Goal: Navigation & Orientation: Find specific page/section

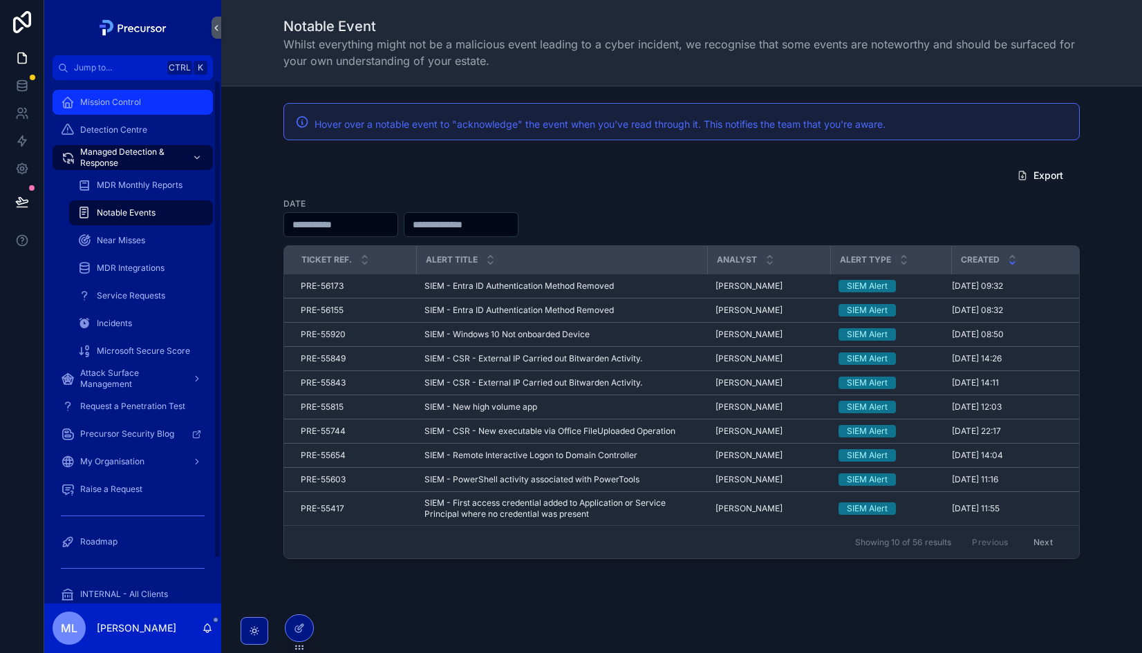
click at [115, 102] on span "Mission Control" at bounding box center [110, 102] width 61 height 11
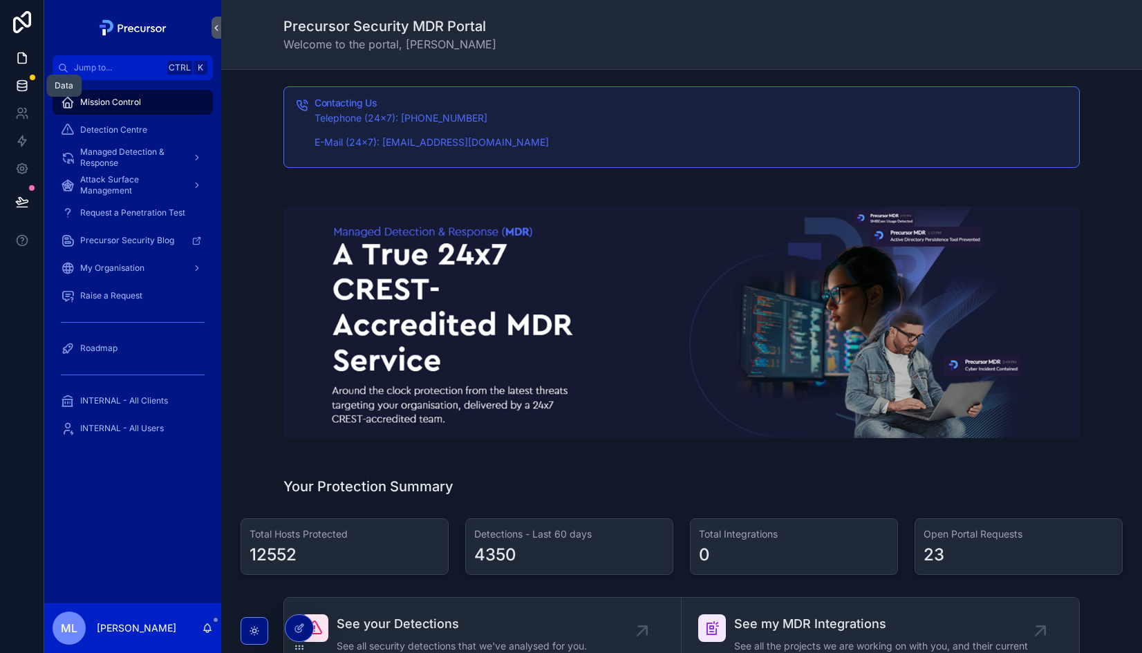
click at [19, 84] on icon at bounding box center [21, 82] width 9 height 3
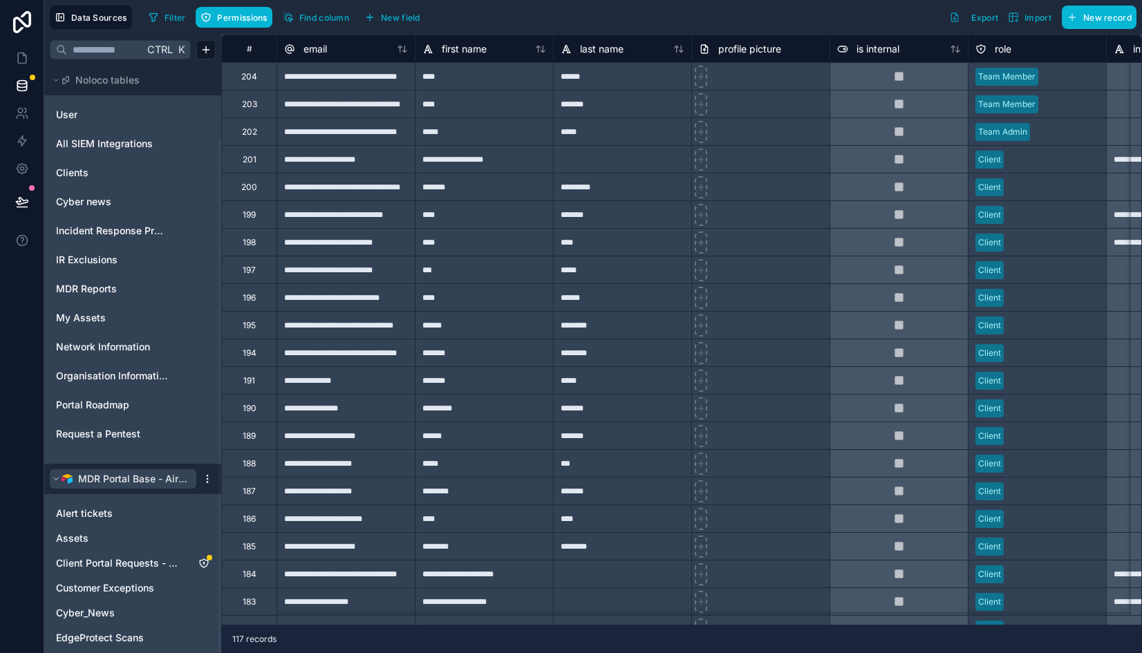
scroll to position [84, 0]
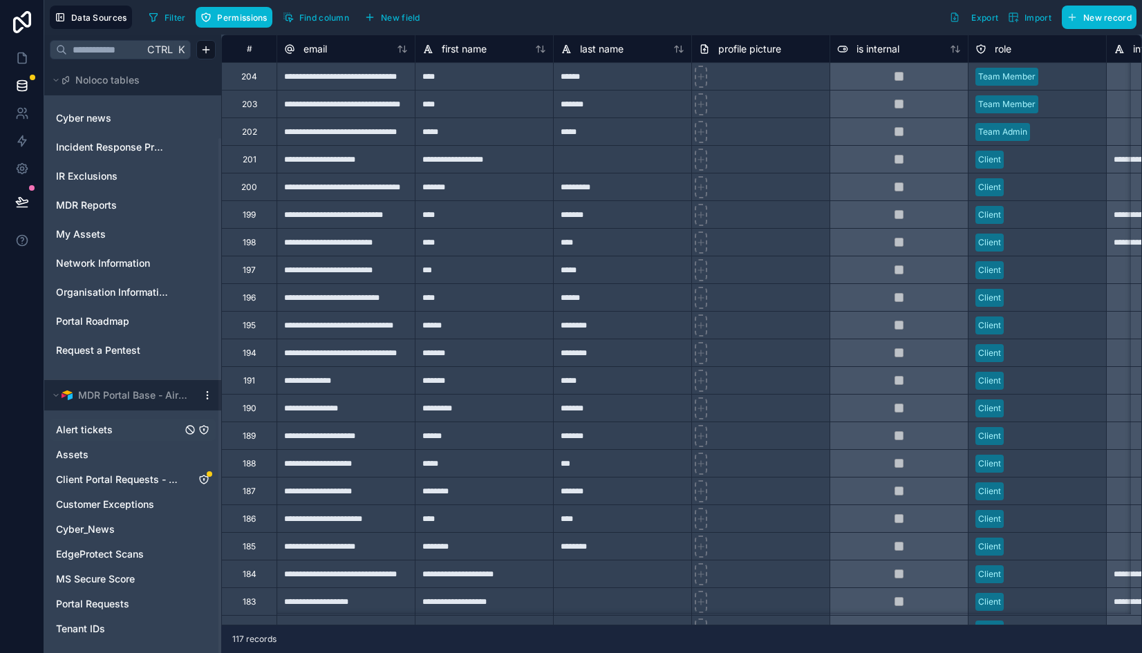
click at [114, 431] on link "Alert tickets" at bounding box center [119, 430] width 126 height 14
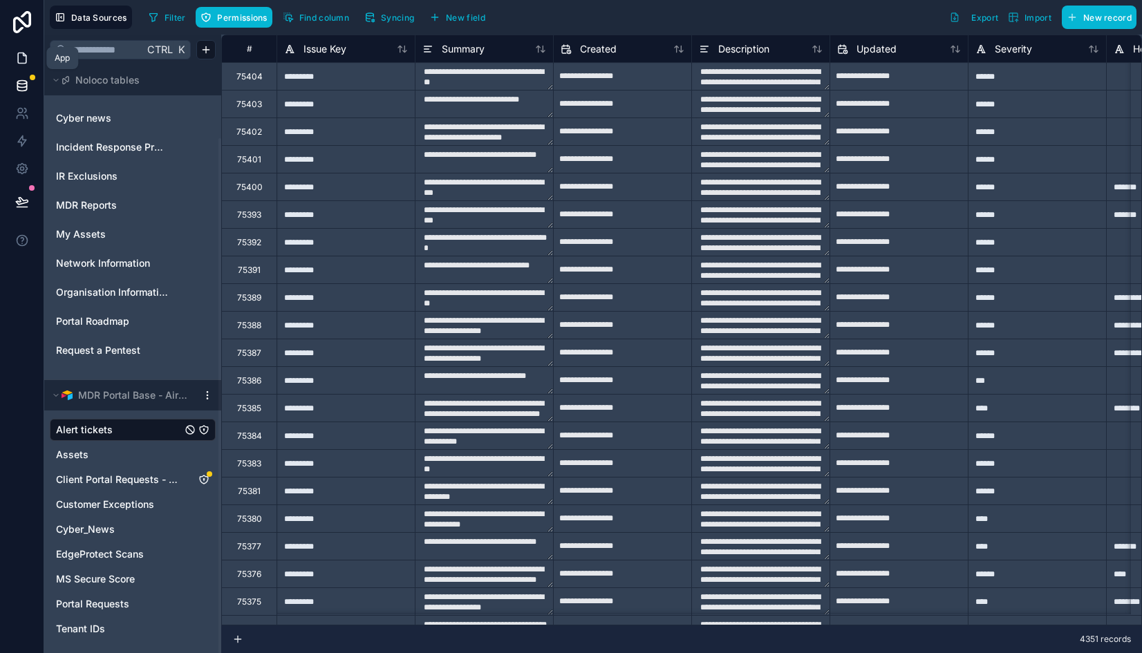
click at [24, 61] on icon at bounding box center [22, 58] width 14 height 14
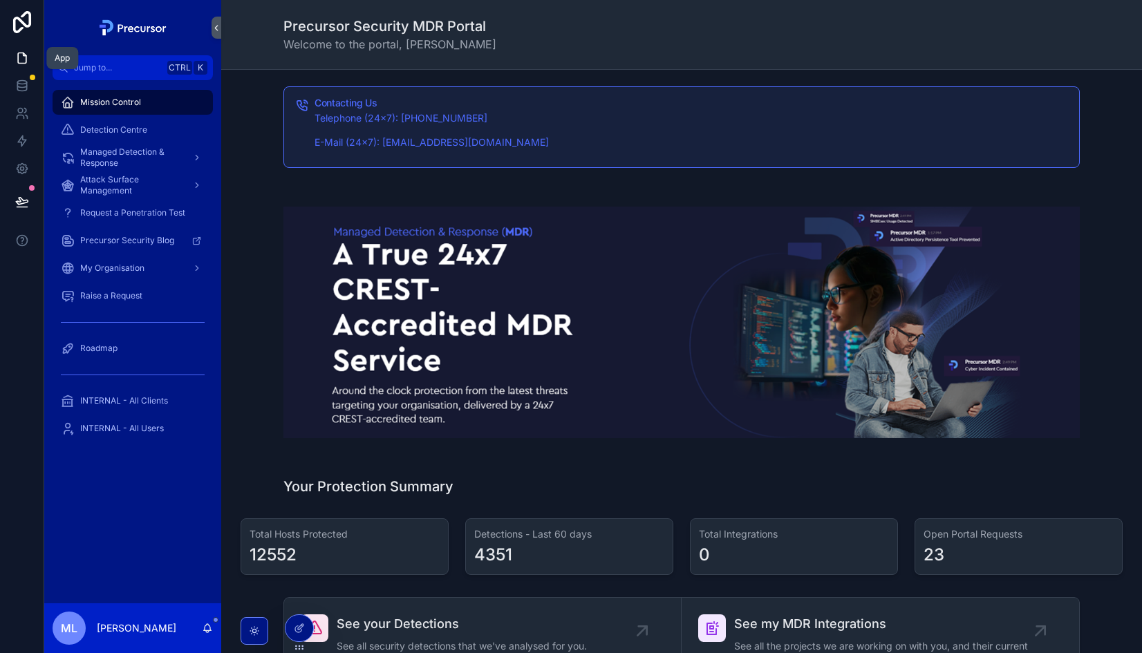
click at [13, 68] on link at bounding box center [22, 58] width 44 height 28
click at [26, 86] on icon at bounding box center [21, 89] width 9 height 6
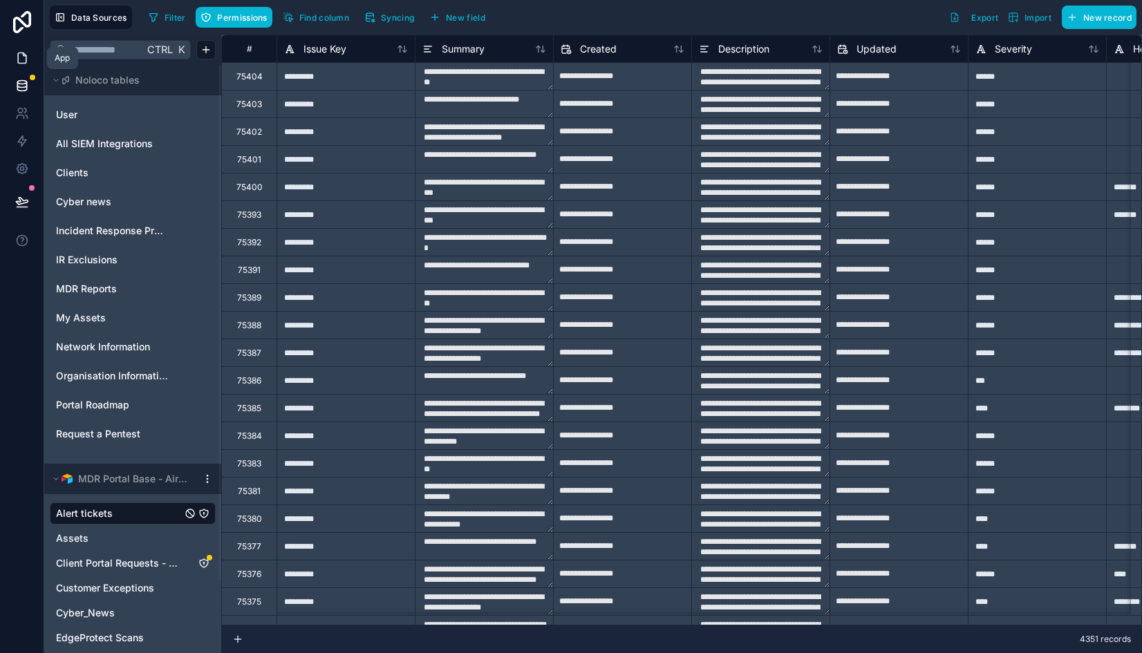
click at [29, 66] on link at bounding box center [22, 58] width 44 height 28
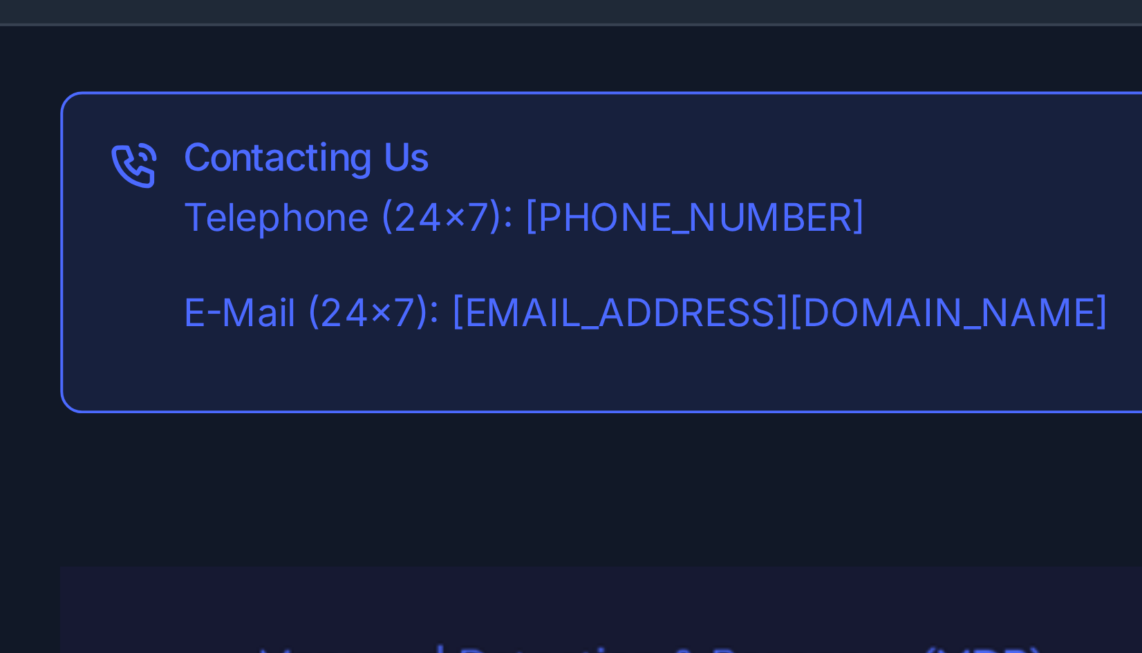
click at [444, 118] on p "Telephone (24x7): [PHONE_NUMBER]" at bounding box center [692, 119] width 754 height 16
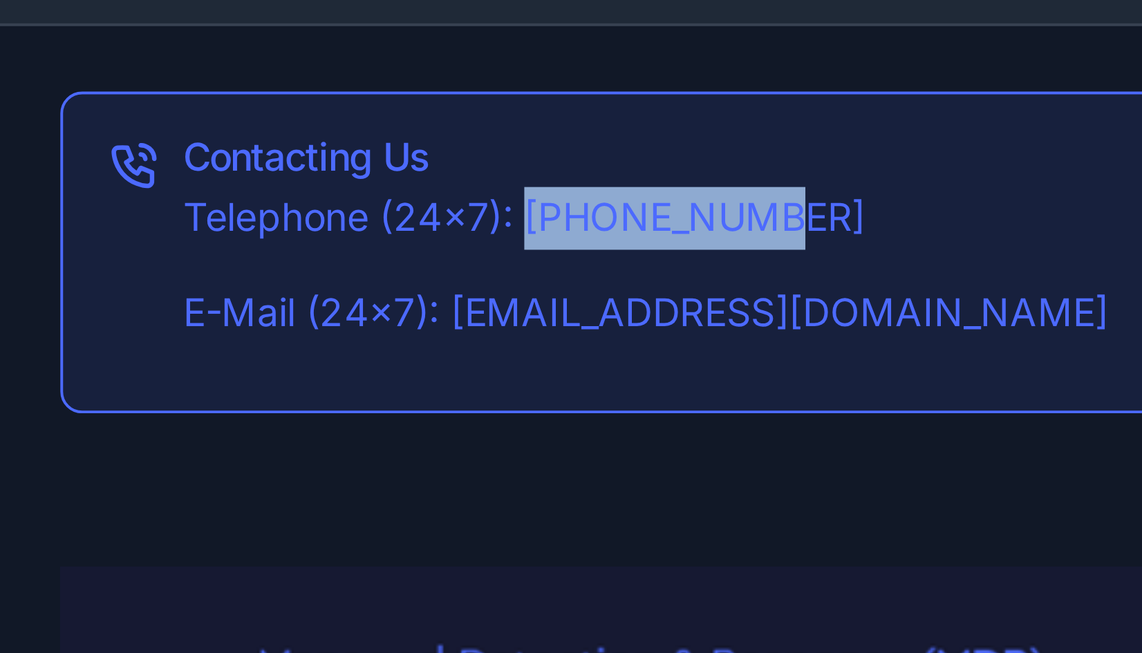
click at [444, 118] on p "Telephone (24x7): [PHONE_NUMBER]" at bounding box center [692, 119] width 754 height 16
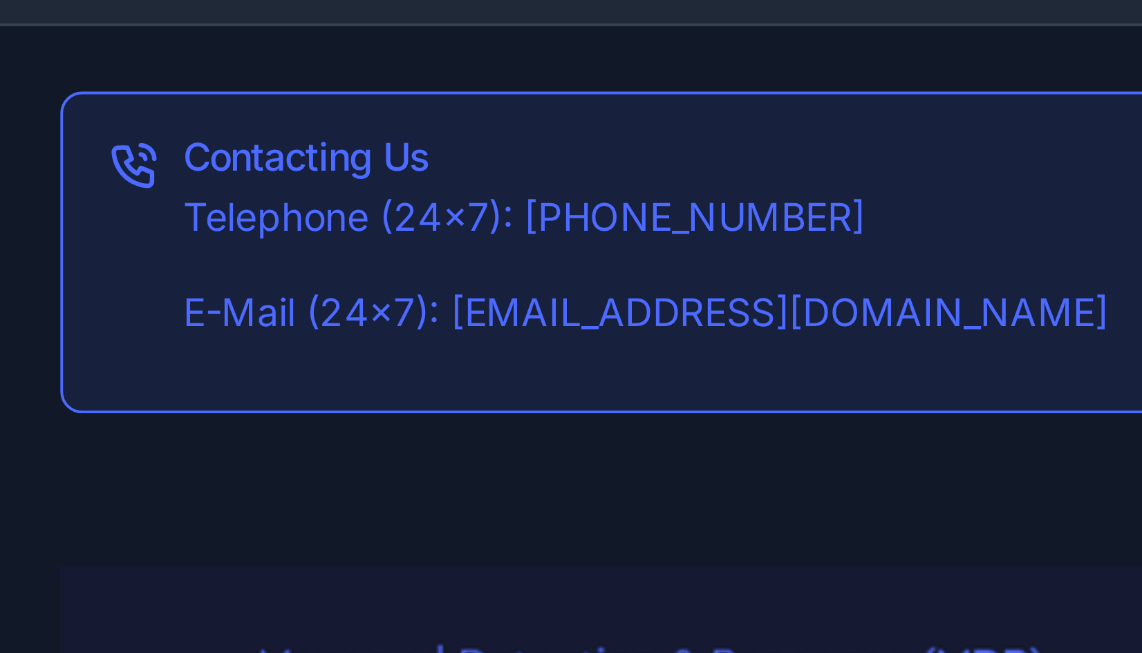
click at [409, 143] on p "E-Mail (24x7): [EMAIL_ADDRESS][DOMAIN_NAME]" at bounding box center [692, 143] width 754 height 16
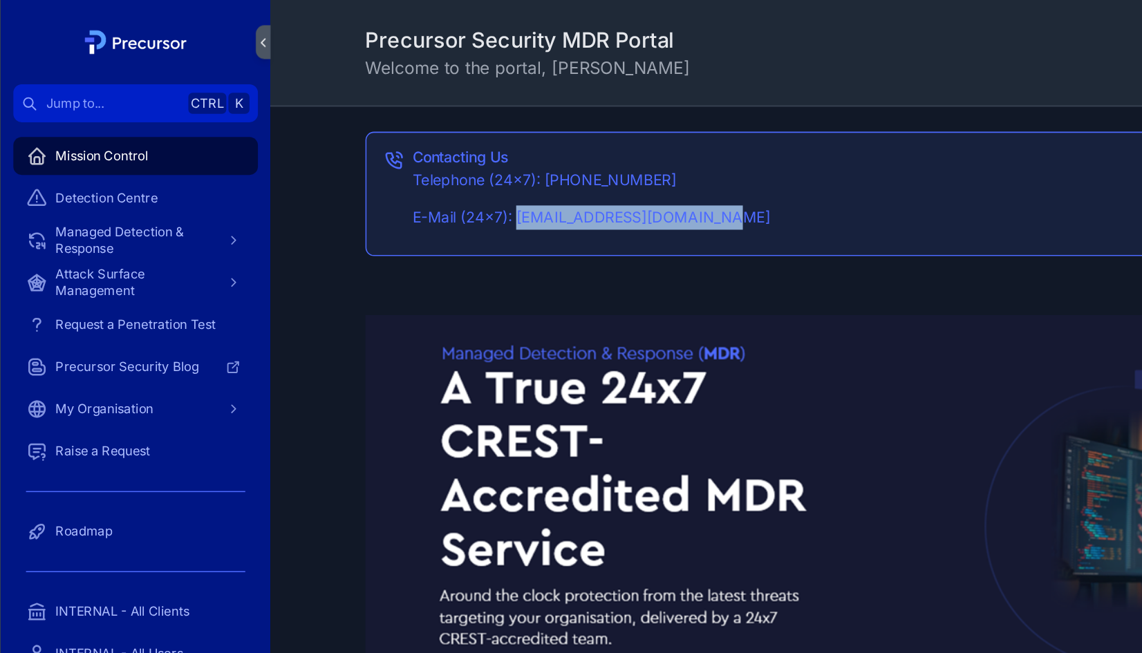
drag, startPoint x: 532, startPoint y: 148, endPoint x: 380, endPoint y: 140, distance: 152.3
click at [380, 140] on p "E-Mail (24x7): [EMAIL_ADDRESS][DOMAIN_NAME]" at bounding box center [692, 143] width 754 height 16
drag, startPoint x: 380, startPoint y: 140, endPoint x: 352, endPoint y: 157, distance: 32.3
click at [352, 157] on div "Contacting Us Telephone (24x7): 01912491612 E-Mail (24x7): soc@precursorsecurit…" at bounding box center [692, 128] width 754 height 61
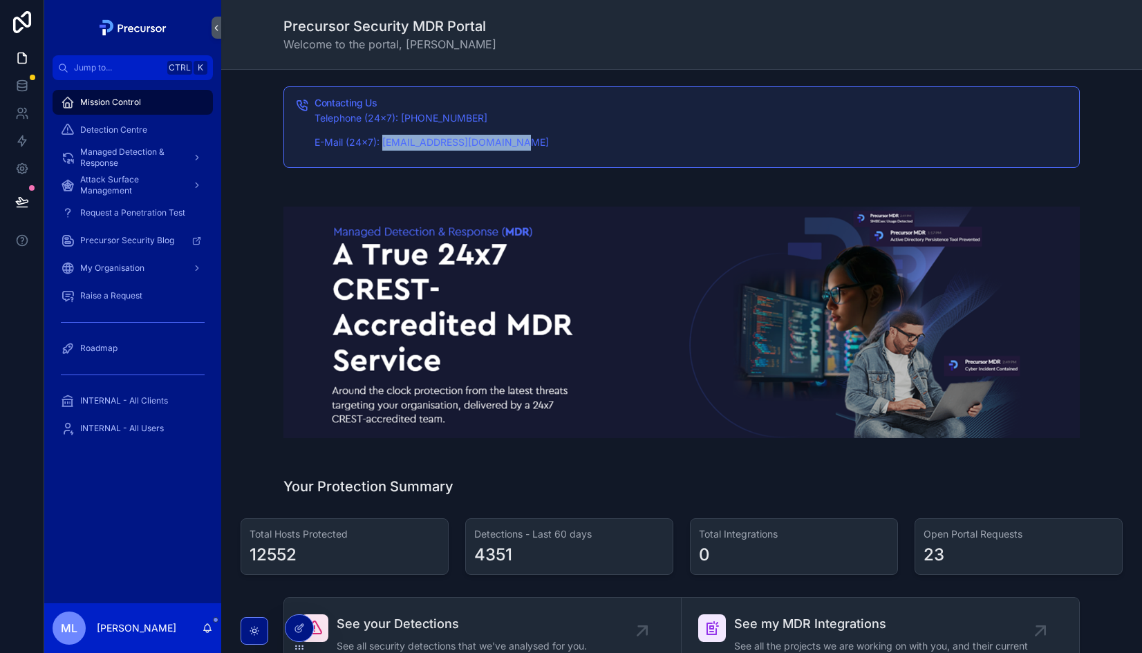
drag, startPoint x: 510, startPoint y: 145, endPoint x: 379, endPoint y: 137, distance: 131.6
click at [379, 137] on p "E-Mail (24x7): [EMAIL_ADDRESS][DOMAIN_NAME]" at bounding box center [692, 143] width 754 height 16
drag, startPoint x: 379, startPoint y: 137, endPoint x: 388, endPoint y: 163, distance: 27.8
click at [388, 163] on div "Contacting Us Telephone (24x7): 01912491612 E-Mail (24x7): soc@precursorsecurit…" at bounding box center [681, 127] width 796 height 82
click at [355, 153] on div "Contacting Us Telephone (24x7): 01912491612 E-Mail (24x7): soc@precursorsecurit…" at bounding box center [692, 128] width 754 height 61
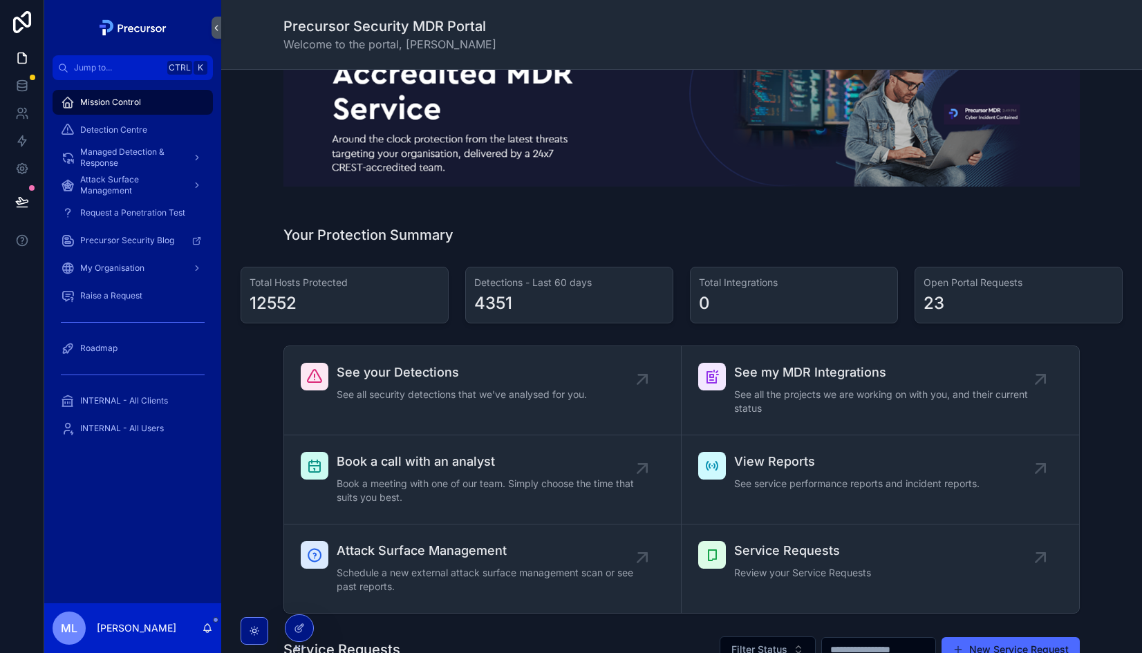
scroll to position [254, 0]
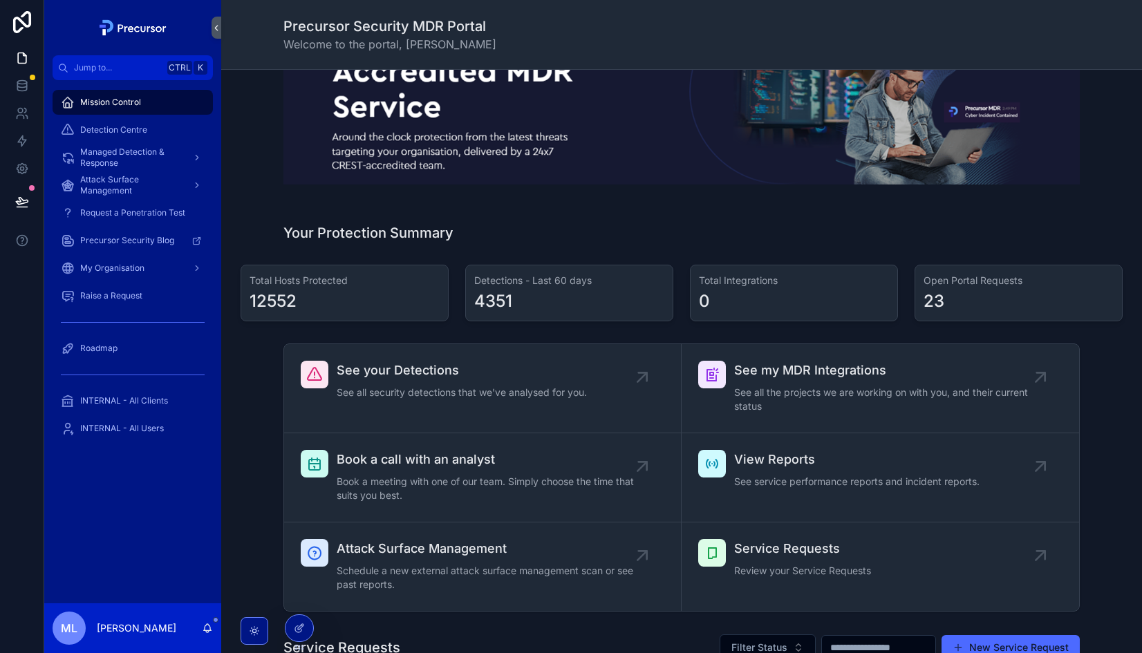
click at [279, 303] on div "12552" at bounding box center [273, 301] width 47 height 22
drag, startPoint x: 279, startPoint y: 303, endPoint x: 247, endPoint y: 324, distance: 38.5
click at [247, 324] on div "Total Hosts Protected 12552" at bounding box center [344, 293] width 225 height 68
click at [496, 295] on div "4351" at bounding box center [493, 301] width 38 height 22
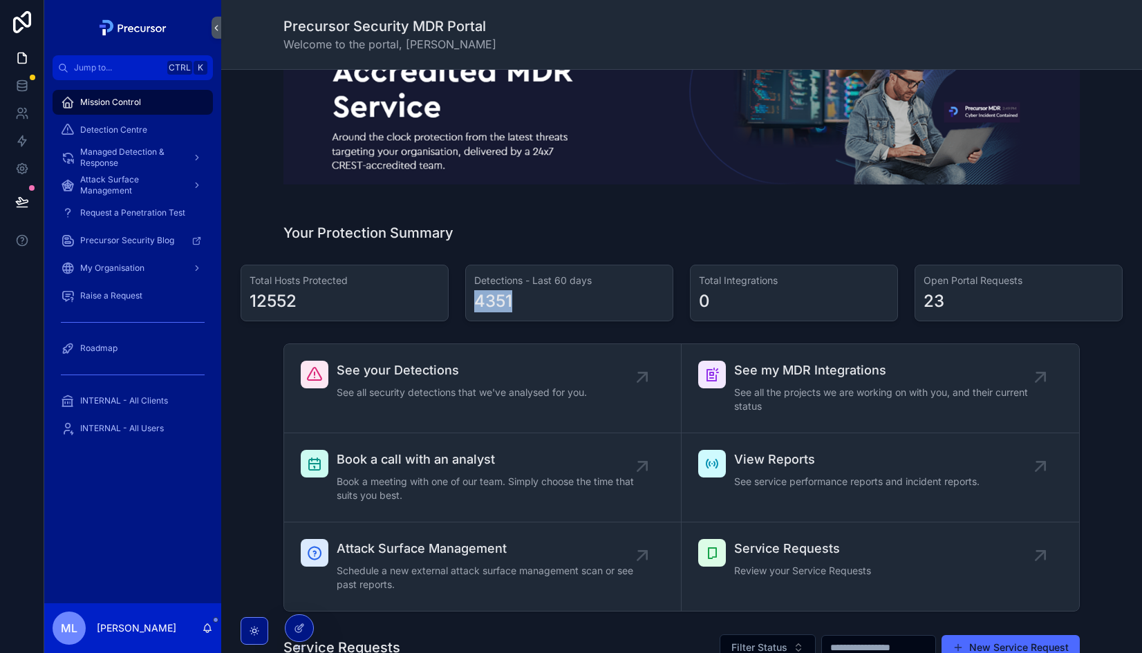
click at [496, 295] on div "4351" at bounding box center [493, 301] width 38 height 22
click at [750, 293] on div "0" at bounding box center [794, 301] width 190 height 22
drag, startPoint x: 725, startPoint y: 297, endPoint x: 666, endPoint y: 264, distance: 66.9
click at [666, 264] on div "Contacting Us Telephone (24x7): 01912491612 E-Mail (24x7): soc@precursorsecurit…" at bounding box center [681, 342] width 921 height 1052
drag, startPoint x: 666, startPoint y: 264, endPoint x: 800, endPoint y: 310, distance: 141.0
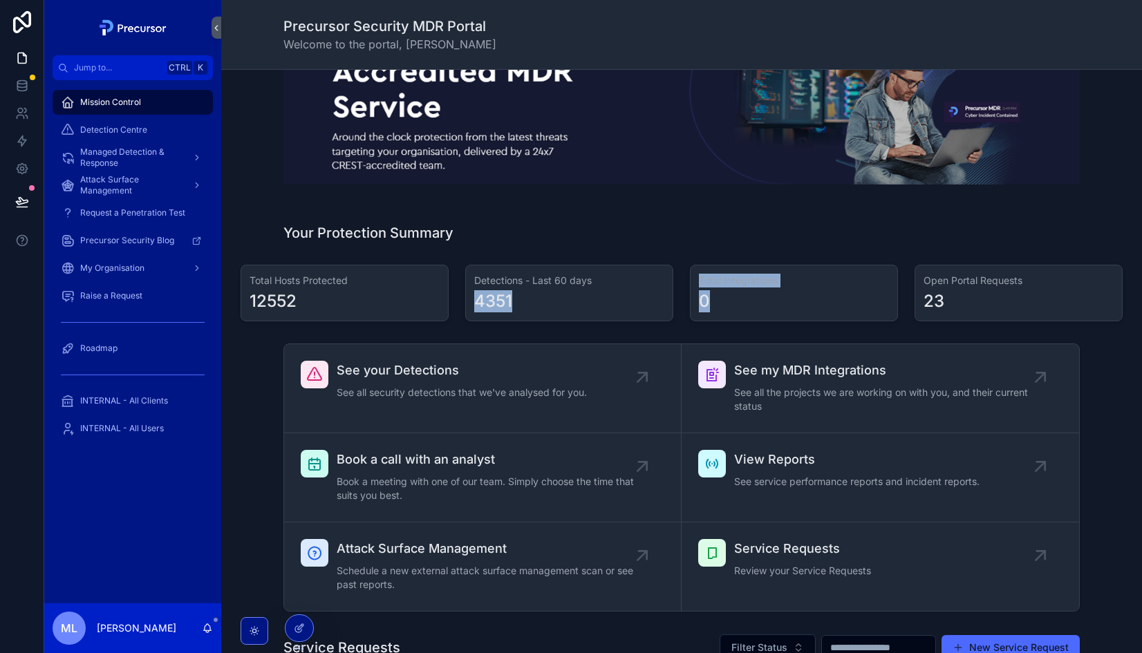
click at [800, 310] on div "0" at bounding box center [794, 301] width 190 height 22
click at [764, 304] on div "0" at bounding box center [794, 301] width 190 height 22
drag, startPoint x: 972, startPoint y: 312, endPoint x: 917, endPoint y: 275, distance: 65.8
click at [917, 275] on div "Open Portal Requests 23" at bounding box center [1019, 293] width 208 height 57
drag, startPoint x: 917, startPoint y: 275, endPoint x: 893, endPoint y: 283, distance: 26.2
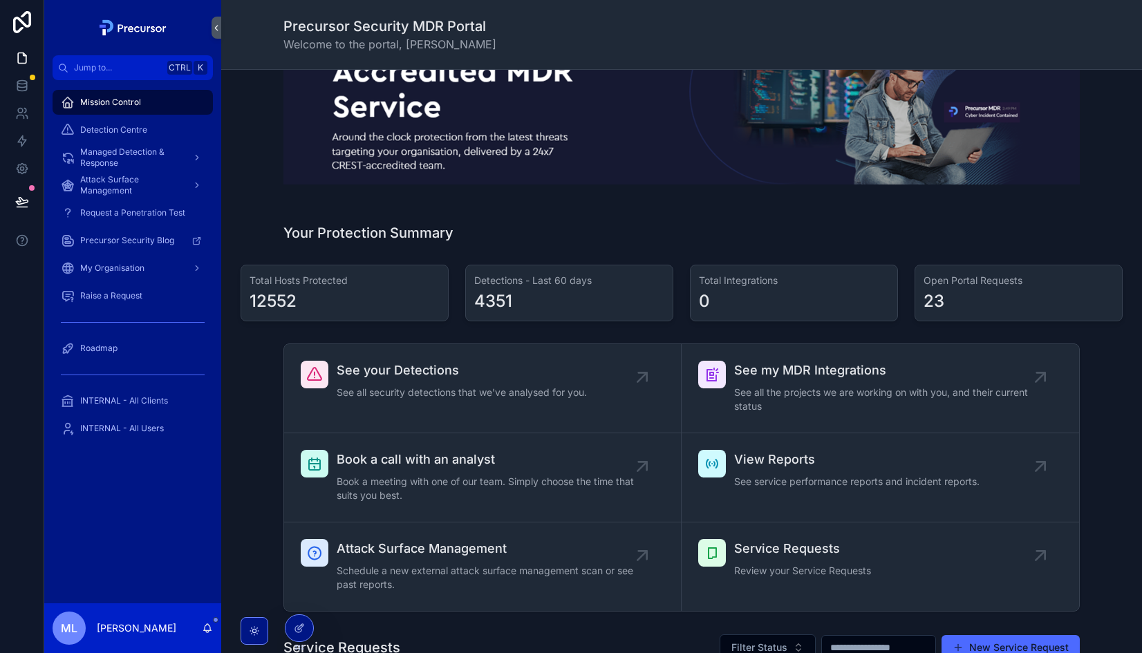
click at [893, 283] on div "Total Integrations 0" at bounding box center [794, 293] width 208 height 57
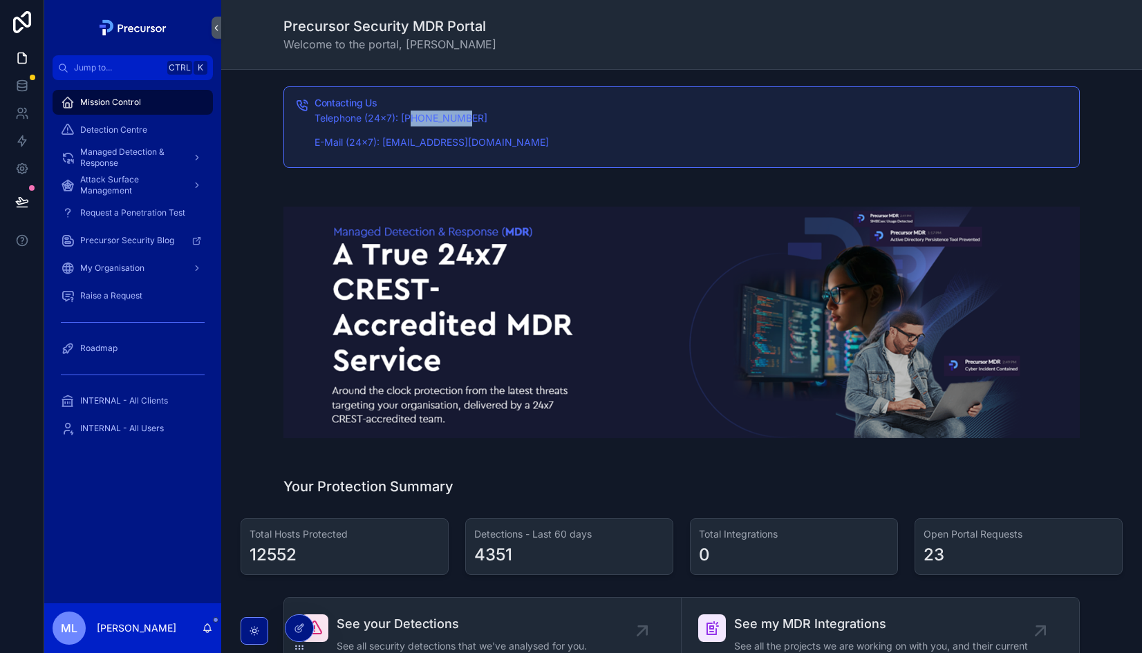
drag, startPoint x: 463, startPoint y: 118, endPoint x: 411, endPoint y: 116, distance: 51.9
click at [411, 116] on p "Telephone (24x7): [PHONE_NUMBER]" at bounding box center [692, 119] width 754 height 16
drag, startPoint x: 411, startPoint y: 116, endPoint x: 389, endPoint y: 129, distance: 24.8
click at [389, 129] on div "Telephone (24x7): 01912491612 E-Mail (24x7): soc@precursorsecurity.com" at bounding box center [692, 131] width 754 height 40
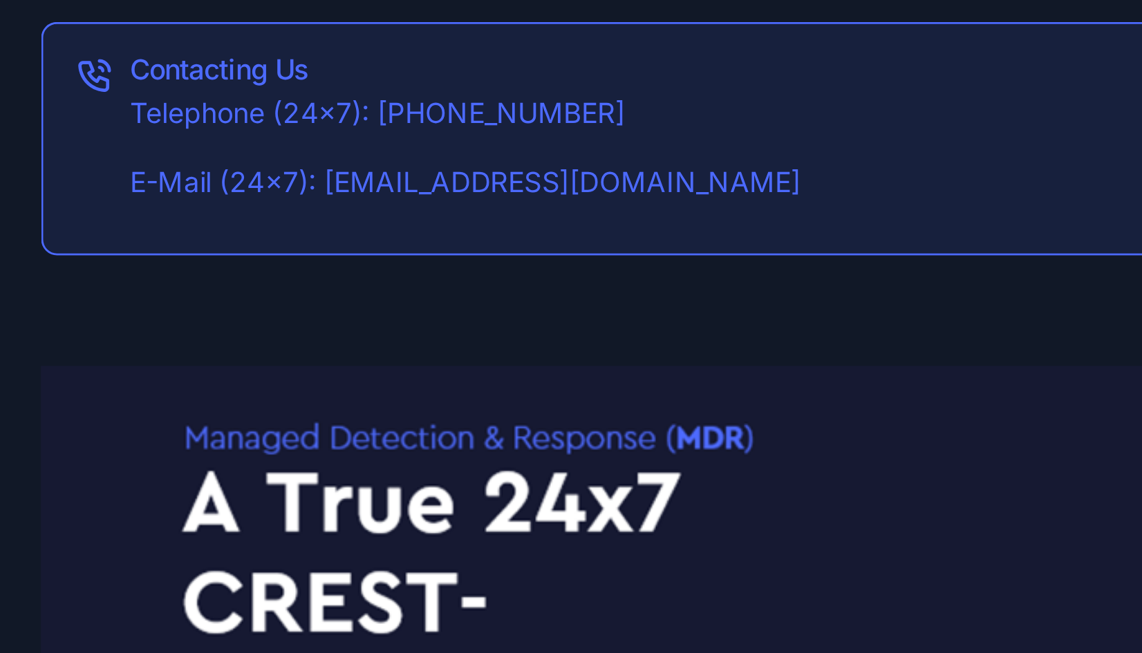
click at [406, 118] on p "Telephone (24x7): [PHONE_NUMBER]" at bounding box center [692, 119] width 754 height 16
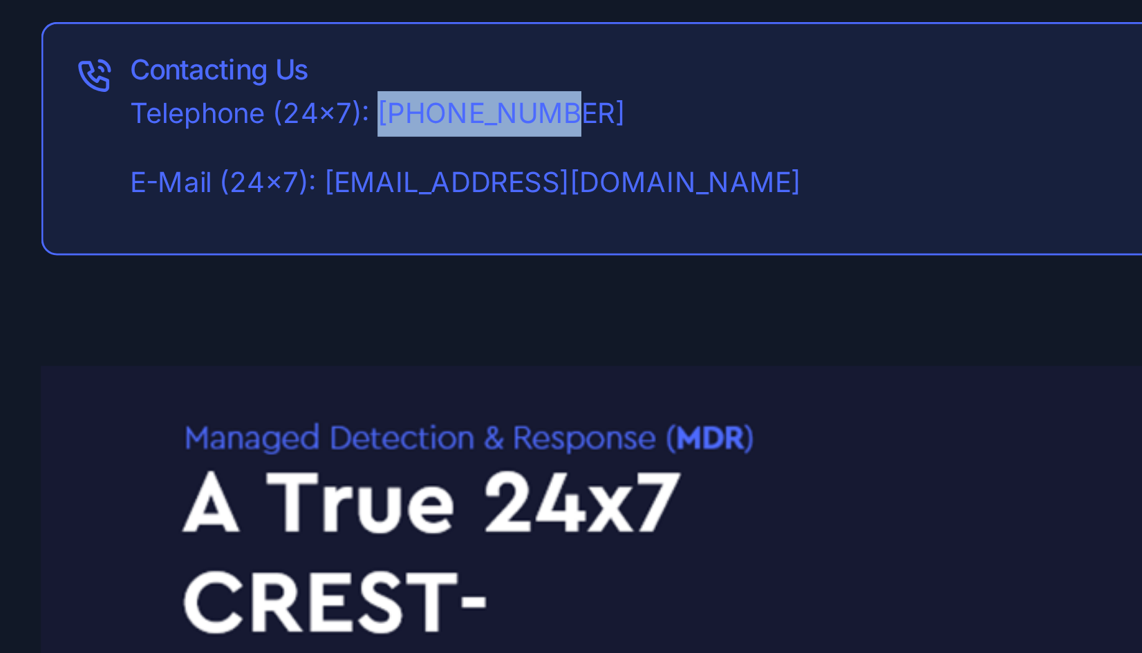
click at [406, 118] on p "Telephone (24x7): [PHONE_NUMBER]" at bounding box center [692, 119] width 754 height 16
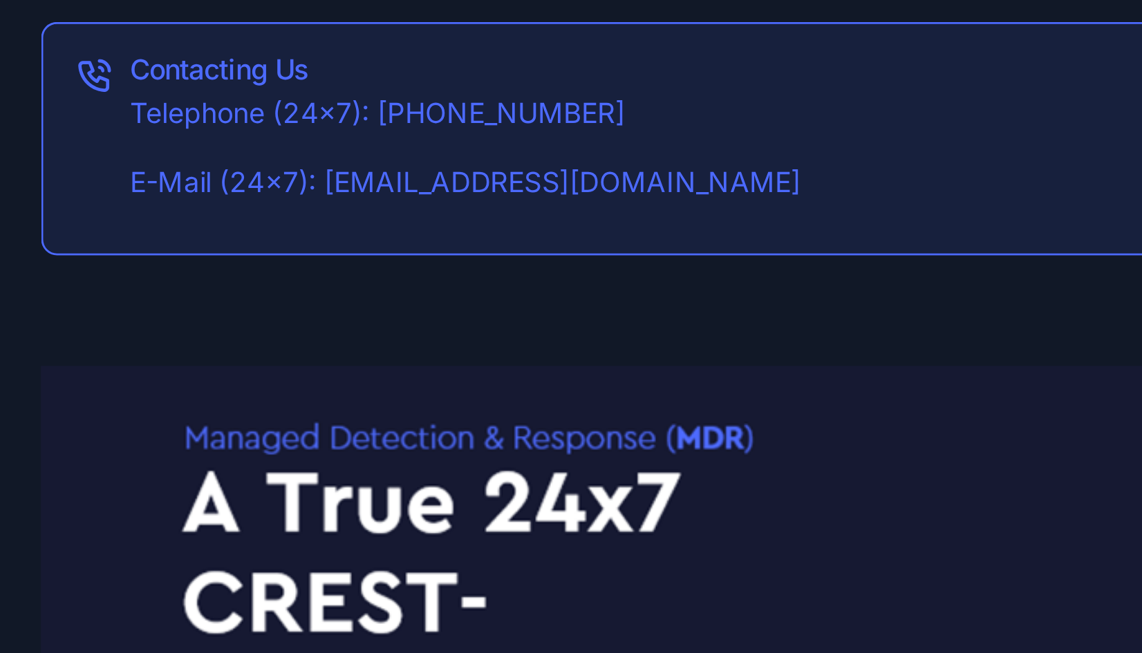
click at [484, 128] on div "Telephone (24x7): 01912491612 E-Mail (24x7): soc@precursorsecurity.com" at bounding box center [692, 131] width 754 height 40
drag, startPoint x: 484, startPoint y: 128, endPoint x: 478, endPoint y: 171, distance: 43.9
click at [478, 171] on div "Contacting Us Telephone (24x7): 01912491612 E-Mail (24x7): soc@precursorsecurit…" at bounding box center [681, 127] width 899 height 93
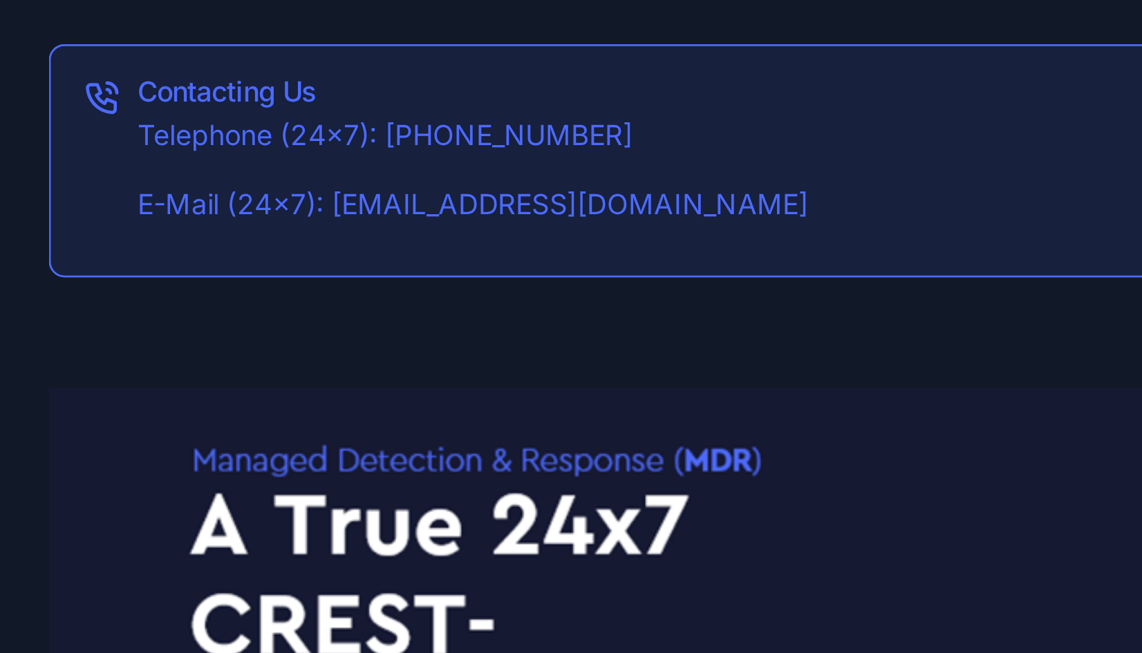
click at [549, 131] on div "Telephone (24x7): 01912491612 E-Mail (24x7): soc@precursorsecurity.com" at bounding box center [692, 131] width 754 height 40
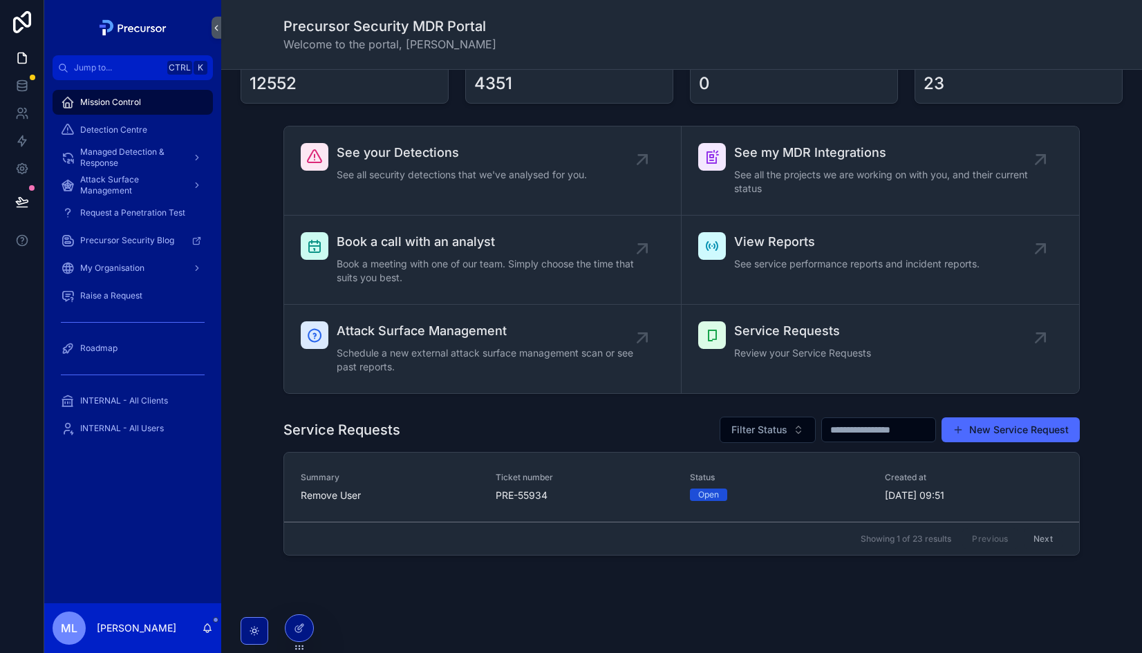
scroll to position [487, 0]
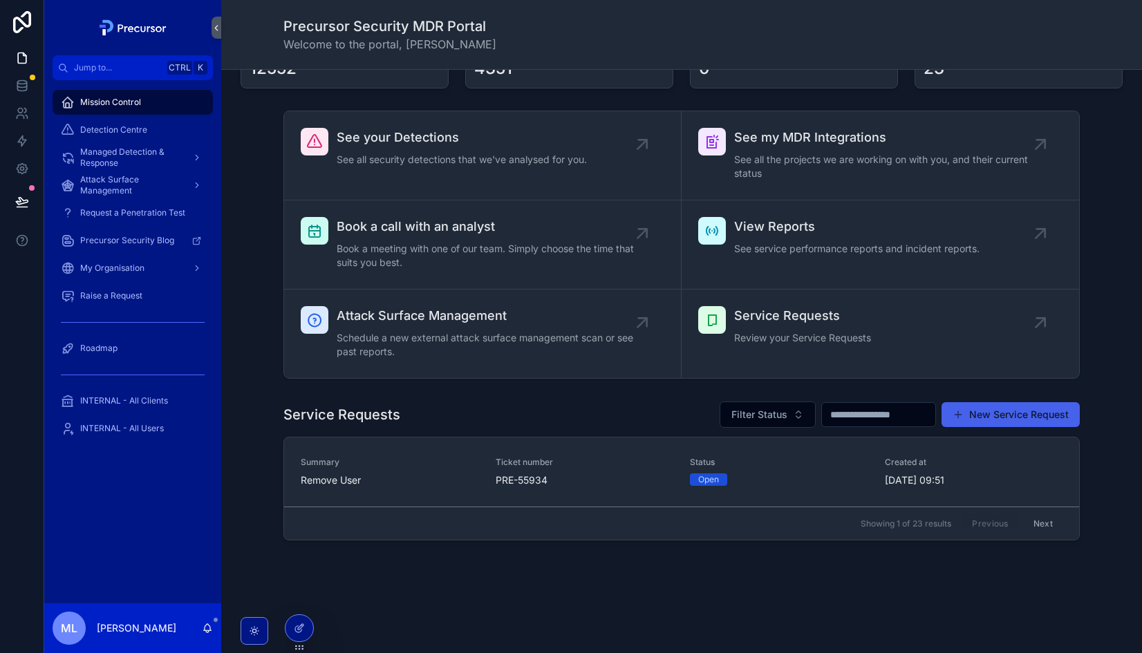
click at [972, 412] on button "New Service Request" at bounding box center [1011, 414] width 138 height 25
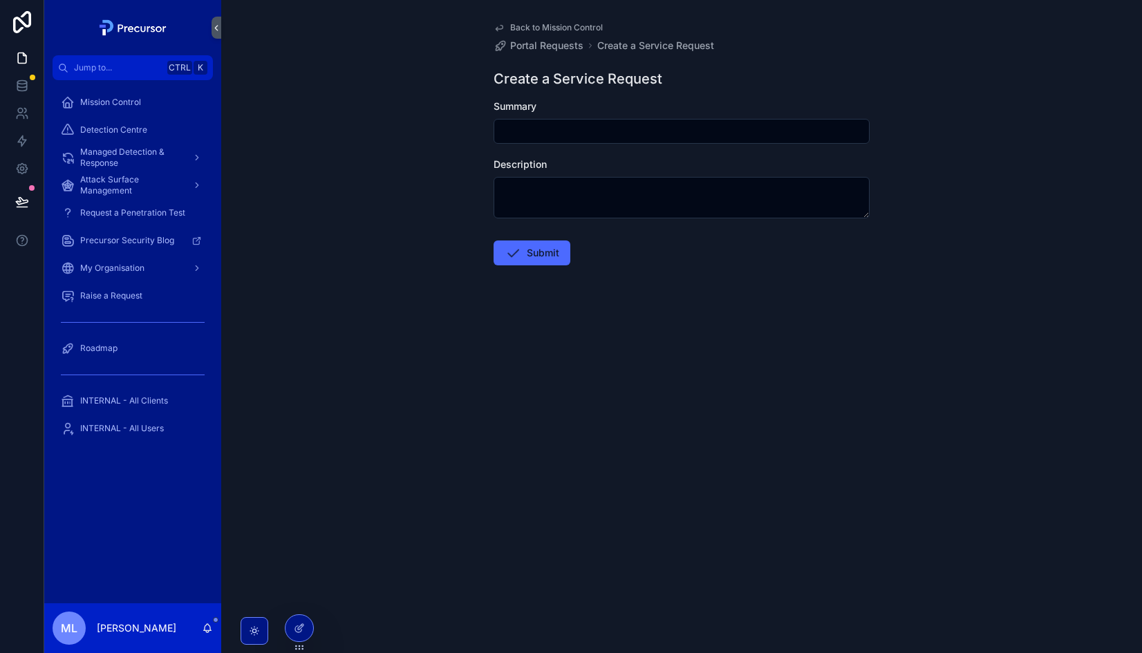
click at [565, 21] on div "Back to Mission Control Portal Requests Create a Service Request Create a Servi…" at bounding box center [682, 177] width 398 height 354
click at [547, 29] on span "Back to Mission Control" at bounding box center [556, 27] width 93 height 11
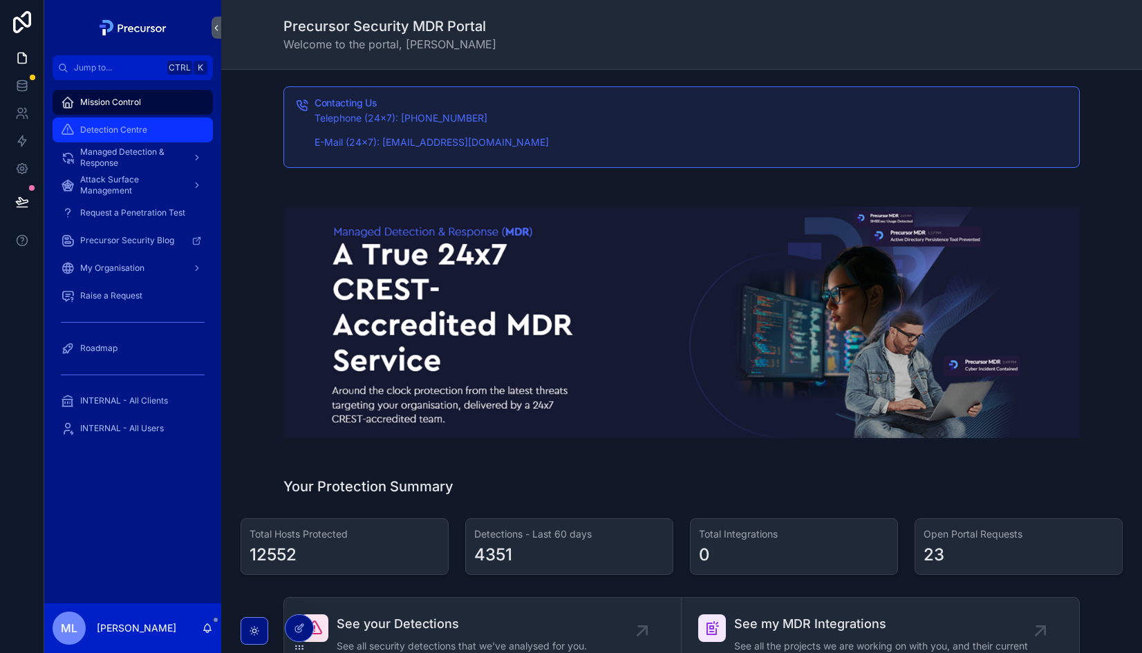
click at [122, 131] on span "Detection Centre" at bounding box center [113, 129] width 67 height 11
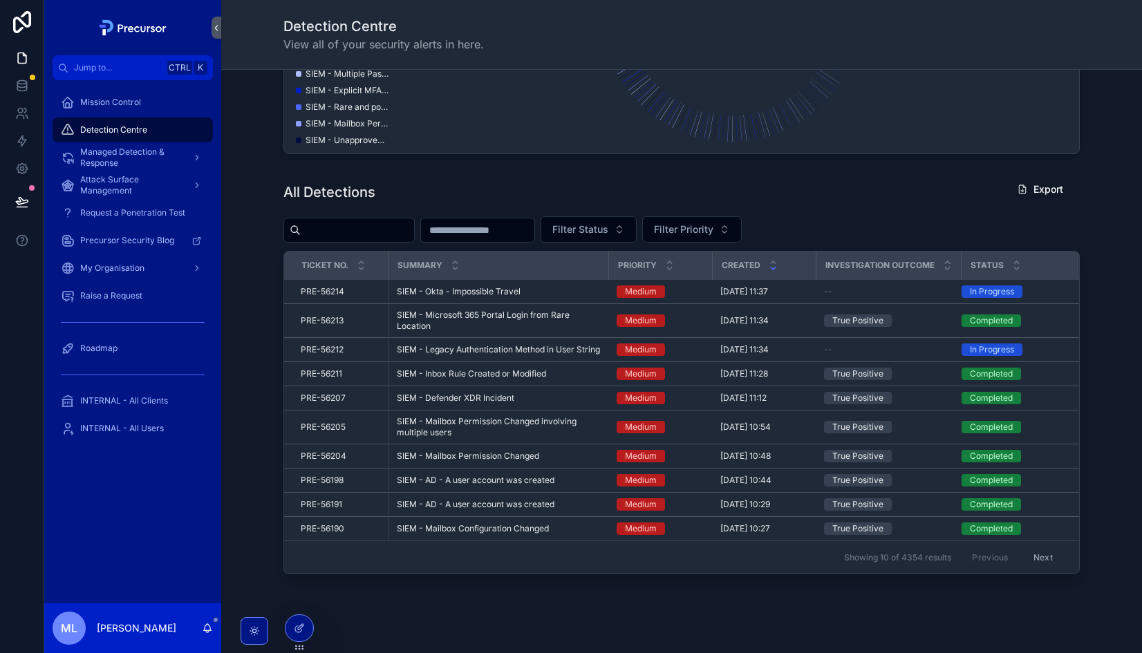
scroll to position [574, 0]
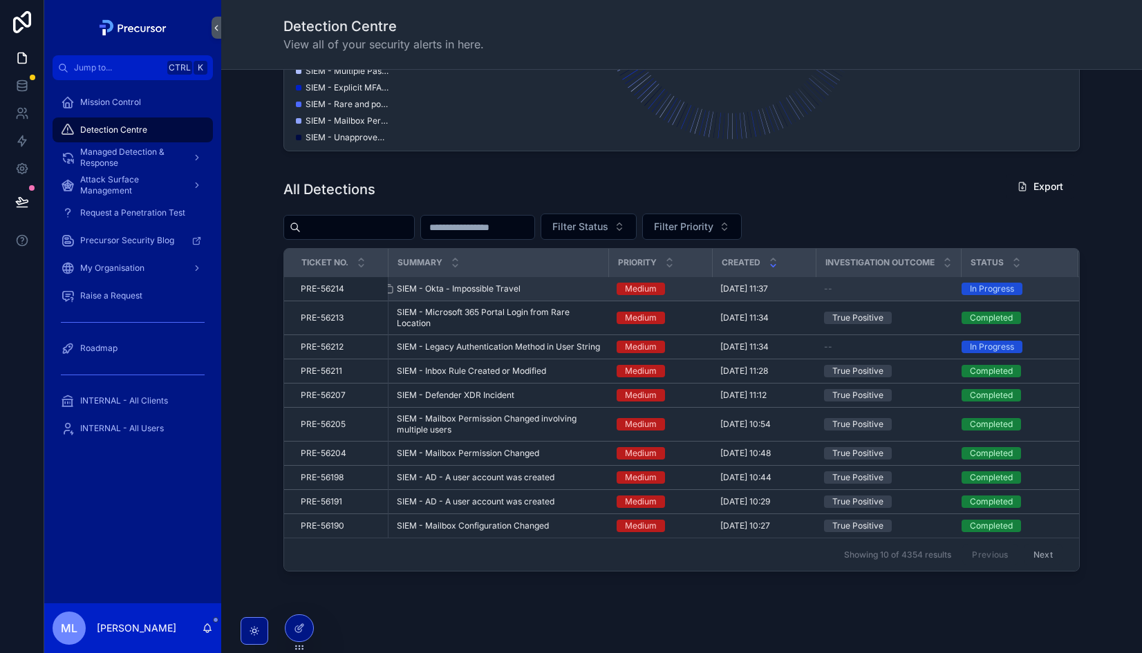
click at [478, 286] on span "SIEM - Okta - Impossible Travel" at bounding box center [459, 288] width 124 height 11
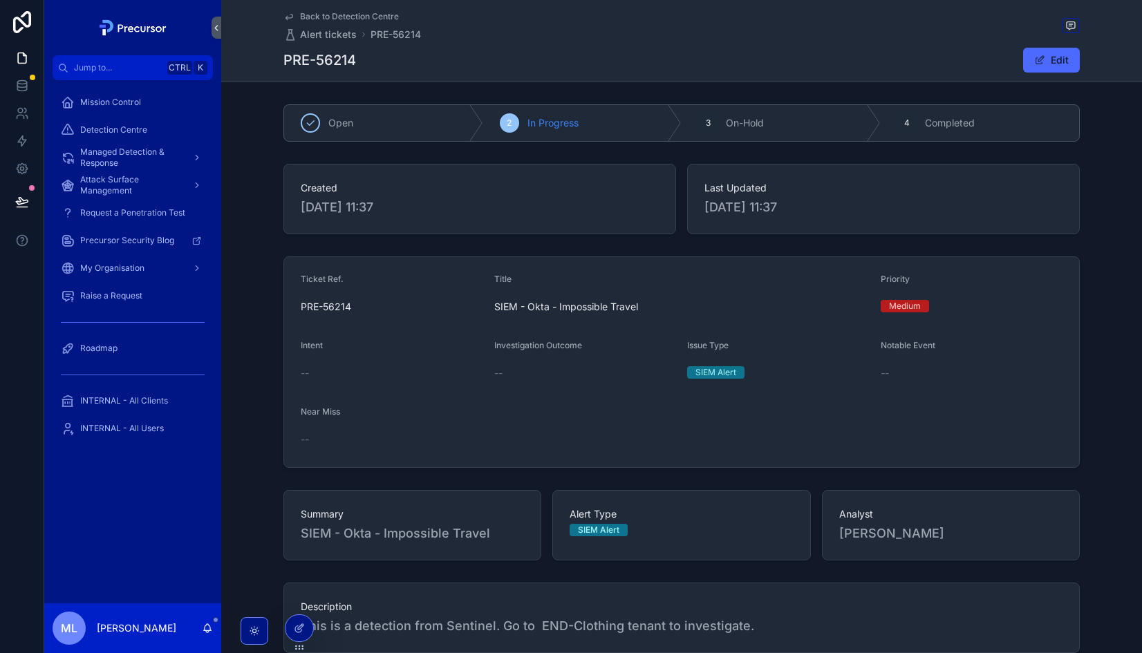
scroll to position [170, 0]
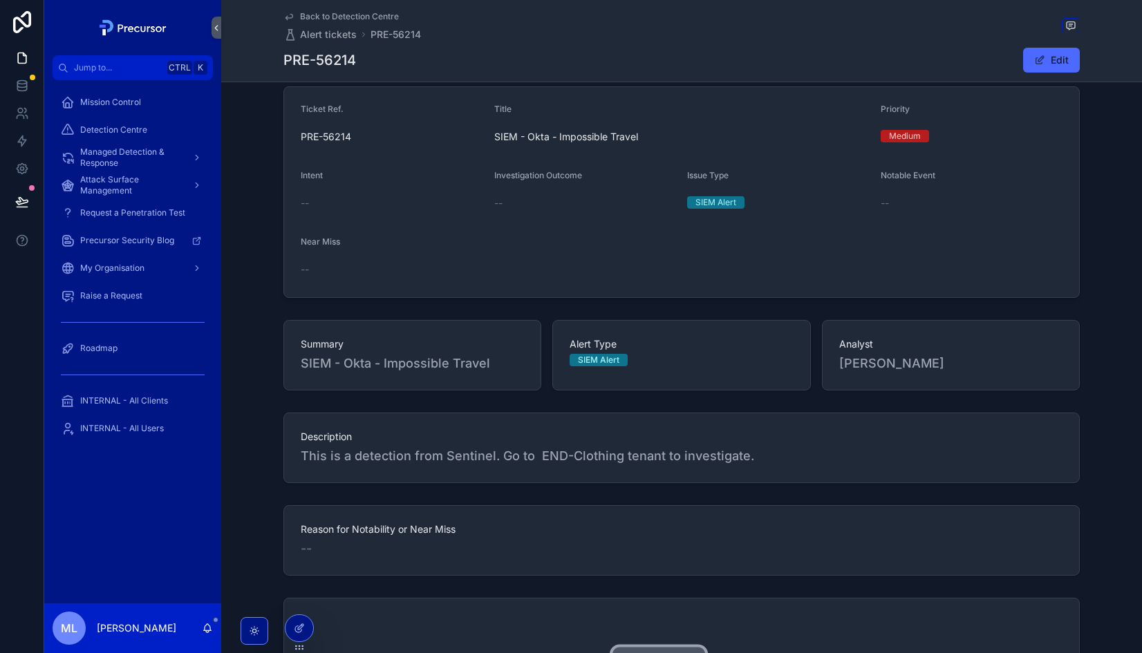
click at [557, 448] on span "This is a detection from Sentinel. Go to END-Clothing tenant to investigate." at bounding box center [682, 456] width 762 height 19
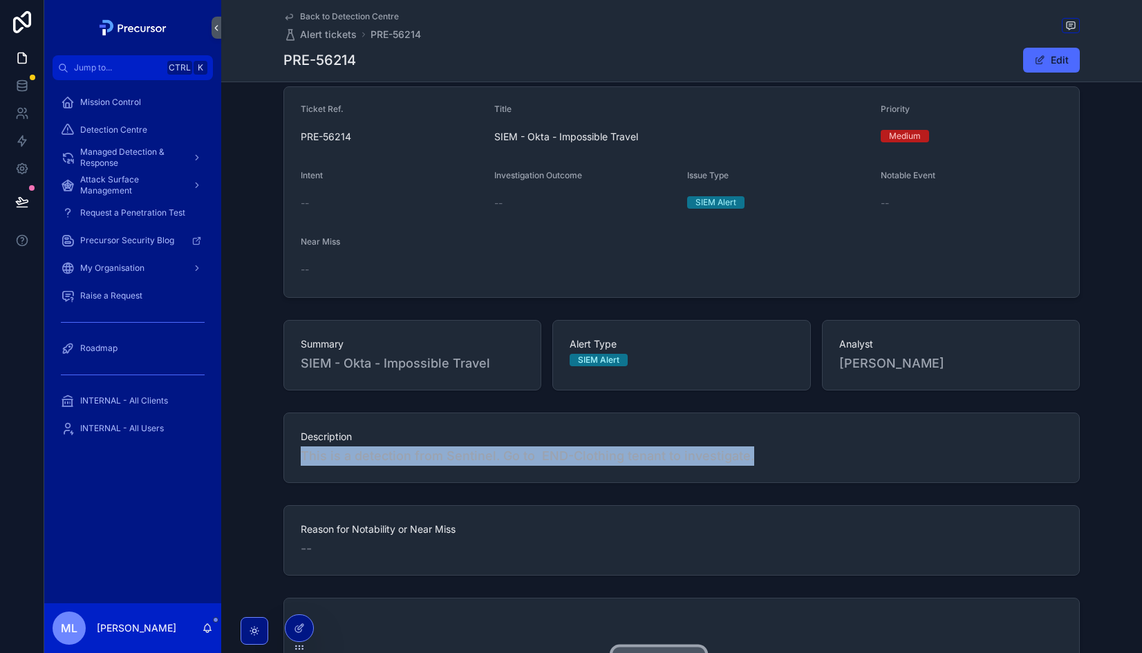
click at [557, 448] on span "This is a detection from Sentinel. Go to END-Clothing tenant to investigate." at bounding box center [682, 456] width 762 height 19
drag, startPoint x: 557, startPoint y: 448, endPoint x: 619, endPoint y: 466, distance: 64.8
click at [619, 466] on div "Description This is a detection from Sentinel. Go to END-Clothing tenant to inv…" at bounding box center [681, 448] width 796 height 71
click at [656, 452] on span "This is a detection from Sentinel. Go to END-Clothing tenant to investigate." at bounding box center [682, 456] width 762 height 19
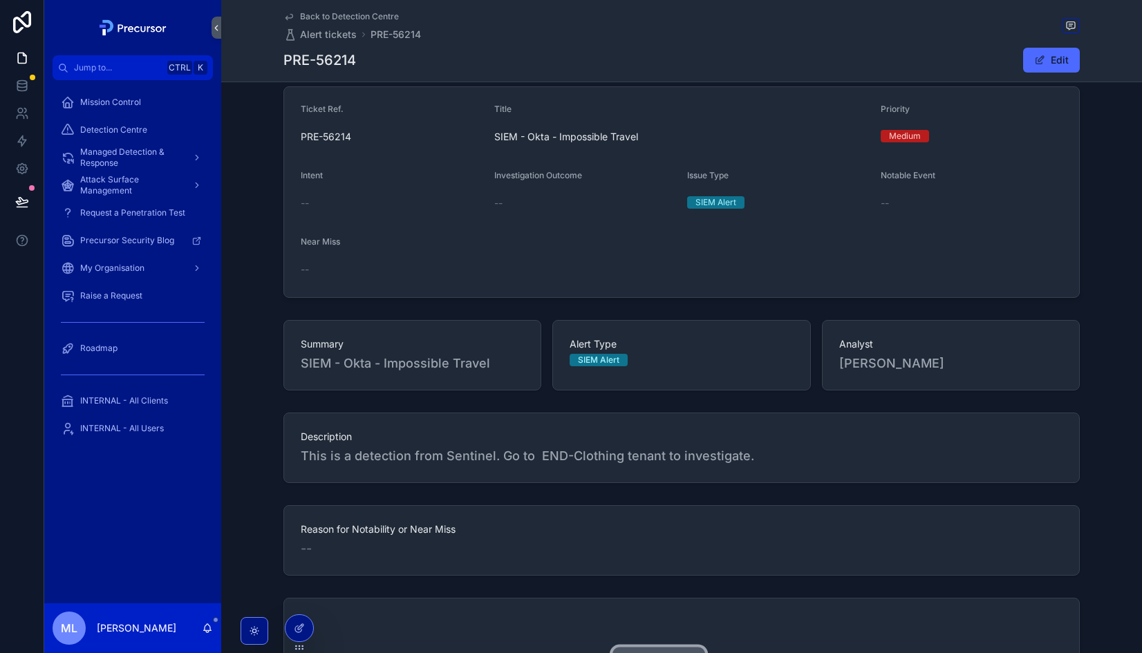
scroll to position [0, 0]
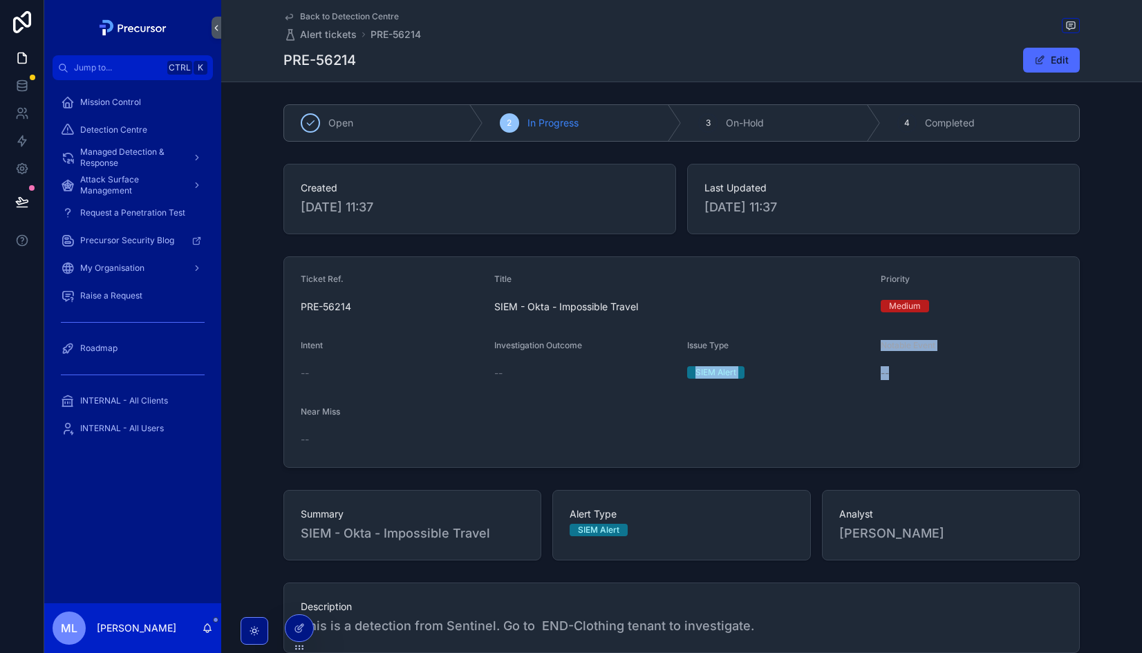
drag, startPoint x: 899, startPoint y: 376, endPoint x: 869, endPoint y: 342, distance: 46.0
click at [869, 342] on form "Ticket Ref. PRE-56214 Title SIEM - Okta - Impossible Travel Priority Medium Int…" at bounding box center [681, 362] width 795 height 210
drag, startPoint x: 505, startPoint y: 354, endPoint x: 490, endPoint y: 346, distance: 17.3
click at [494, 346] on div "Investigation Outcome --" at bounding box center [585, 362] width 183 height 44
drag, startPoint x: 490, startPoint y: 346, endPoint x: 568, endPoint y: 407, distance: 98.5
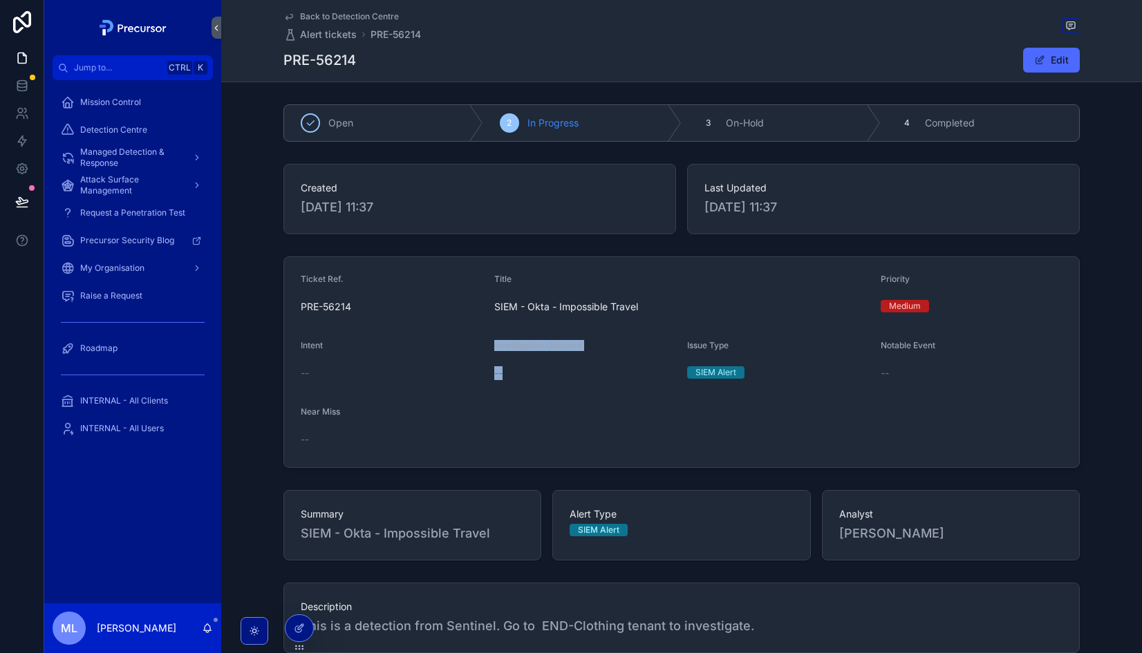
click at [568, 407] on form "Ticket Ref. PRE-56214 Title SIEM - Okta - Impossible Travel Priority Medium Int…" at bounding box center [681, 362] width 795 height 210
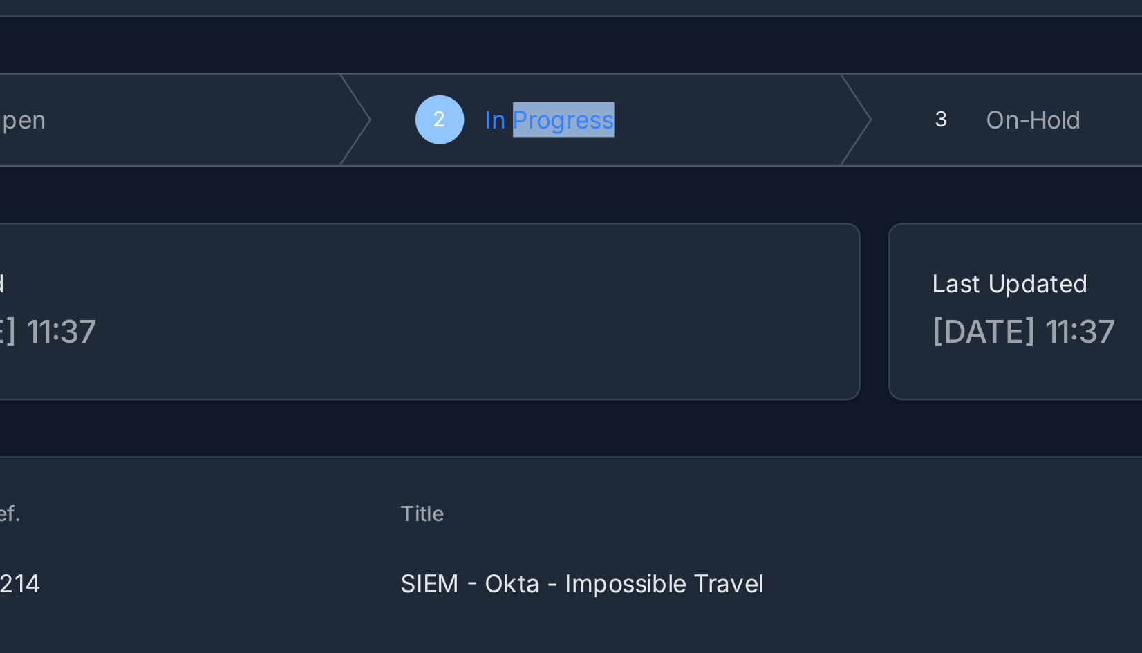
drag, startPoint x: 537, startPoint y: 120, endPoint x: 604, endPoint y: 125, distance: 66.5
click at [604, 125] on div "2 In Progress" at bounding box center [582, 123] width 199 height 36
drag, startPoint x: 604, startPoint y: 125, endPoint x: 563, endPoint y: 150, distance: 47.2
click at [563, 150] on div "Open 2 In Progress 3 On-Hold 4 Completed Created 02/10/2025 11:37 Last Updated …" at bounding box center [681, 608] width 921 height 1018
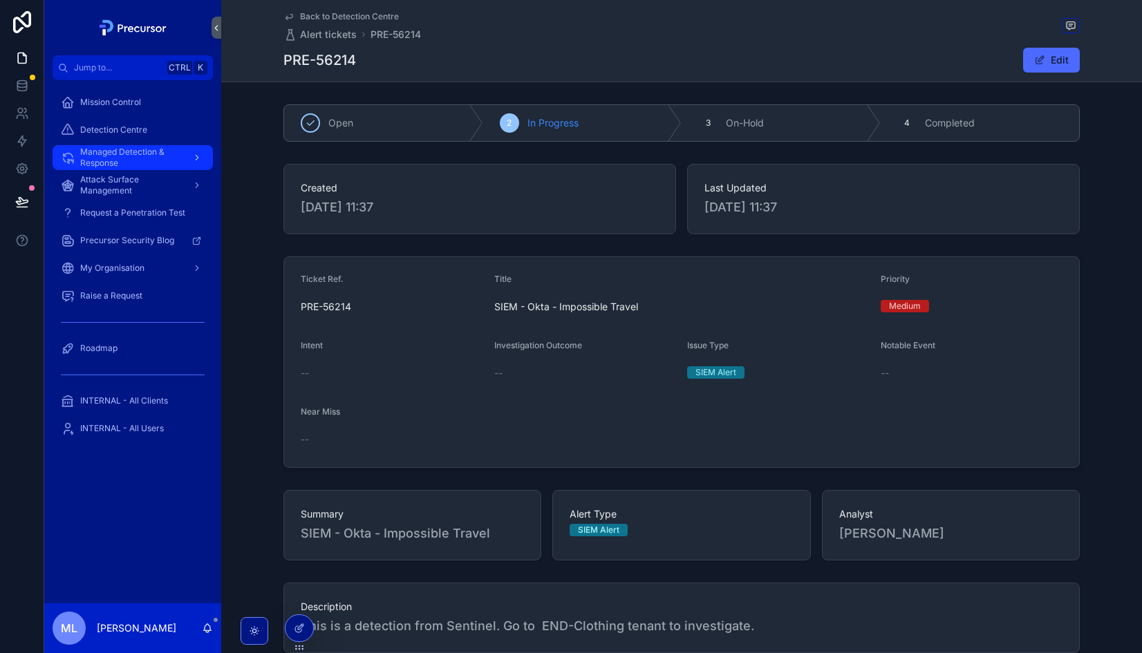
click at [113, 154] on span "Managed Detection & Response" at bounding box center [130, 158] width 101 height 22
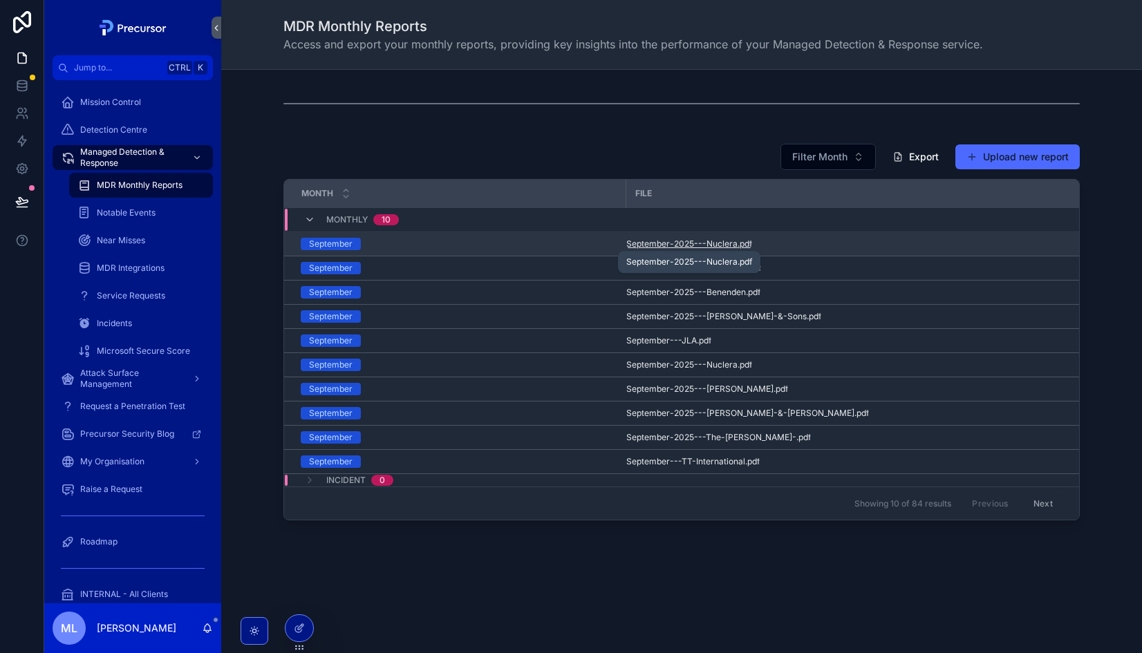
click at [722, 245] on span "September-2025---Nuclera" at bounding box center [681, 244] width 111 height 11
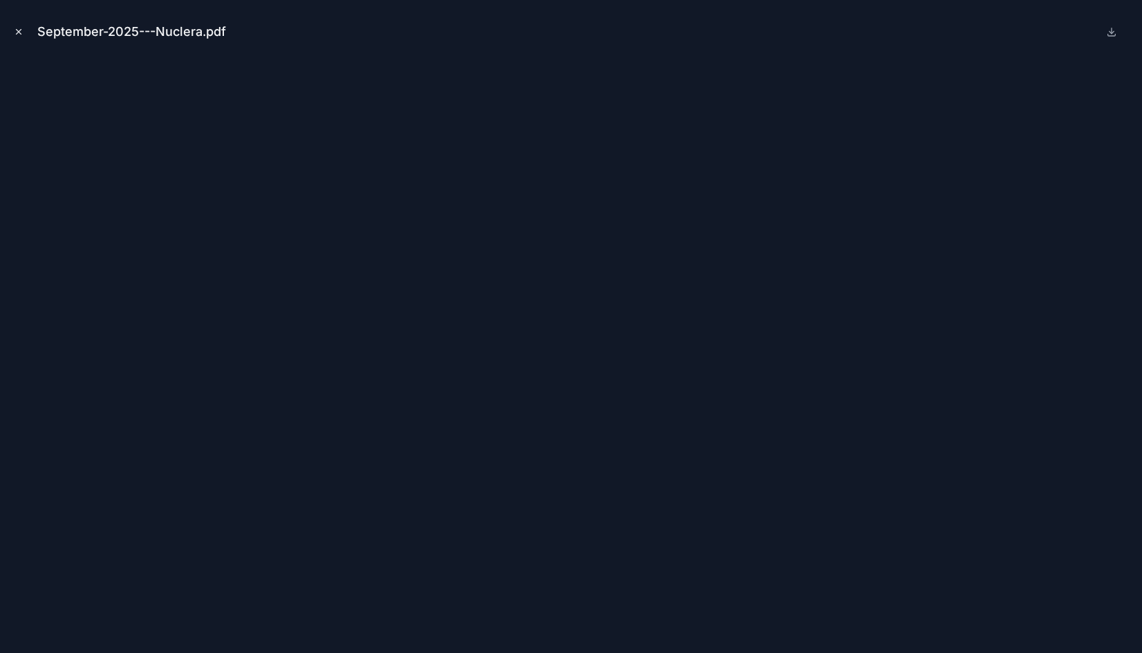
click at [16, 32] on icon "Close modal" at bounding box center [19, 32] width 10 height 10
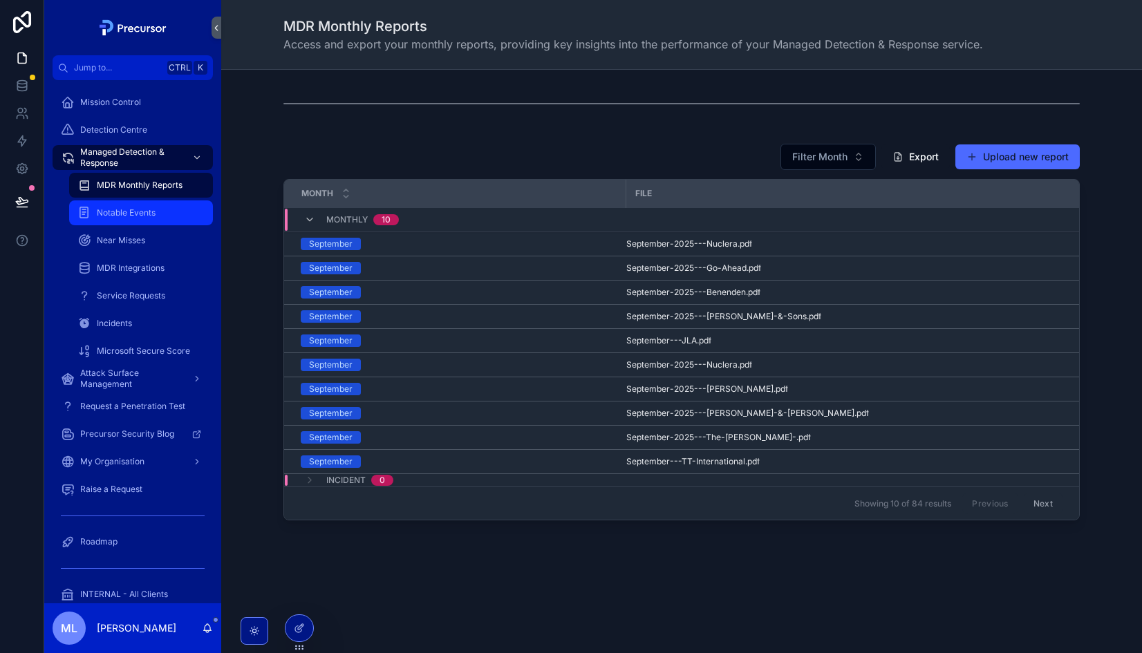
click at [167, 216] on div "Notable Events" at bounding box center [140, 213] width 127 height 22
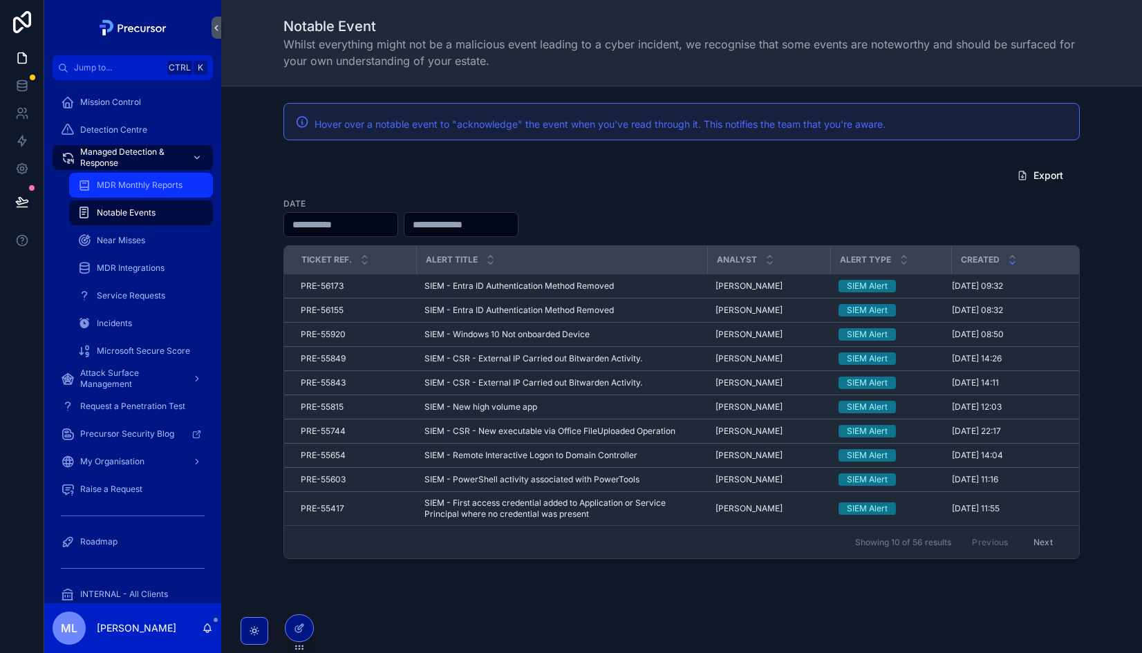
click at [144, 179] on div "MDR Monthly Reports" at bounding box center [140, 185] width 127 height 22
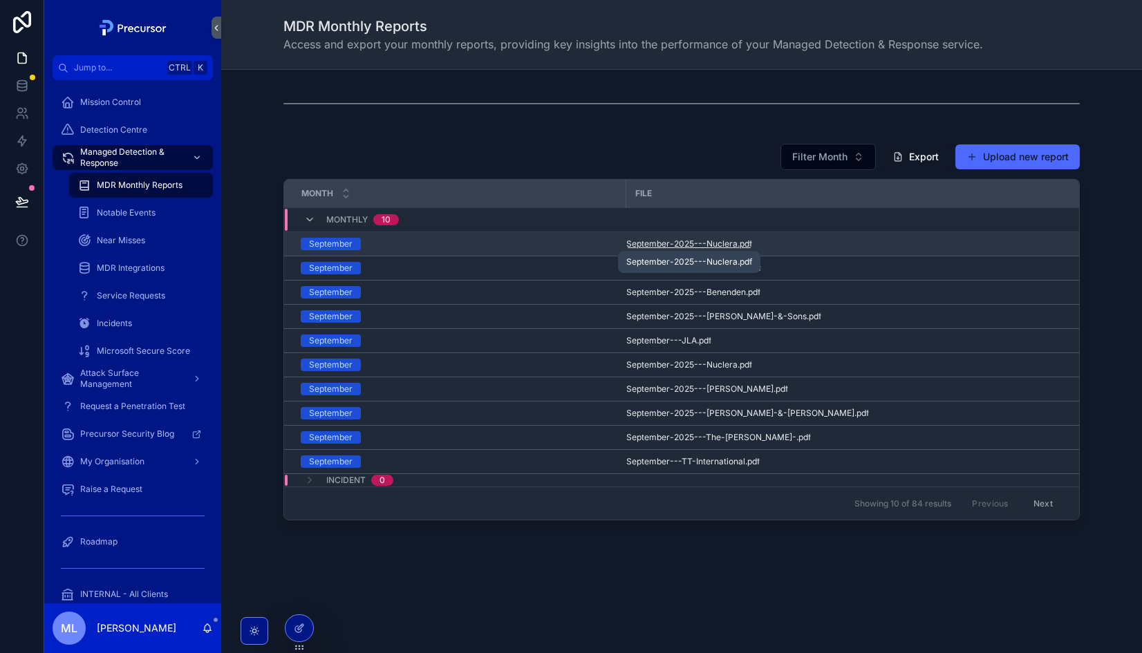
click at [689, 241] on span "September-2025---Nuclera" at bounding box center [681, 244] width 111 height 11
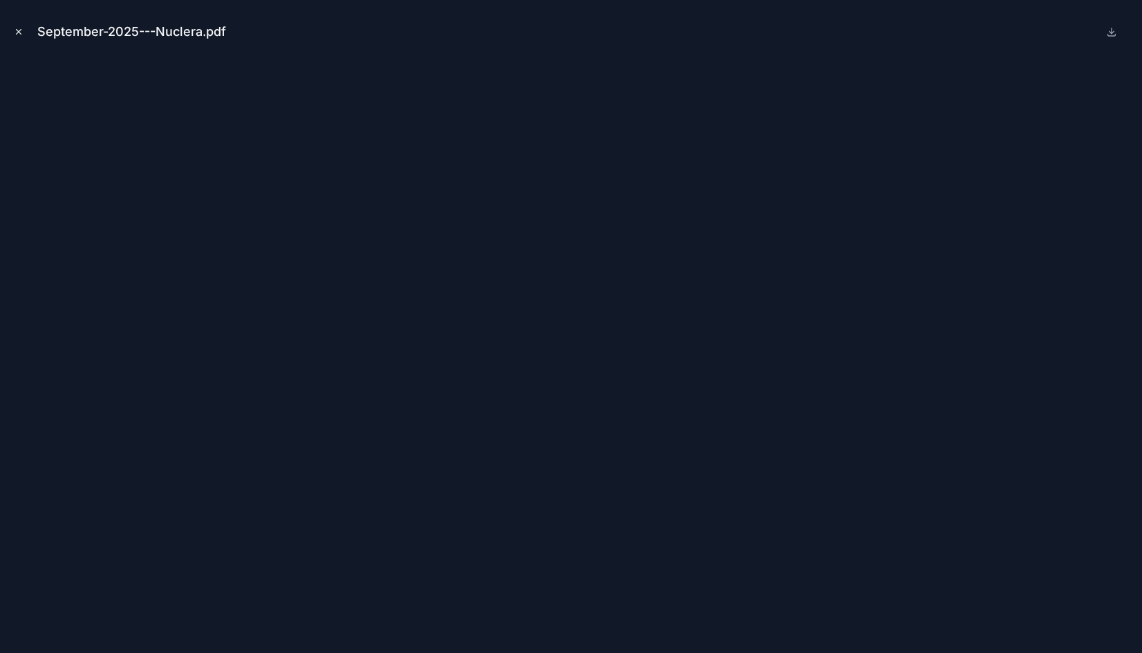
click at [15, 32] on icon "Close modal" at bounding box center [19, 32] width 10 height 10
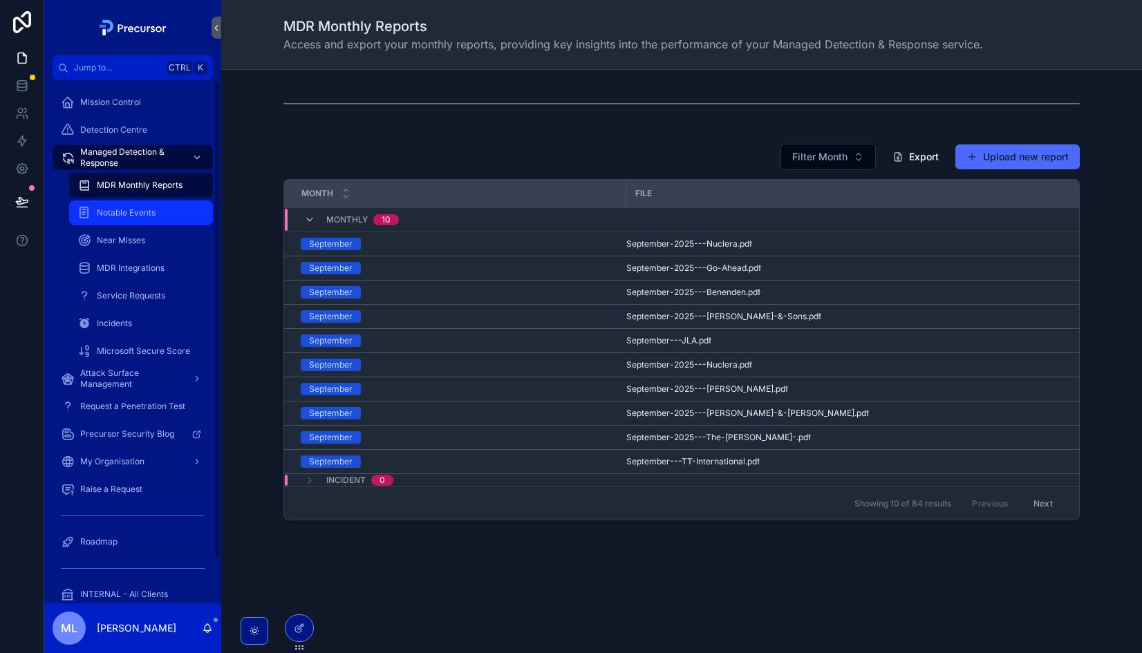
click at [167, 215] on div "Notable Events" at bounding box center [140, 213] width 127 height 22
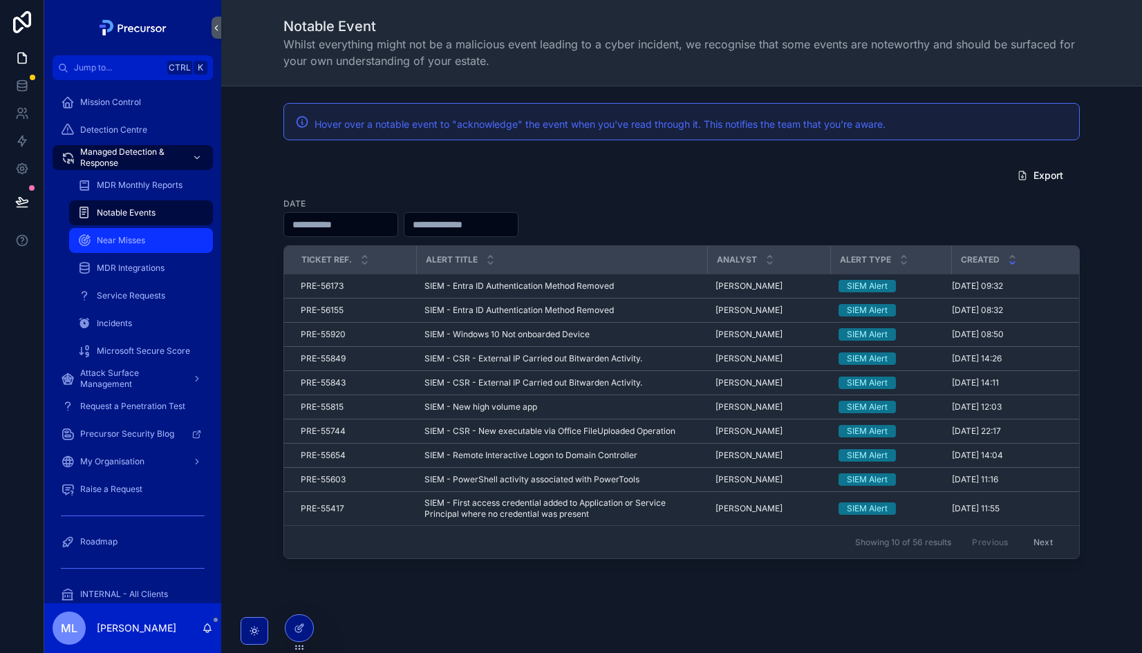
click at [128, 238] on span "Near Misses" at bounding box center [121, 240] width 48 height 11
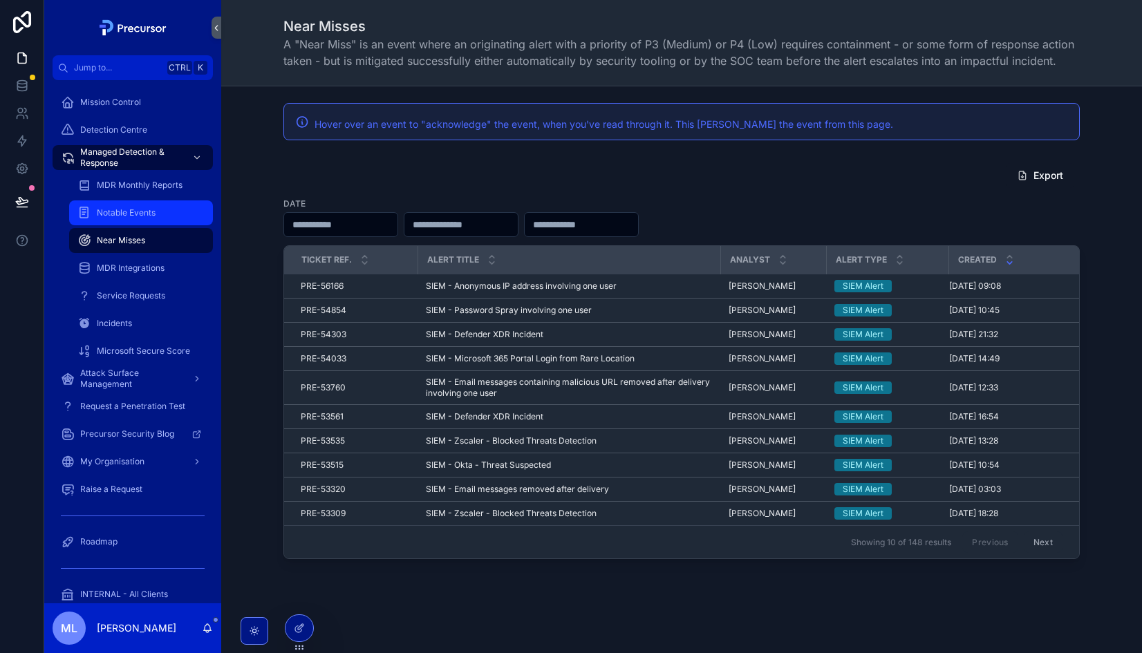
click at [114, 205] on div "Notable Events" at bounding box center [140, 213] width 127 height 22
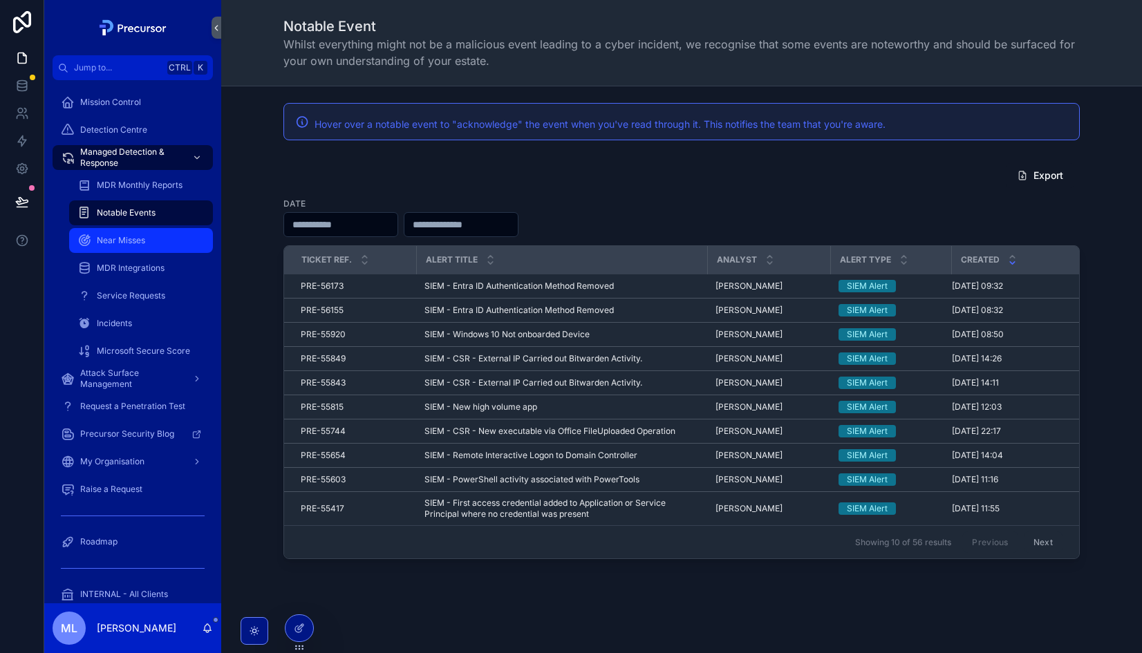
click at [165, 237] on div "Near Misses" at bounding box center [140, 241] width 127 height 22
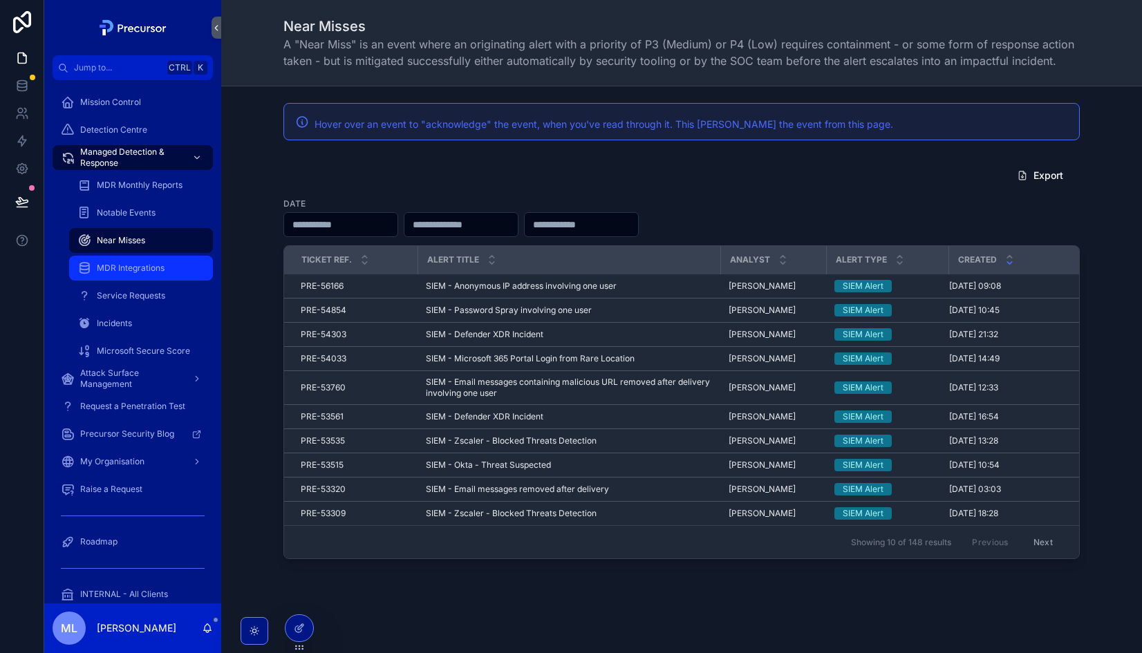
click at [136, 277] on div "MDR Integrations" at bounding box center [140, 268] width 127 height 22
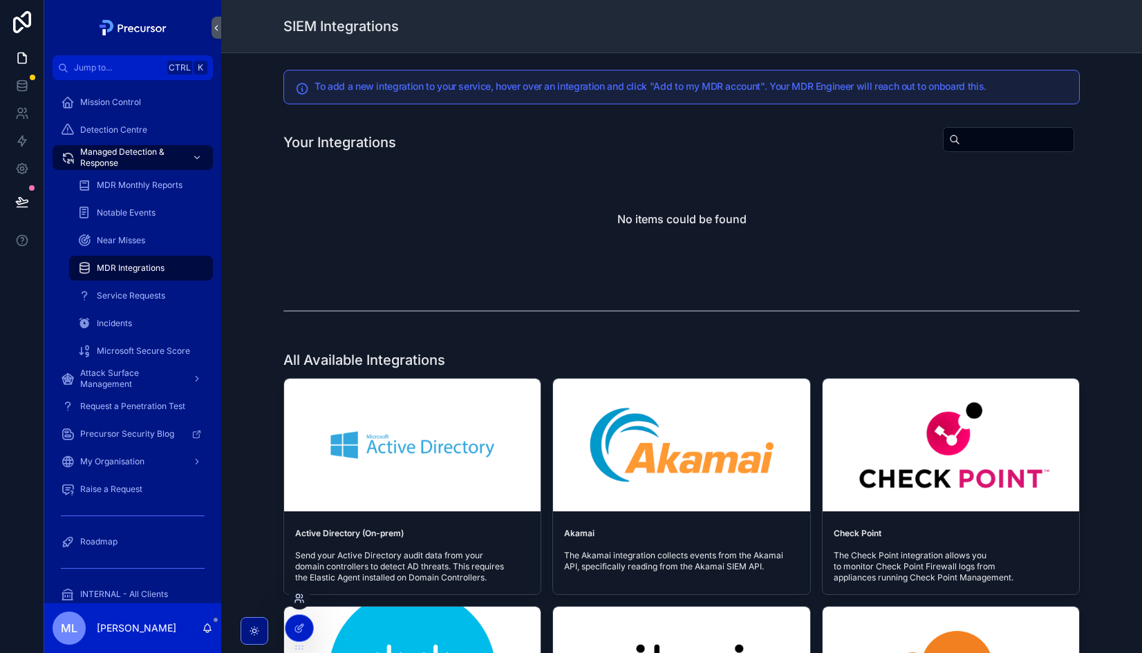
click at [297, 597] on icon at bounding box center [297, 596] width 3 height 3
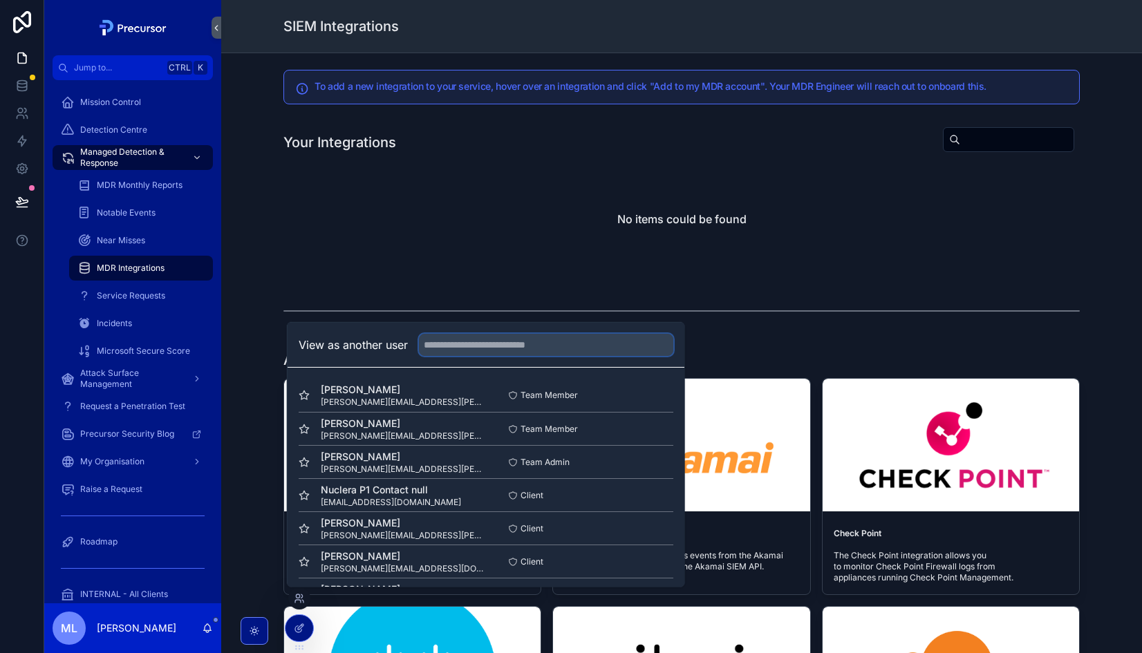
click at [461, 348] on input "text" at bounding box center [546, 345] width 254 height 22
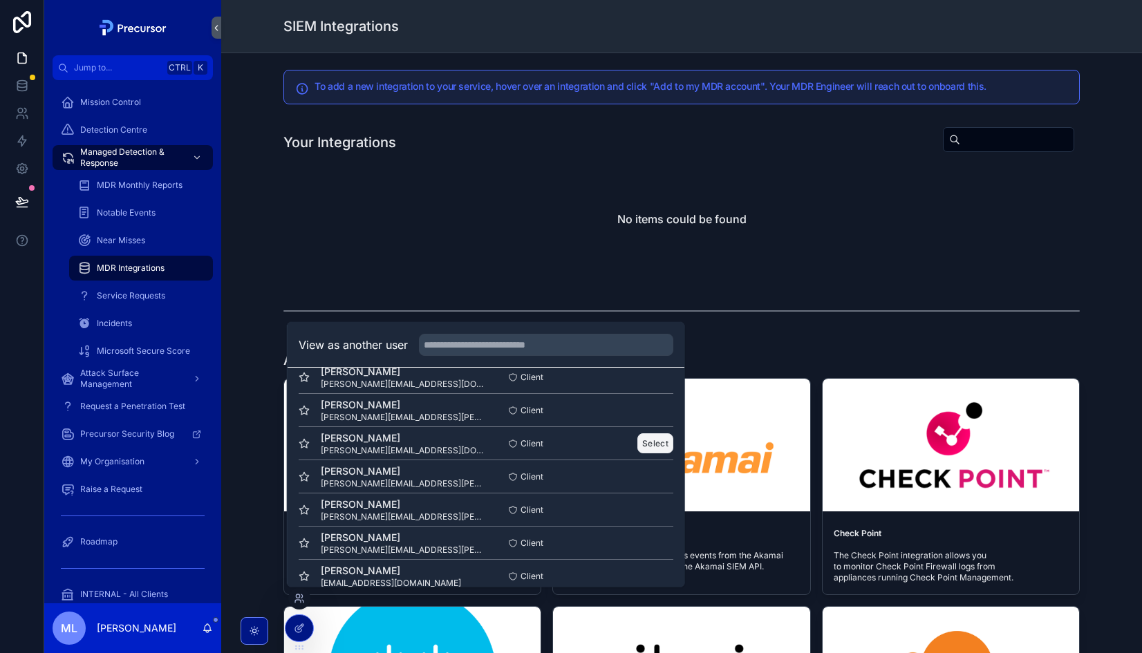
click at [637, 444] on button "Select" at bounding box center [655, 443] width 36 height 20
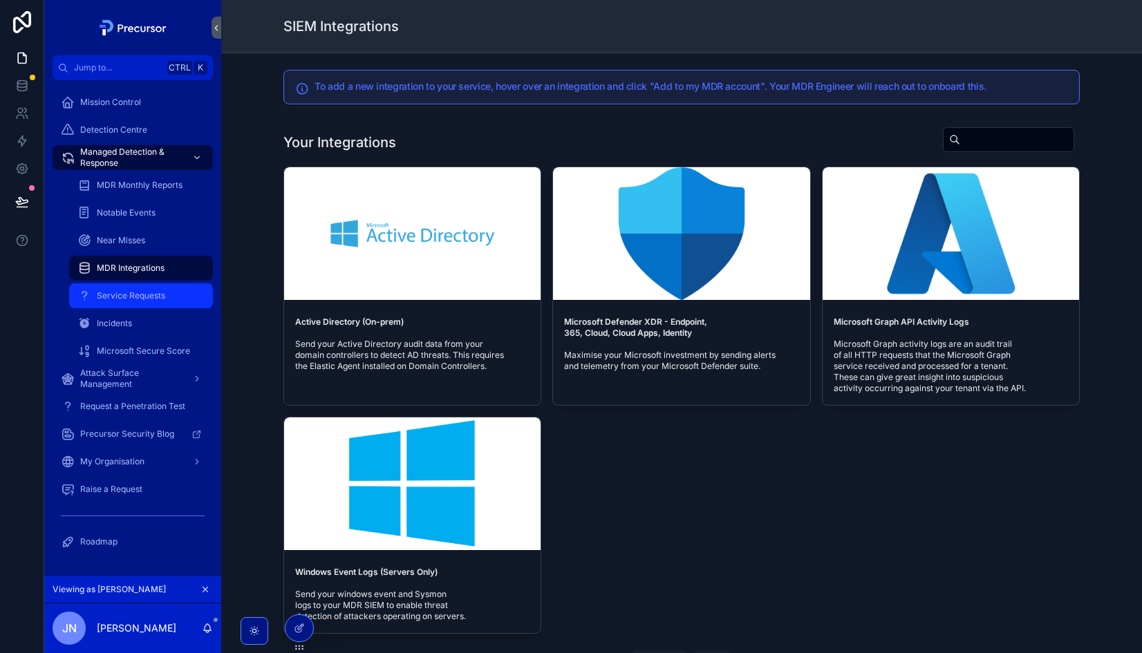
click at [95, 307] on link "Service Requests" at bounding box center [141, 295] width 144 height 25
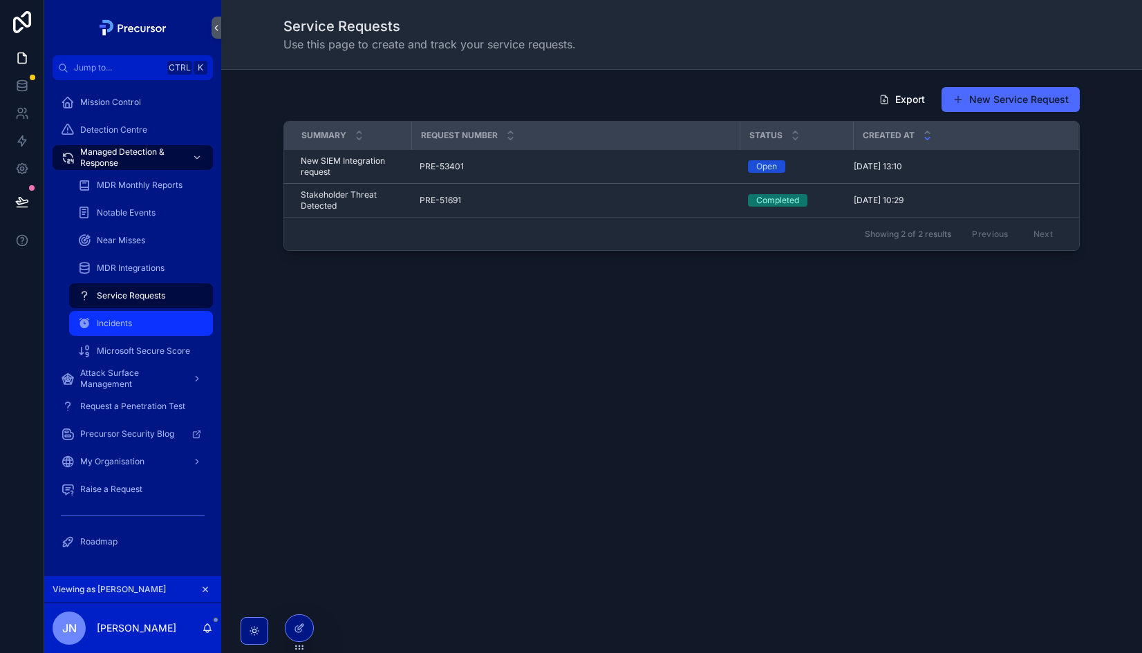
click at [124, 333] on div "Incidents" at bounding box center [140, 323] width 127 height 22
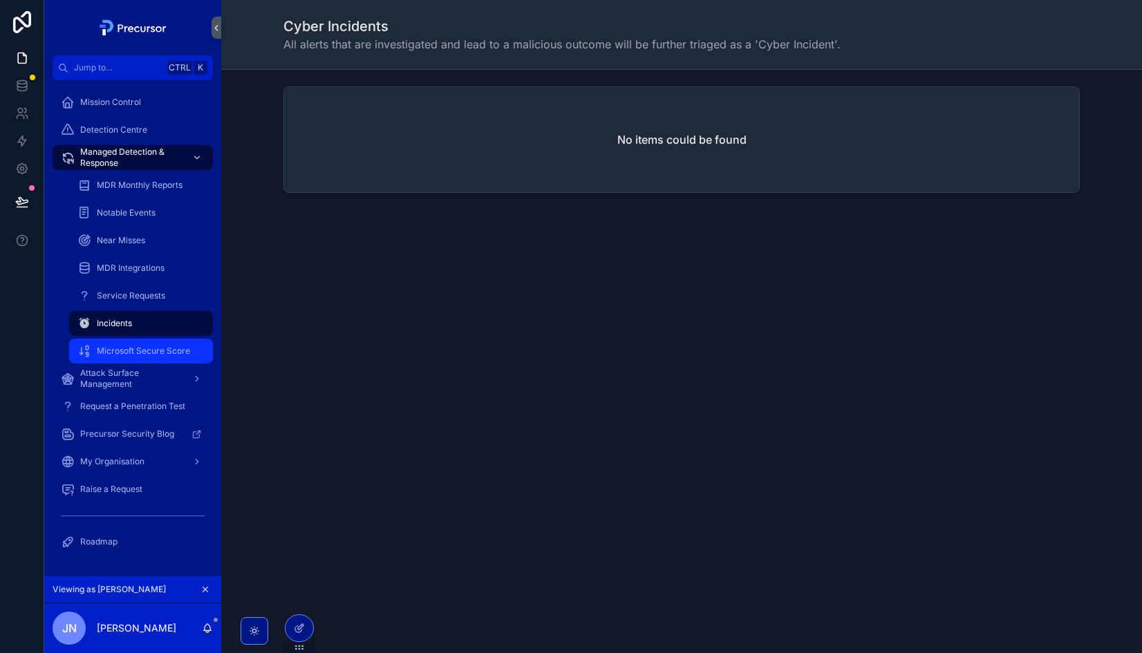
click at [153, 354] on span "Microsoft Secure Score" at bounding box center [143, 351] width 93 height 11
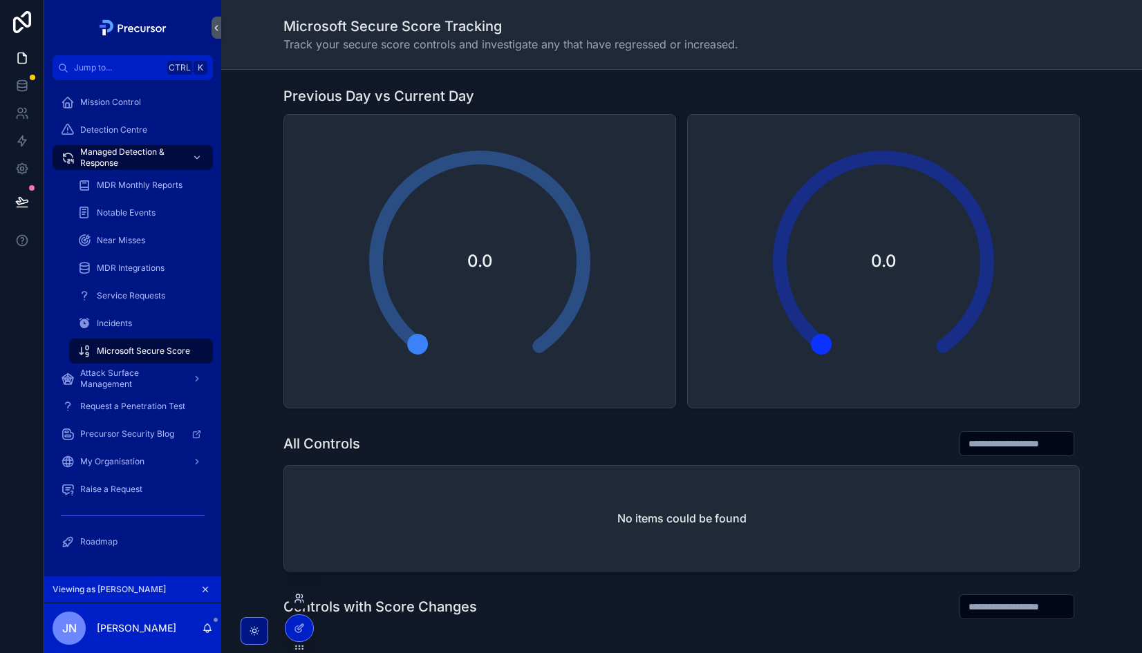
click at [300, 597] on icon at bounding box center [299, 598] width 11 height 11
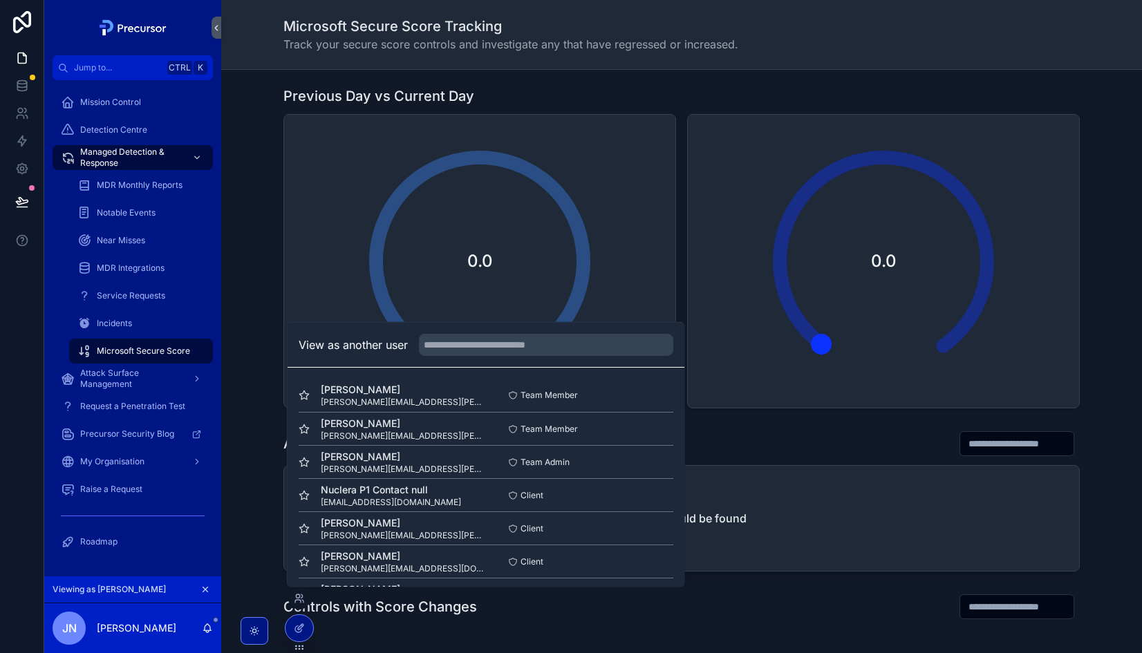
click at [468, 326] on div "View as another user" at bounding box center [486, 345] width 397 height 45
click at [471, 340] on input "text" at bounding box center [546, 345] width 254 height 22
type input "****"
click at [646, 398] on button "Select" at bounding box center [655, 395] width 36 height 20
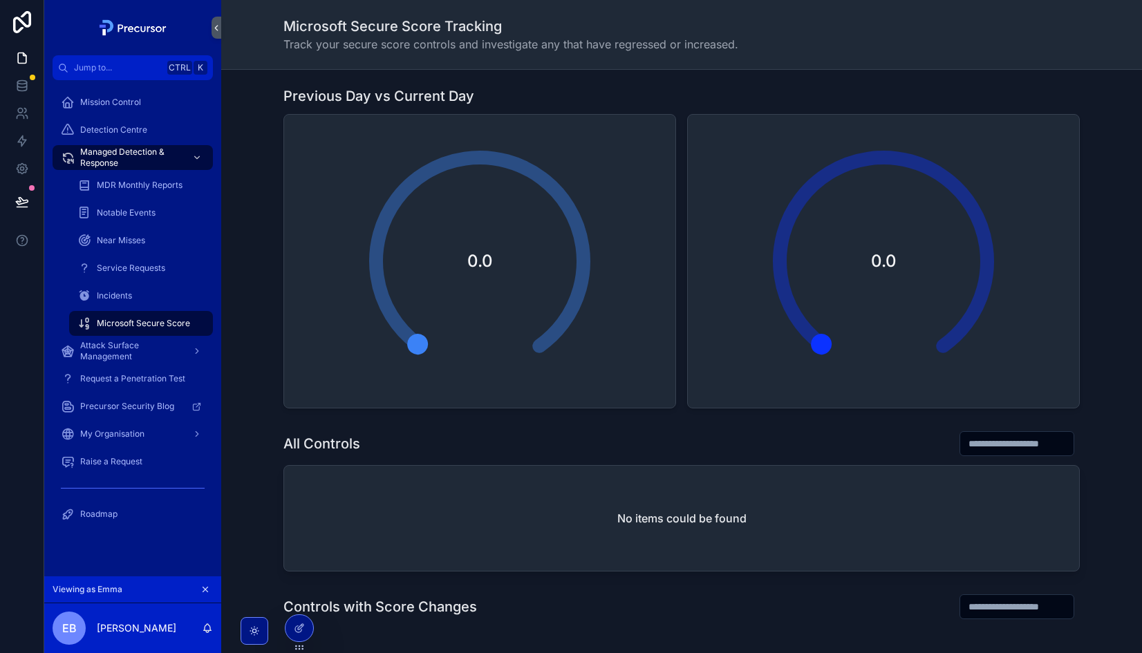
scroll to position [195, 0]
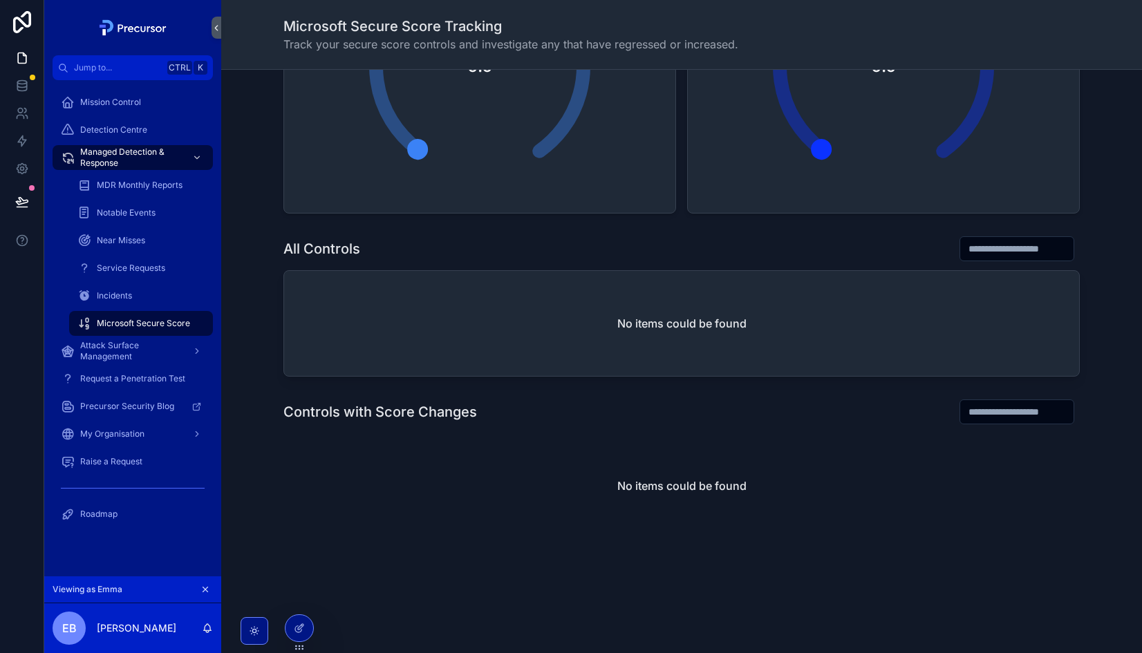
click at [210, 590] on button "scrollable content" at bounding box center [205, 589] width 15 height 15
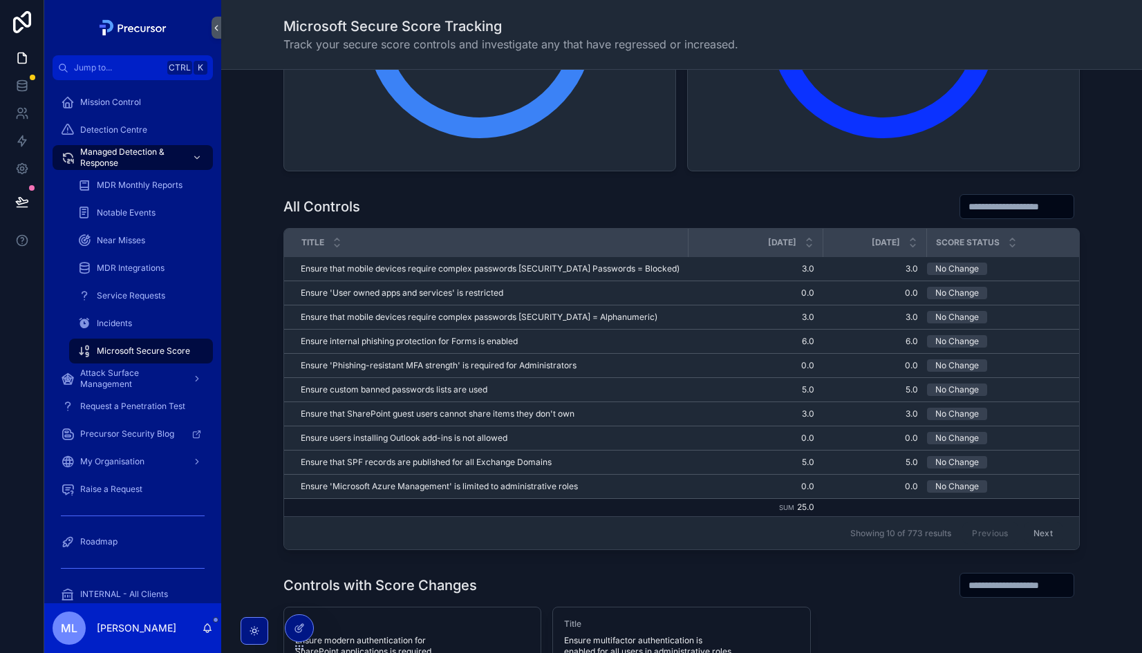
scroll to position [238, 0]
click at [1010, 245] on icon "scrollable content" at bounding box center [1012, 245] width 5 height 2
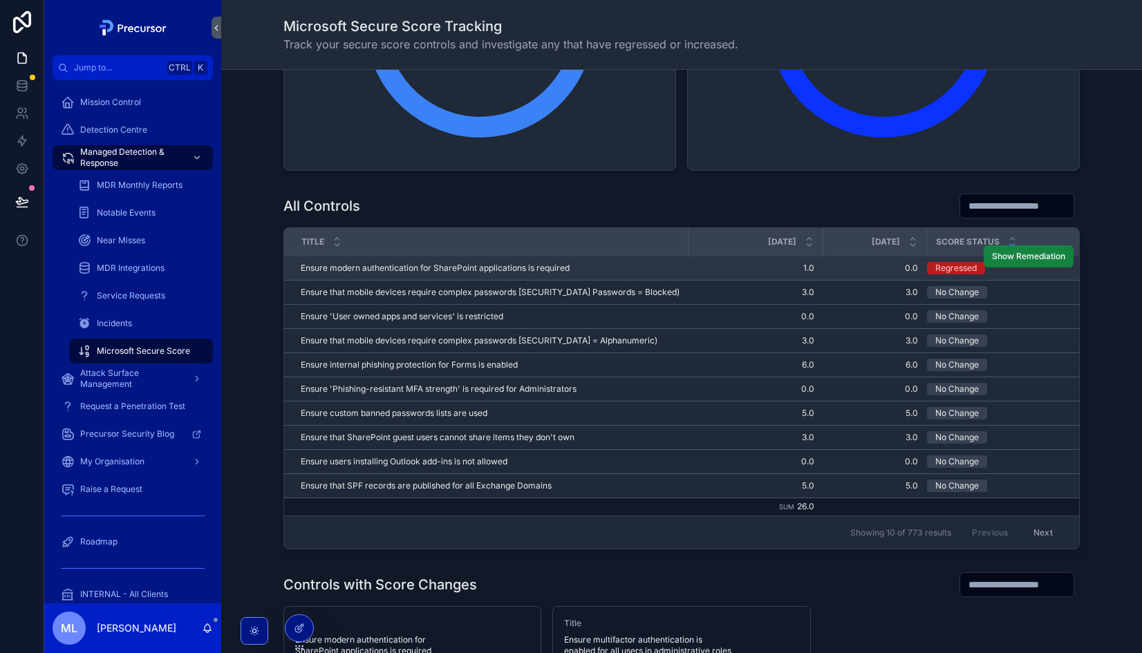
click at [1013, 261] on button "Show Remediation" at bounding box center [1029, 256] width 90 height 22
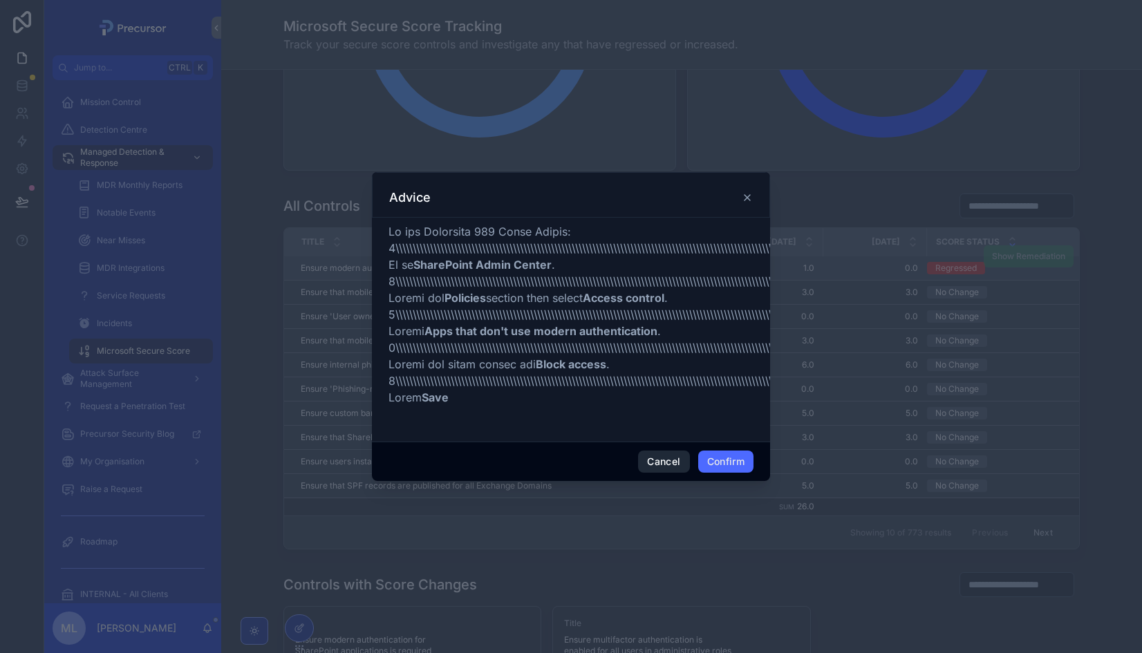
click at [669, 463] on button "Cancel" at bounding box center [663, 462] width 51 height 22
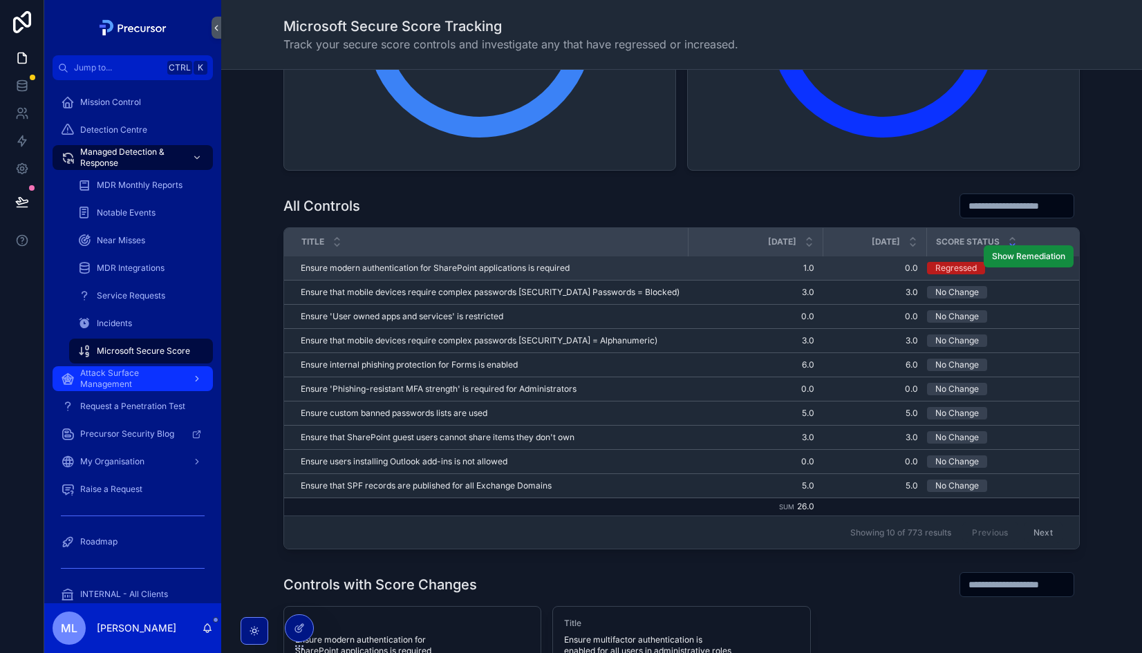
click at [183, 375] on div "Attack Surface Management" at bounding box center [133, 379] width 144 height 22
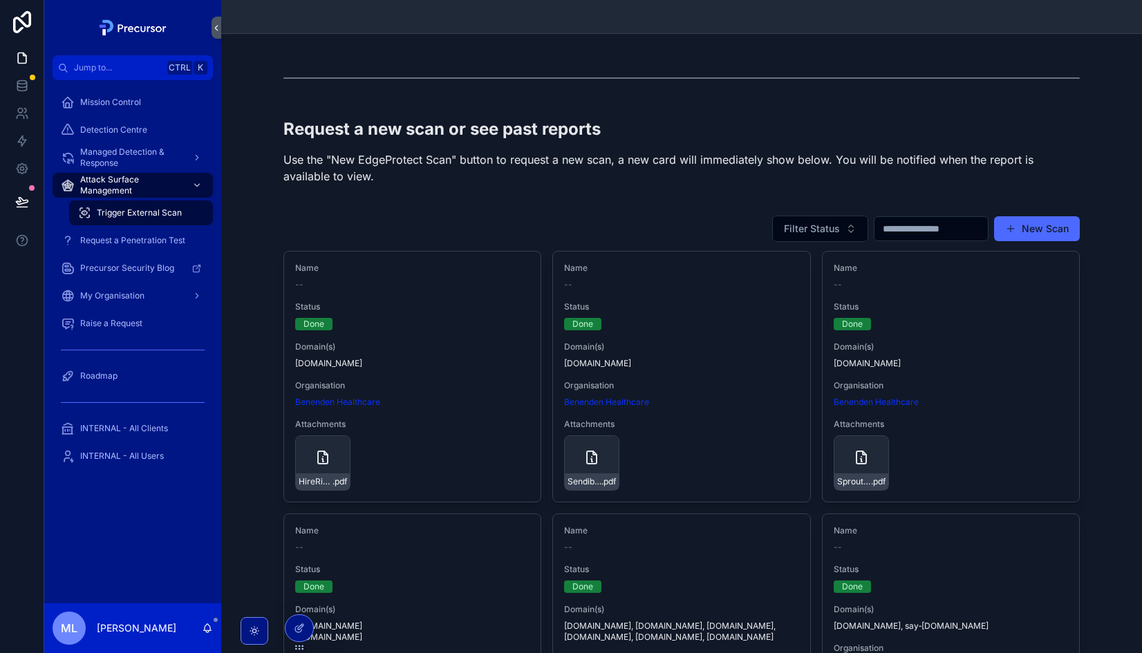
scroll to position [299, 0]
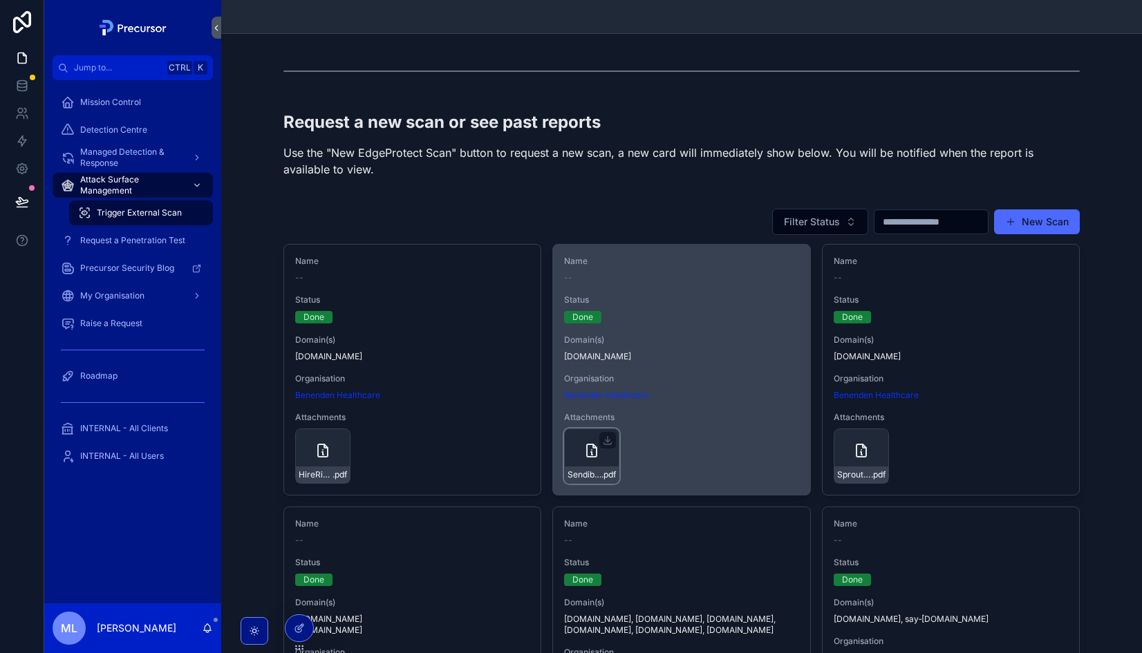
click at [577, 452] on div "Sendible_Report_2025-09 .pdf" at bounding box center [591, 456] width 55 height 55
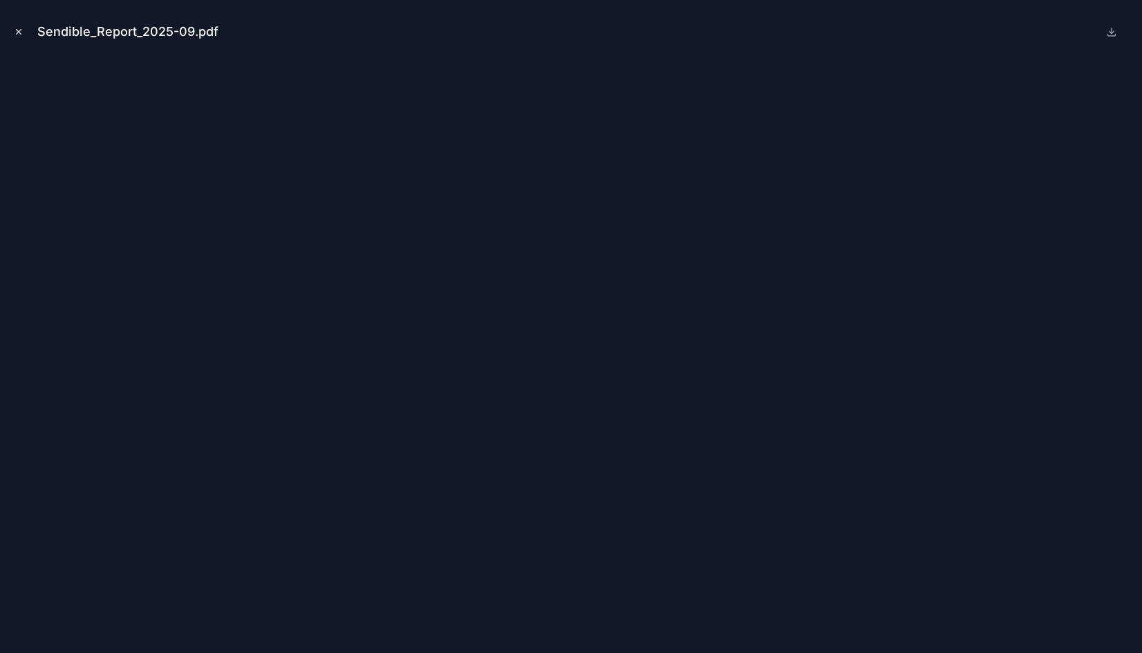
click at [15, 32] on icon "Close modal" at bounding box center [19, 32] width 10 height 10
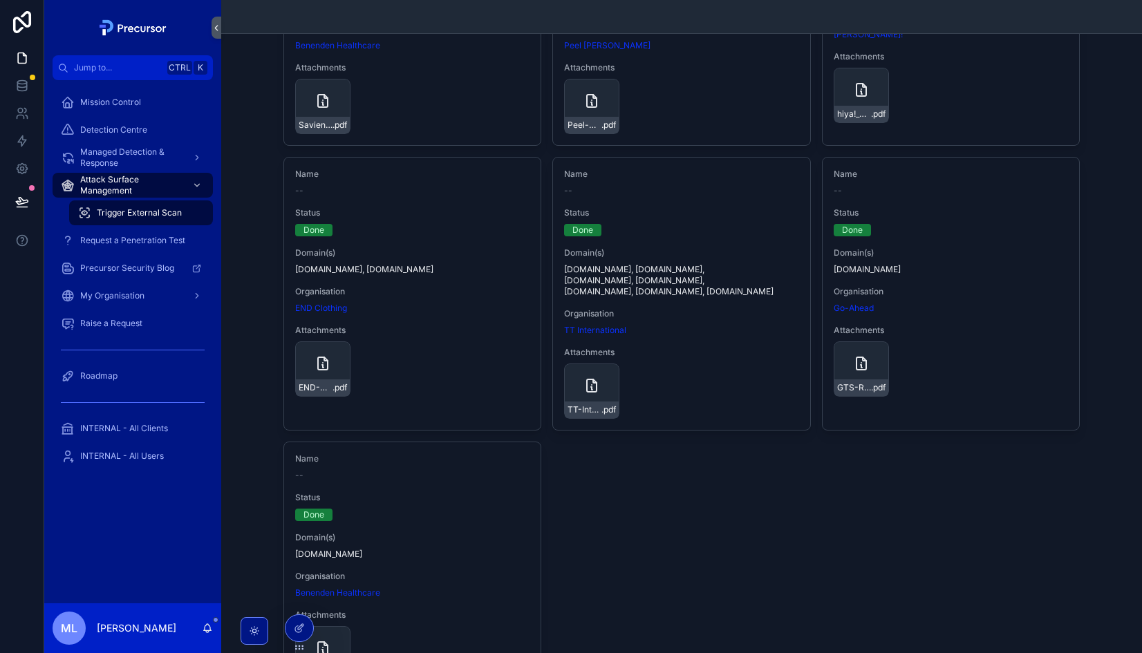
scroll to position [924, 0]
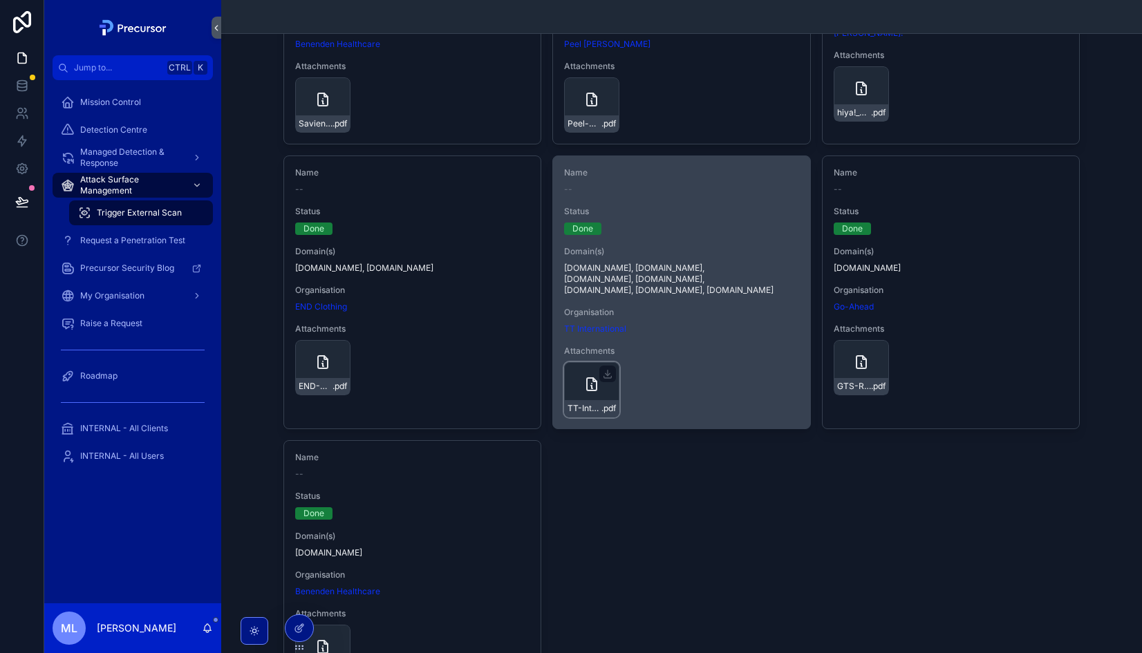
click at [572, 371] on div "TT-International_Report_2025-08 .pdf" at bounding box center [591, 389] width 55 height 55
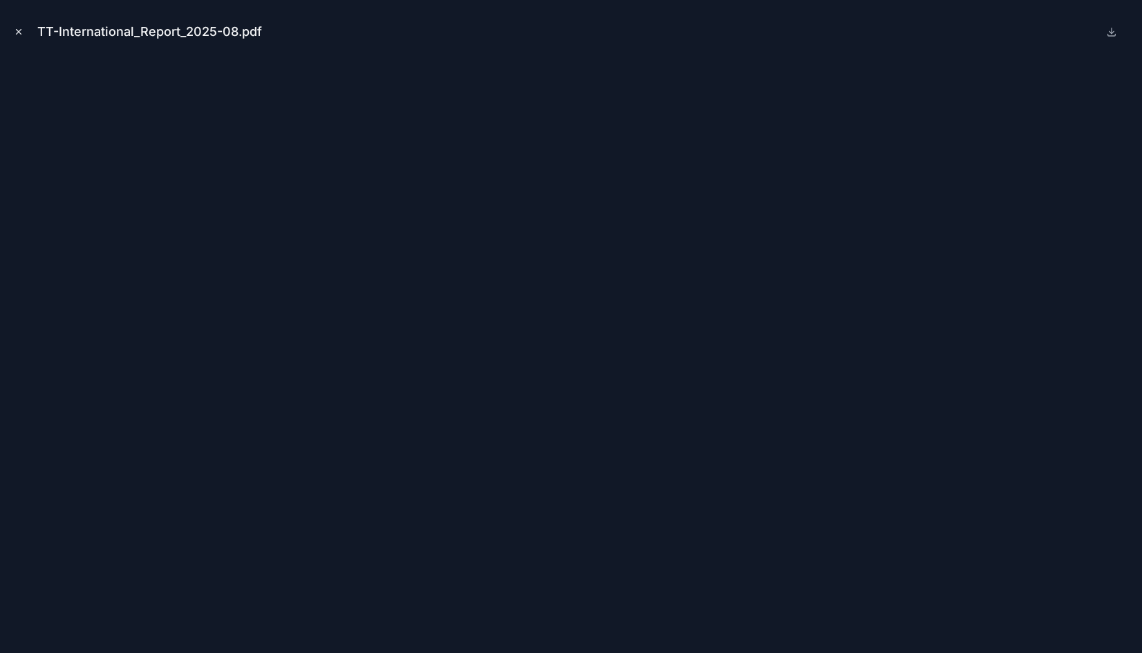
click at [21, 32] on icon "Close modal" at bounding box center [19, 32] width 10 height 10
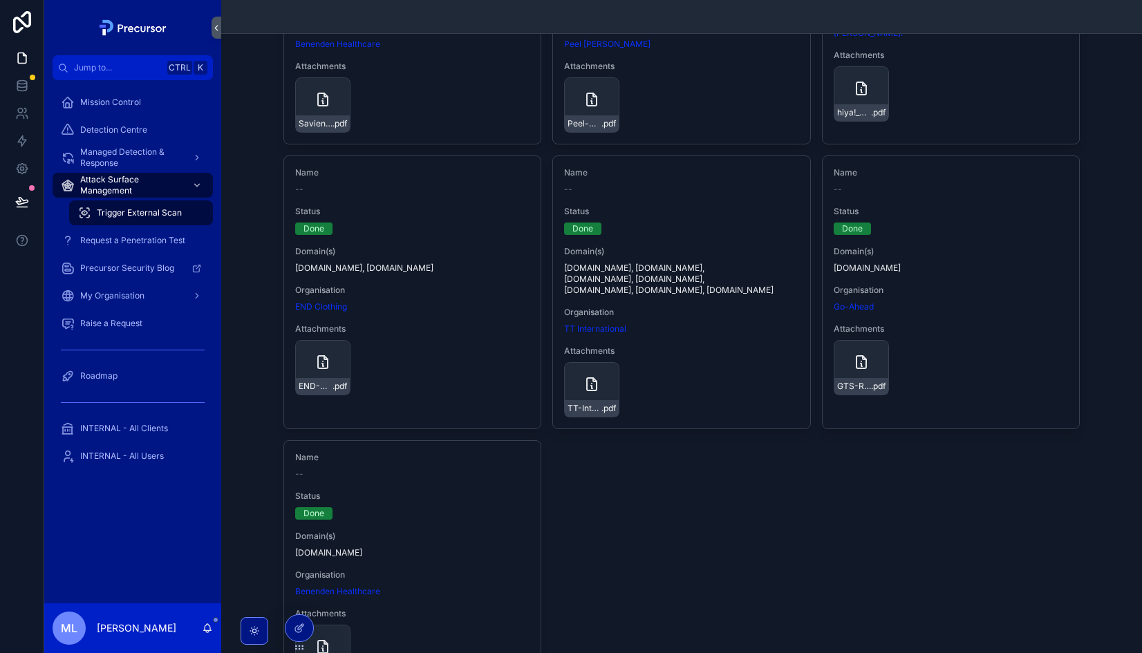
click at [623, 505] on div "Name -- Status Done Domain(s) hireright.com Organisation Benenden Healthcare At…" at bounding box center [681, 177] width 796 height 1117
click at [144, 297] on div "My Organisation" at bounding box center [133, 296] width 144 height 22
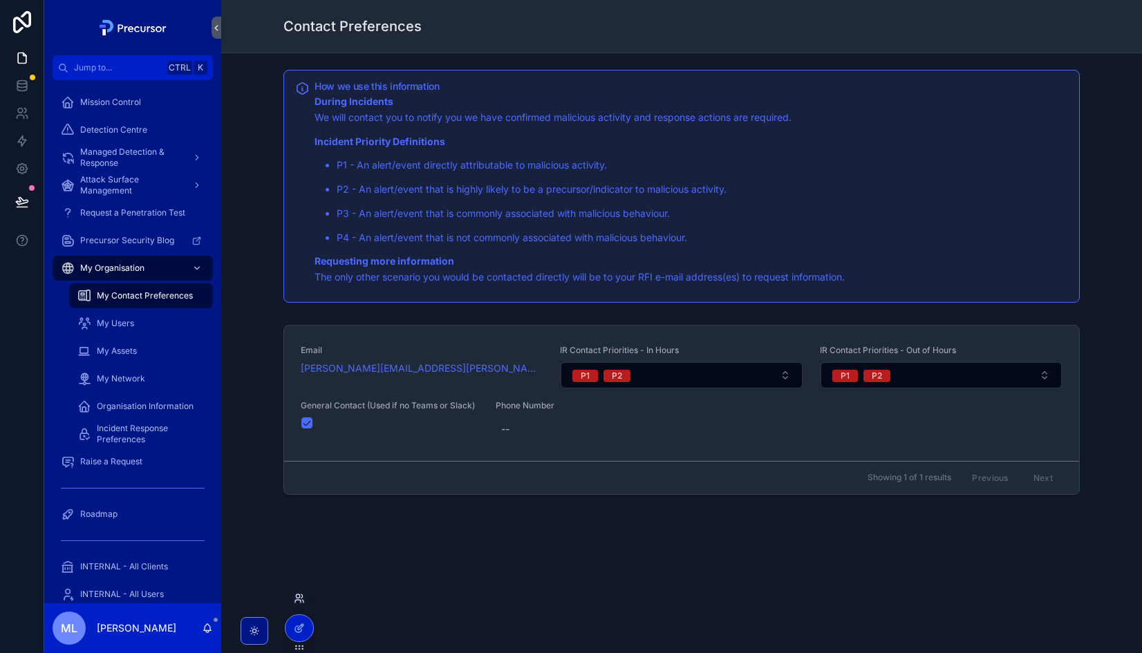
click at [302, 597] on icon at bounding box center [301, 596] width 1 height 3
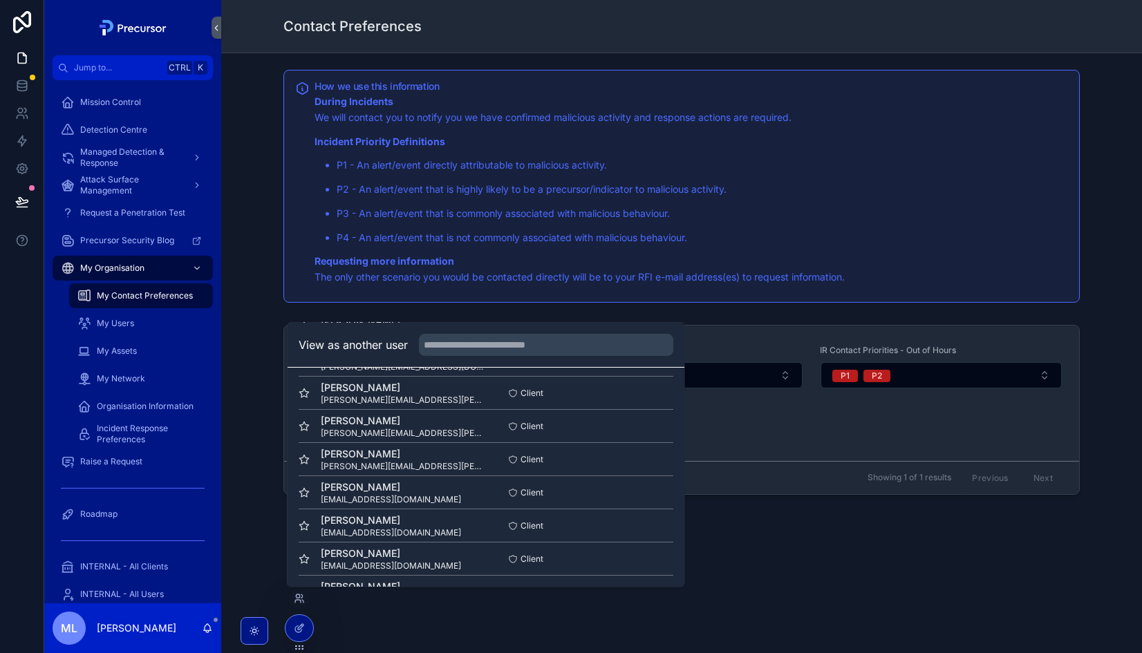
scroll to position [430, 0]
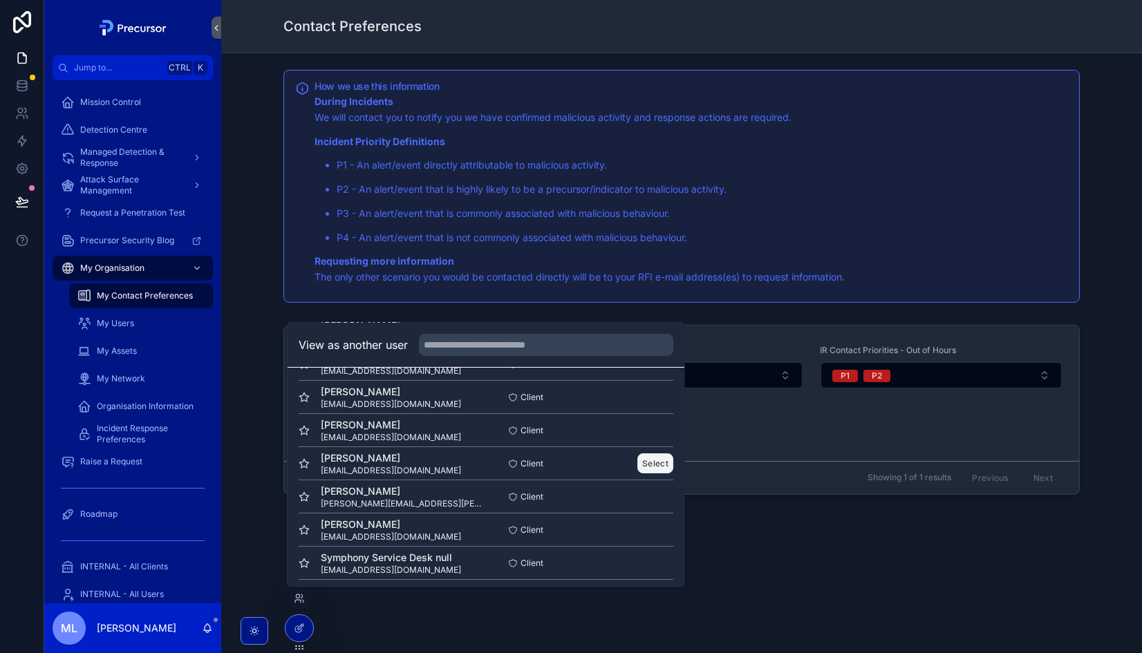
click at [640, 462] on button "Select" at bounding box center [655, 464] width 36 height 20
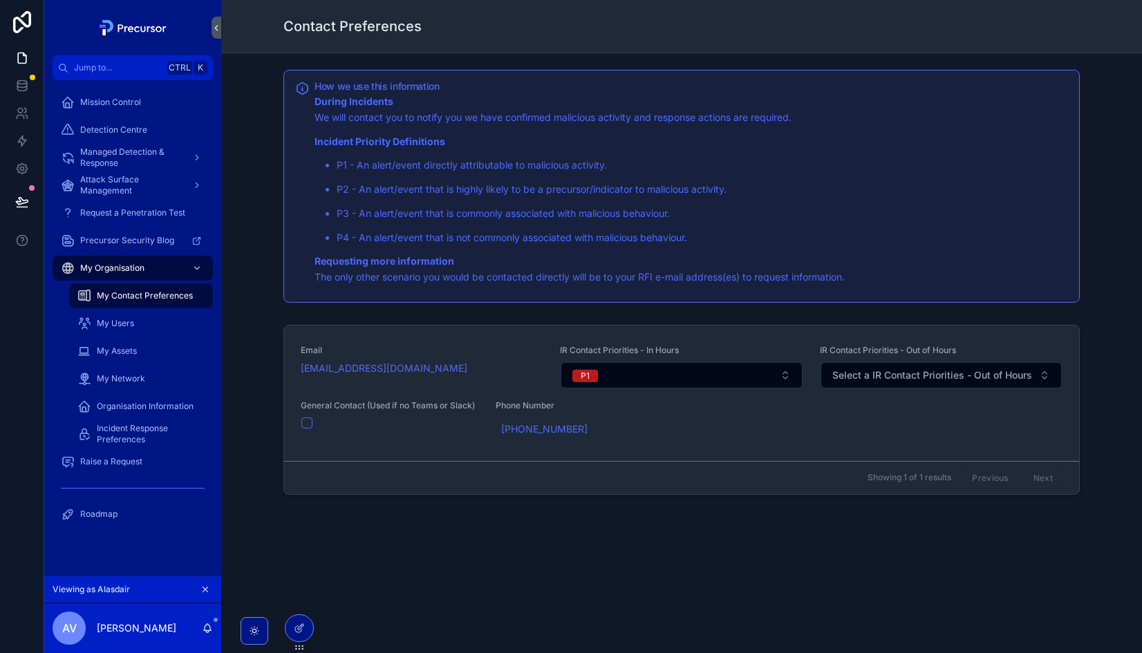
click at [738, 307] on div "How we use this information During Incidents We will contact you to notify you …" at bounding box center [681, 186] width 899 height 244
click at [154, 312] on div "My Users" at bounding box center [140, 323] width 127 height 22
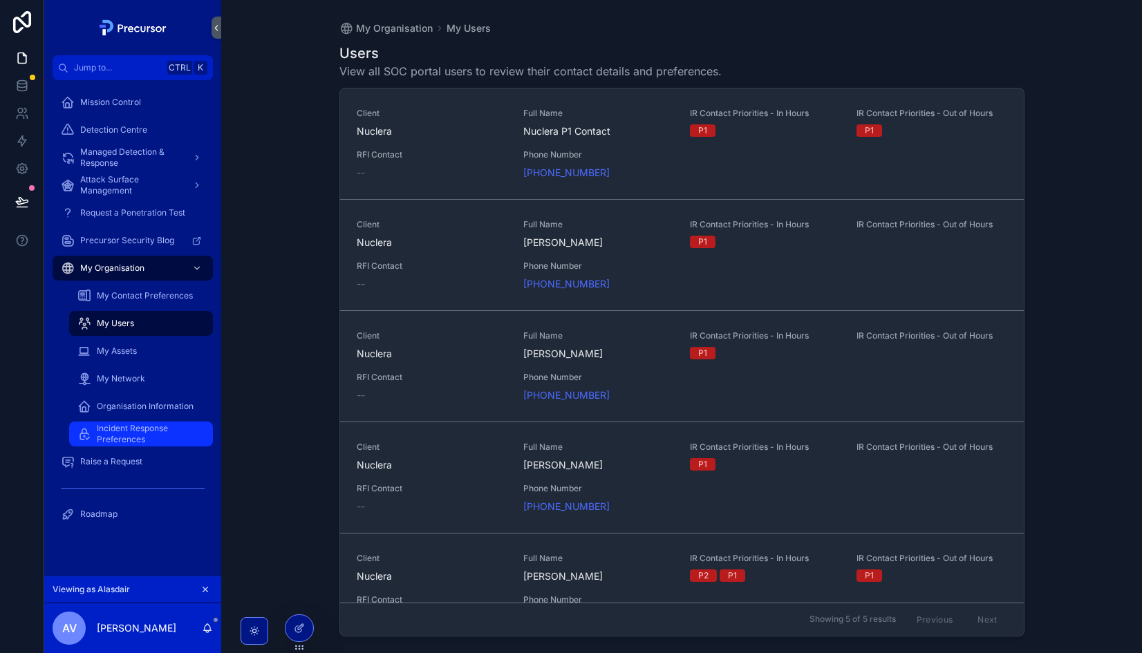
click at [140, 437] on span "Incident Response Preferences" at bounding box center [148, 434] width 102 height 22
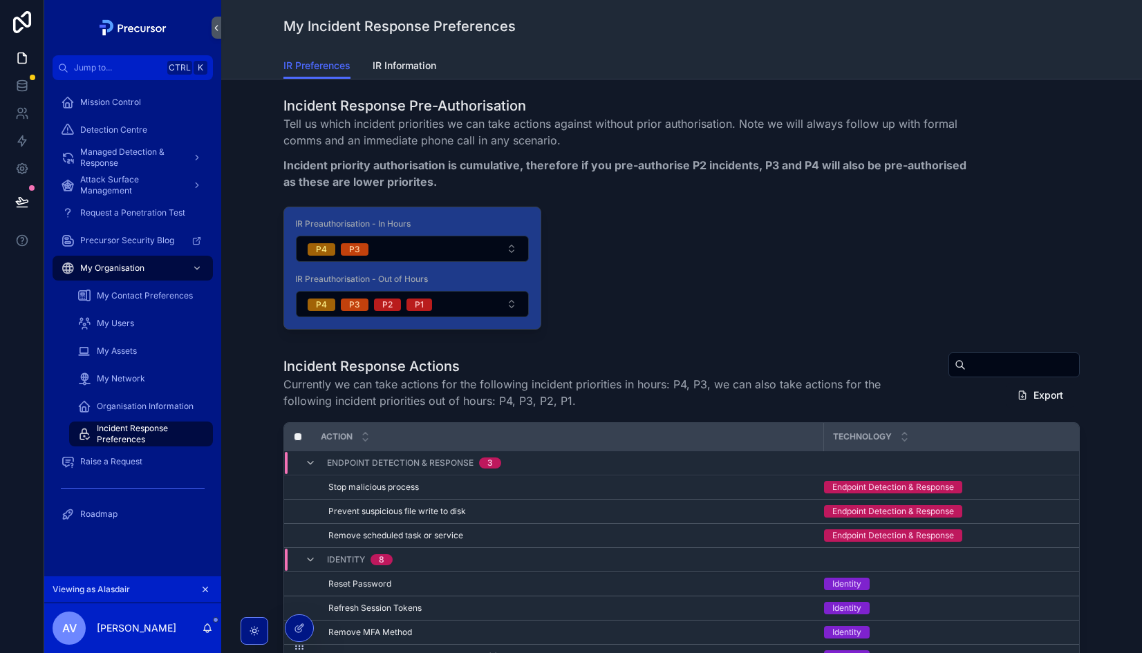
click at [406, 106] on h1 "Incident Response Pre-Authorisation" at bounding box center [629, 105] width 693 height 19
drag, startPoint x: 406, startPoint y: 106, endPoint x: 519, endPoint y: 142, distance: 118.9
click at [519, 142] on p "Tell us which incident priorities we can take actions against without prior aut…" at bounding box center [629, 131] width 693 height 33
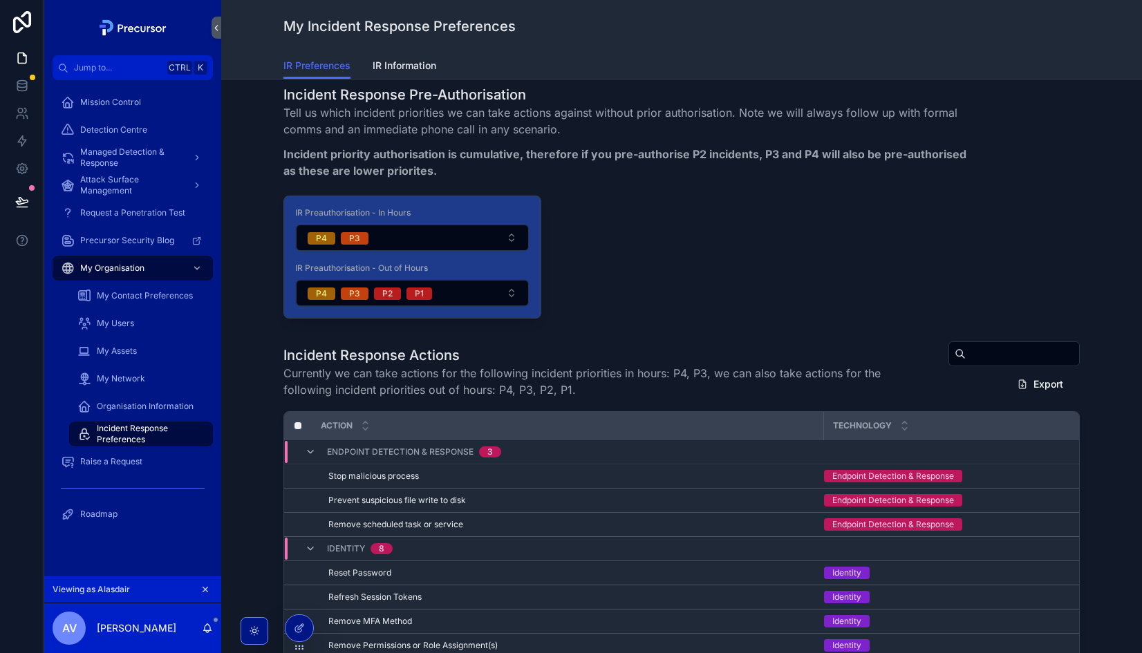
scroll to position [15, 0]
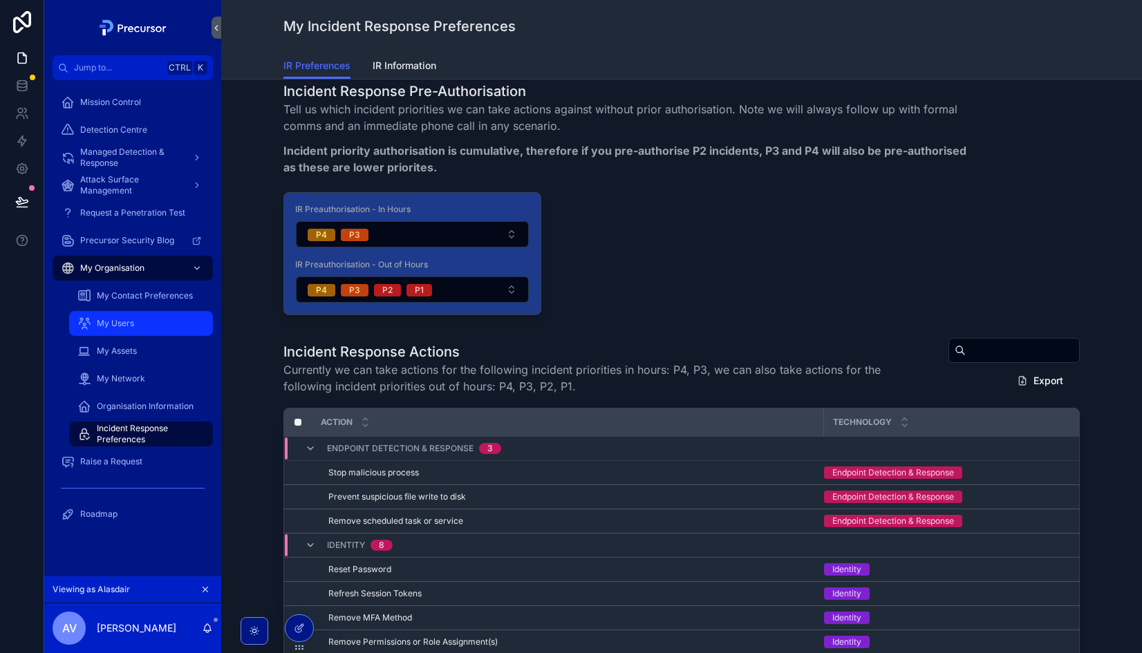
click at [104, 317] on div "My Users" at bounding box center [140, 323] width 127 height 22
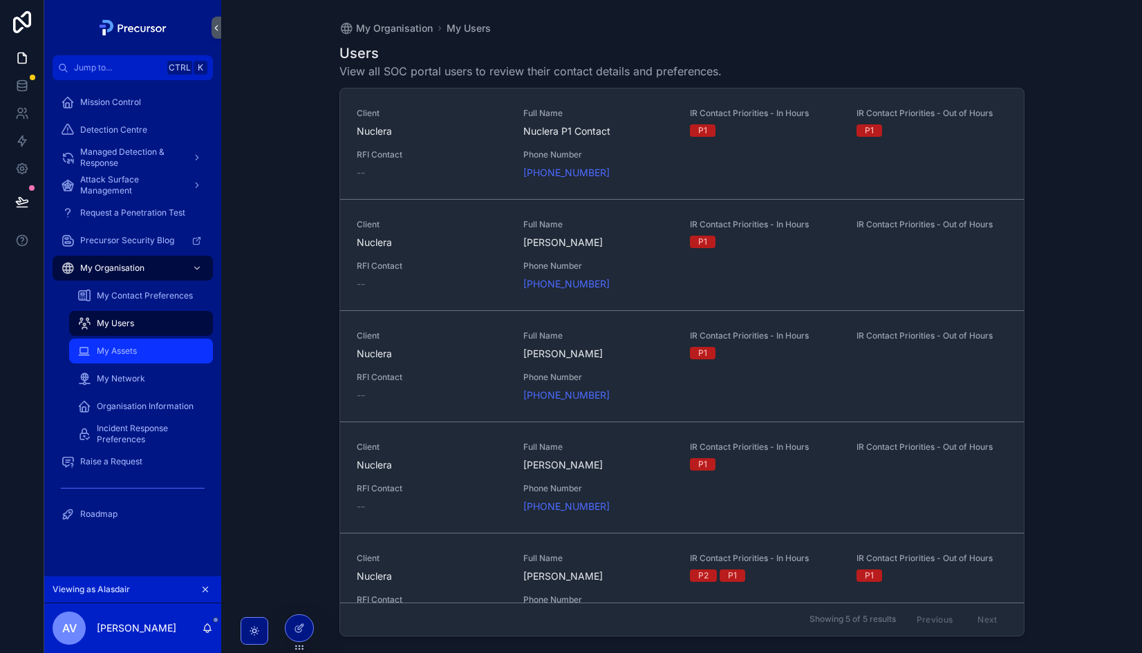
click at [139, 347] on div "My Assets" at bounding box center [140, 351] width 127 height 22
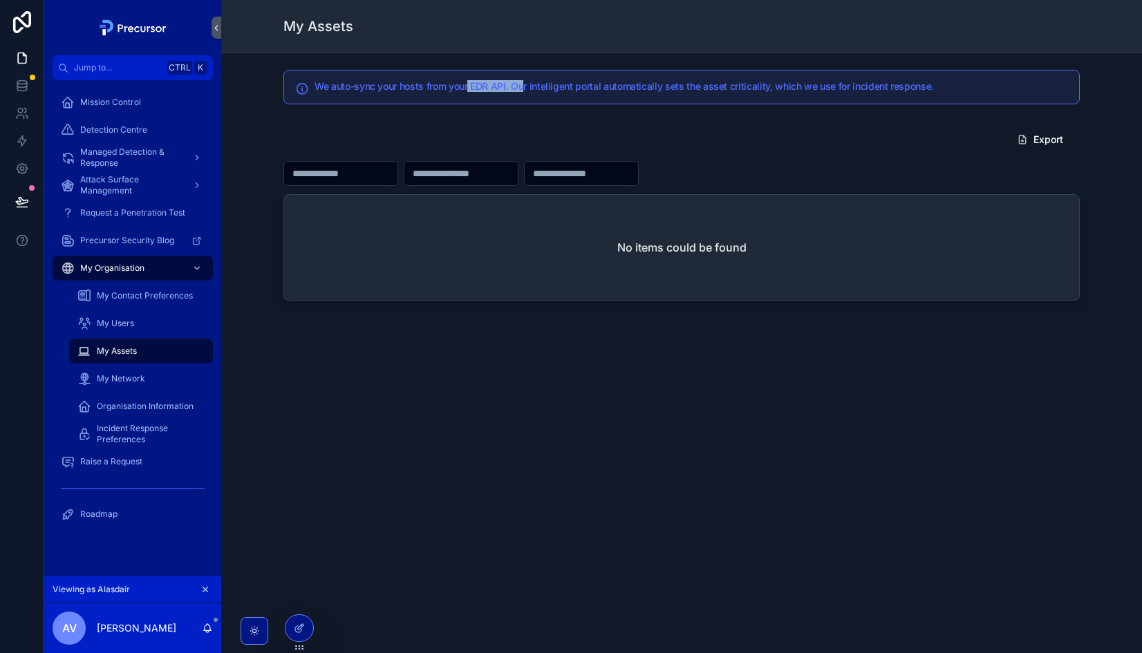
drag, startPoint x: 469, startPoint y: 72, endPoint x: 525, endPoint y: 82, distance: 56.1
click at [525, 82] on div "We auto-sync your hosts from your EDR API. Our intelligent portal automatically…" at bounding box center [681, 87] width 796 height 35
drag, startPoint x: 525, startPoint y: 82, endPoint x: 454, endPoint y: 84, distance: 71.3
click at [454, 84] on h5 "We auto-sync your hosts from your EDR API. Our intelligent portal automatically…" at bounding box center [692, 87] width 754 height 10
click at [680, 234] on div "No items could be found" at bounding box center [681, 247] width 795 height 105
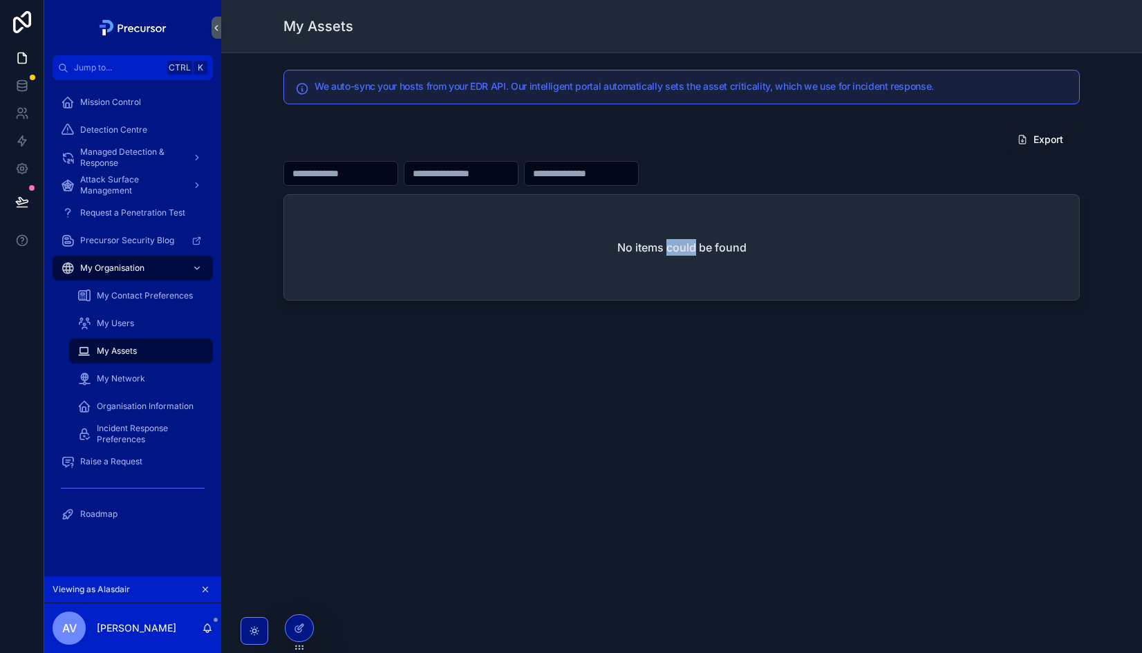
click at [680, 234] on div "No items could be found" at bounding box center [681, 247] width 795 height 105
click at [586, 336] on div "We auto-sync your hosts from your EDR API. Our intelligent portal automatically…" at bounding box center [681, 224] width 921 height 342
click at [143, 387] on div "My Network" at bounding box center [140, 379] width 127 height 22
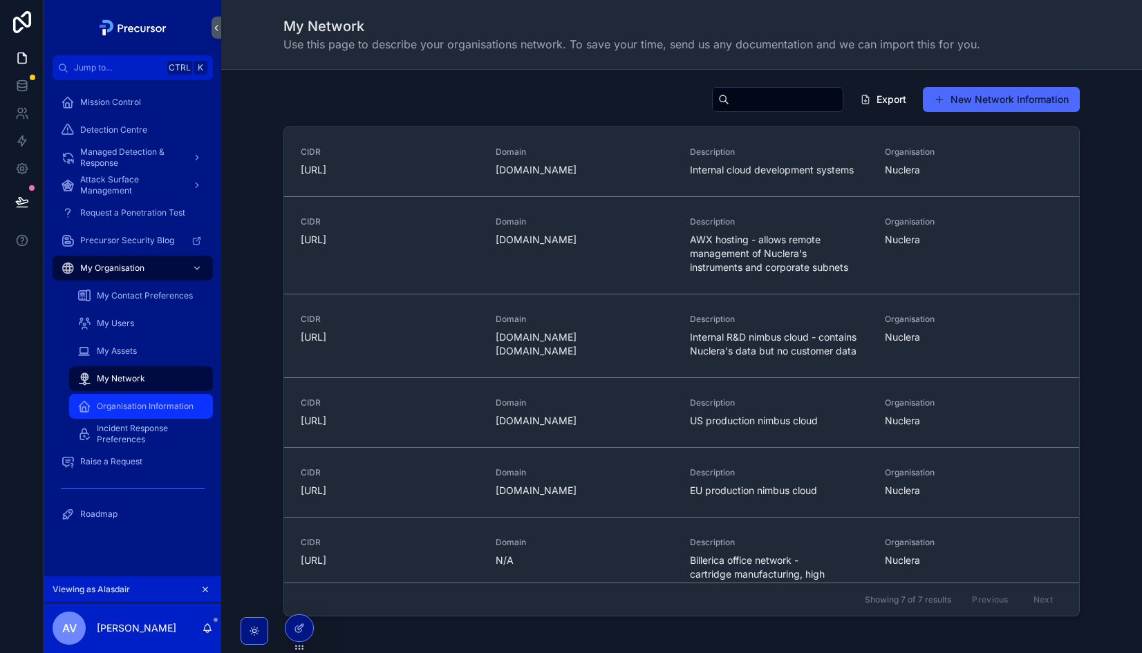
click at [119, 407] on span "Organisation Information" at bounding box center [145, 406] width 97 height 11
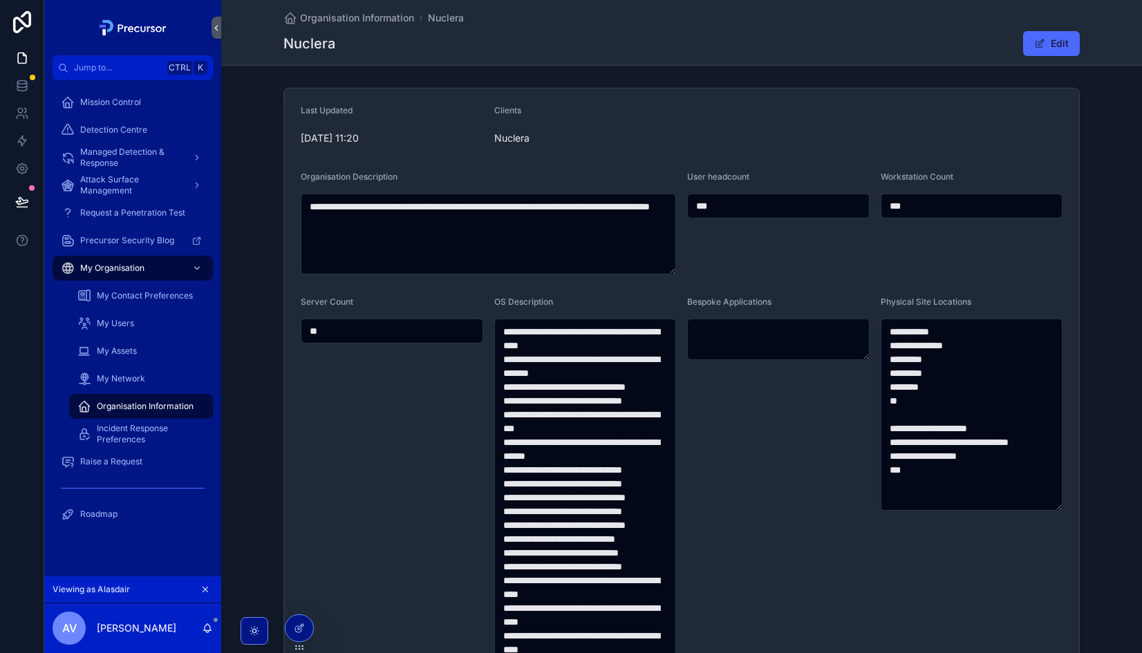
click at [203, 586] on icon "scrollable content" at bounding box center [205, 590] width 10 height 10
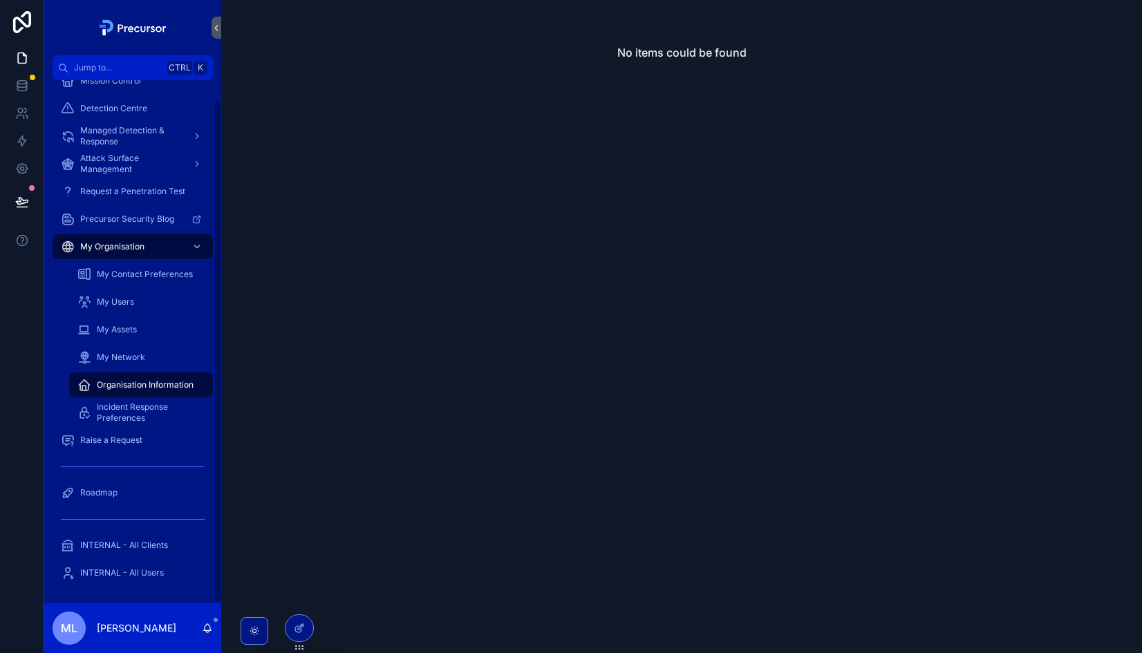
scroll to position [21, 0]
click at [154, 546] on span "INTERNAL - All Clients" at bounding box center [124, 546] width 88 height 11
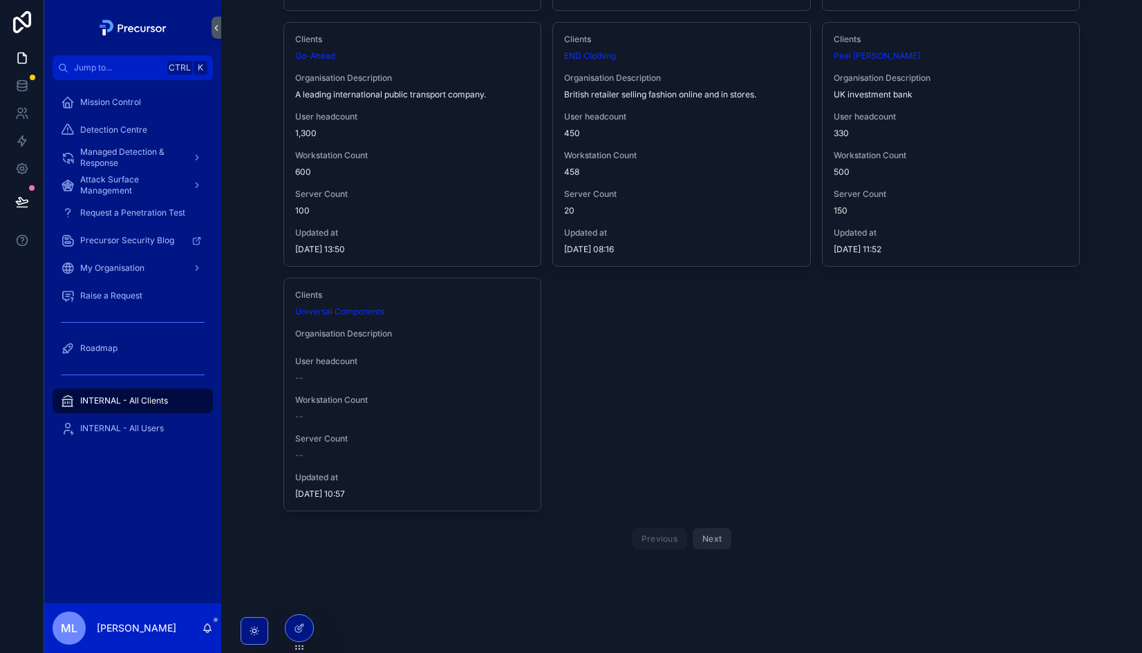
scroll to position [777, 0]
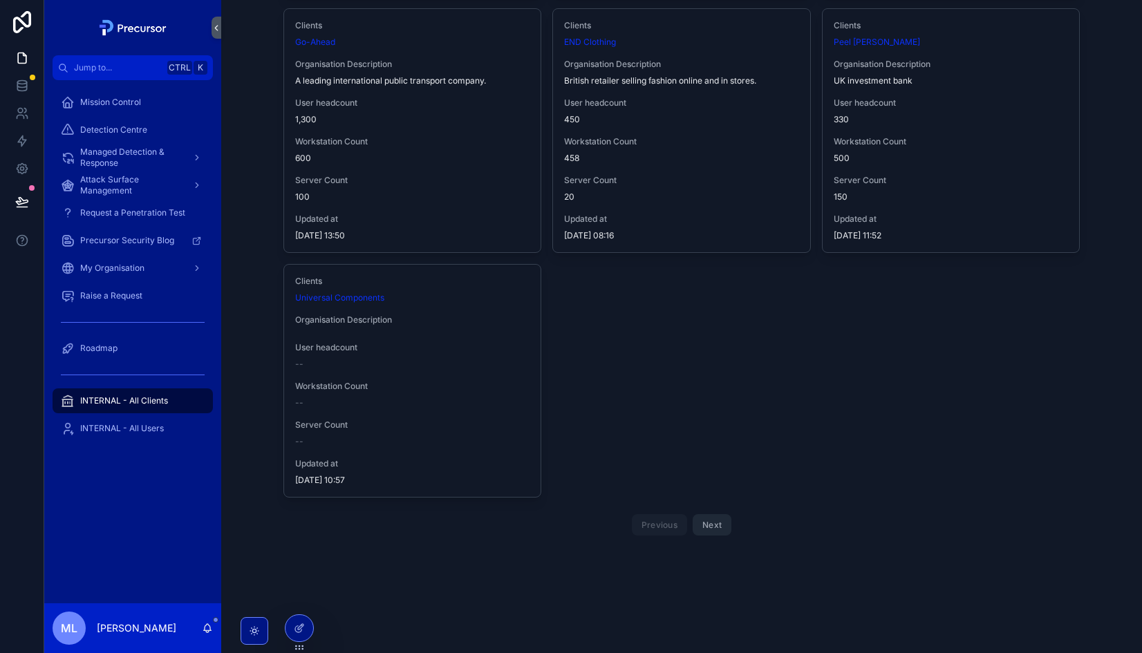
click at [699, 520] on button "Next" at bounding box center [712, 524] width 39 height 21
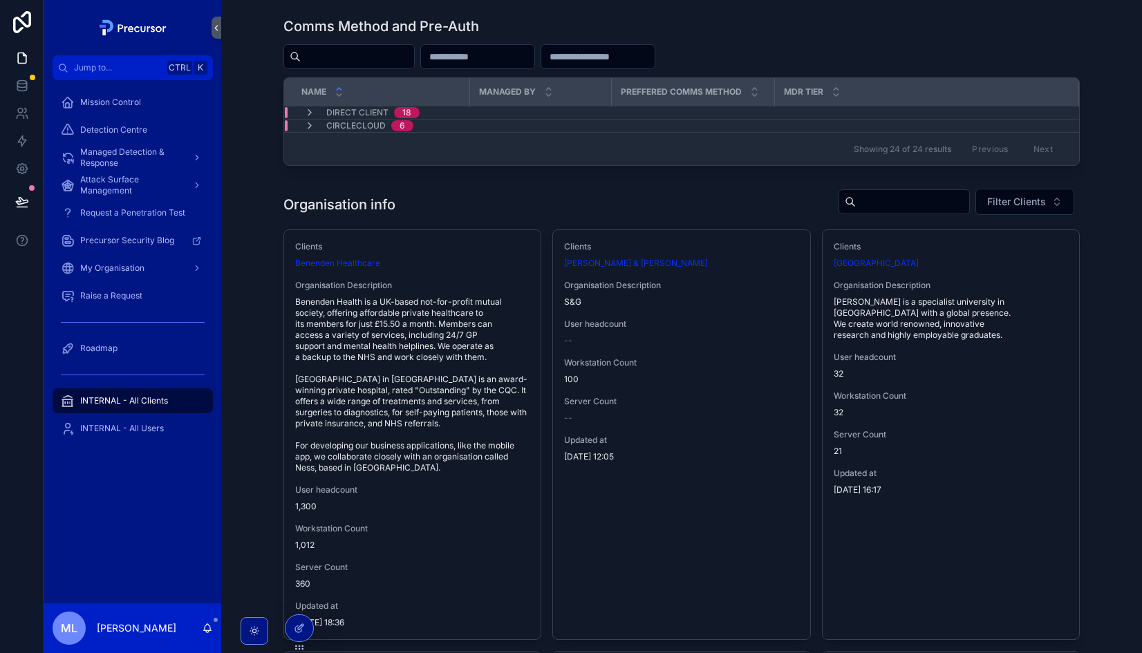
click at [870, 207] on input "scrollable content" at bounding box center [912, 201] width 113 height 19
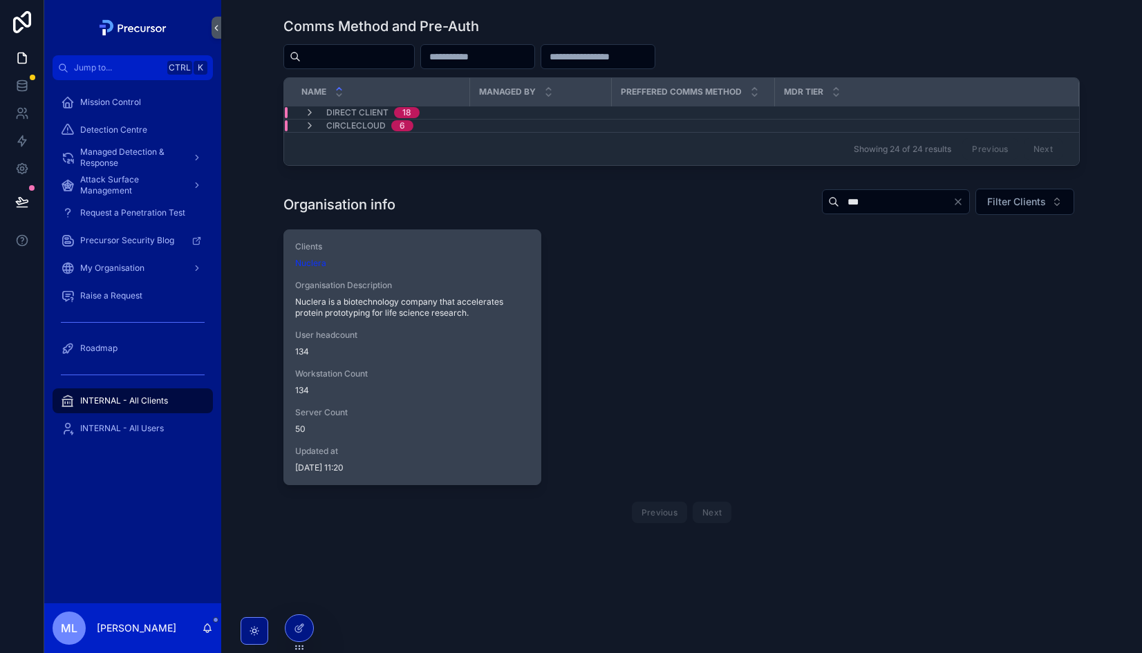
type input "***"
click at [461, 355] on span "134" at bounding box center [412, 351] width 234 height 11
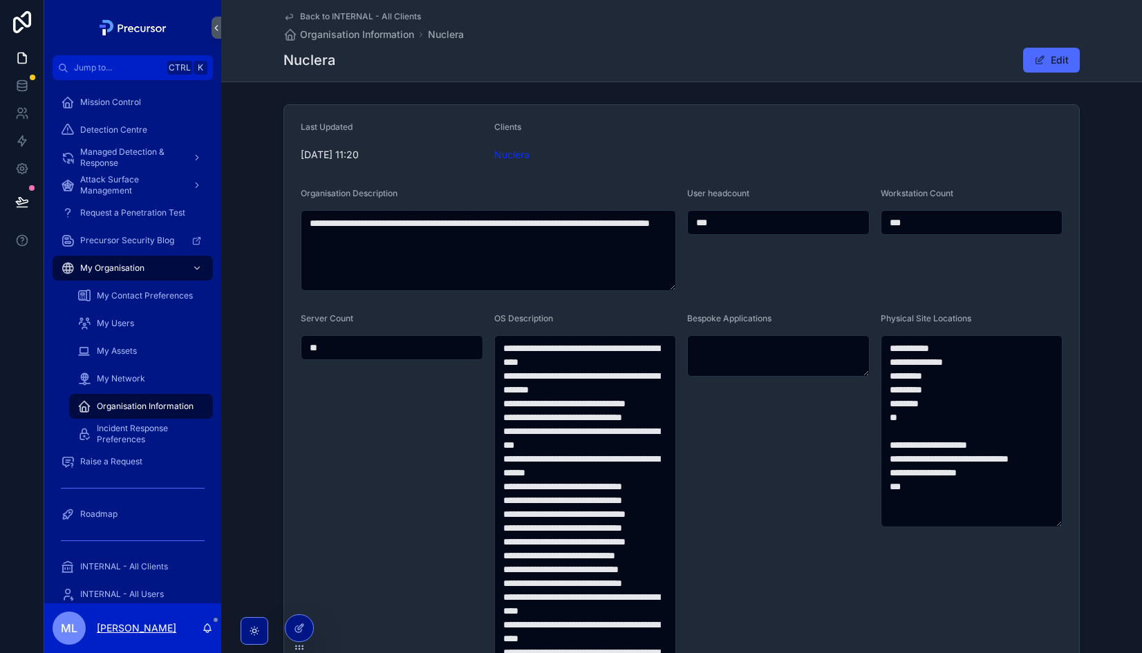
click at [129, 628] on p "[PERSON_NAME]" at bounding box center [137, 629] width 80 height 14
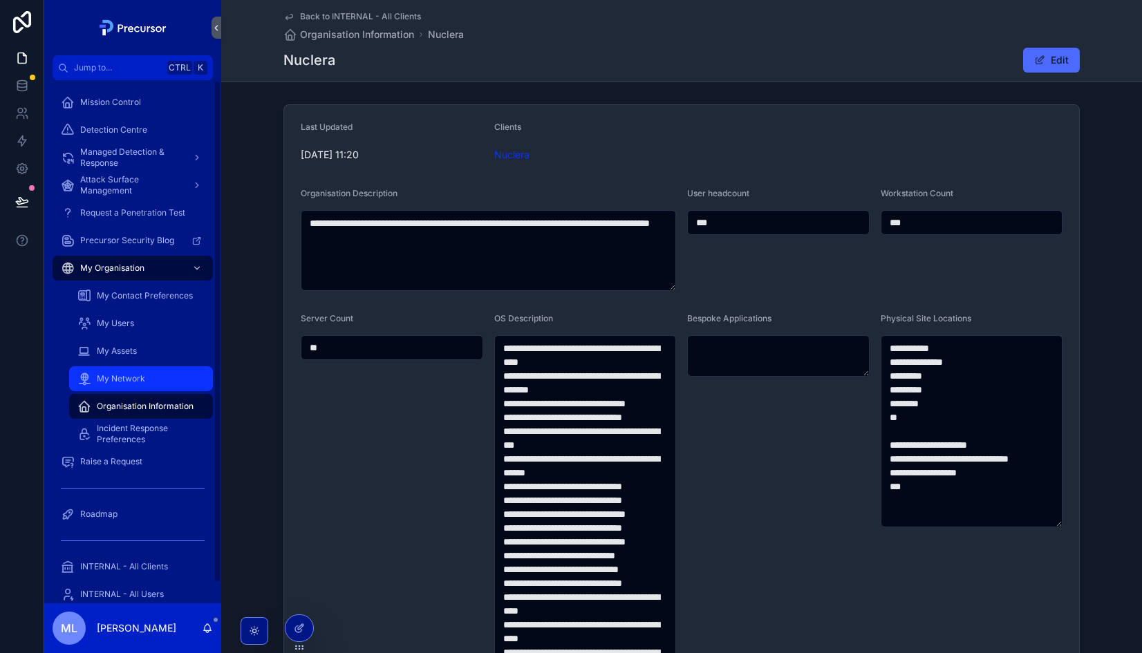
click at [147, 380] on div "My Network" at bounding box center [140, 379] width 127 height 22
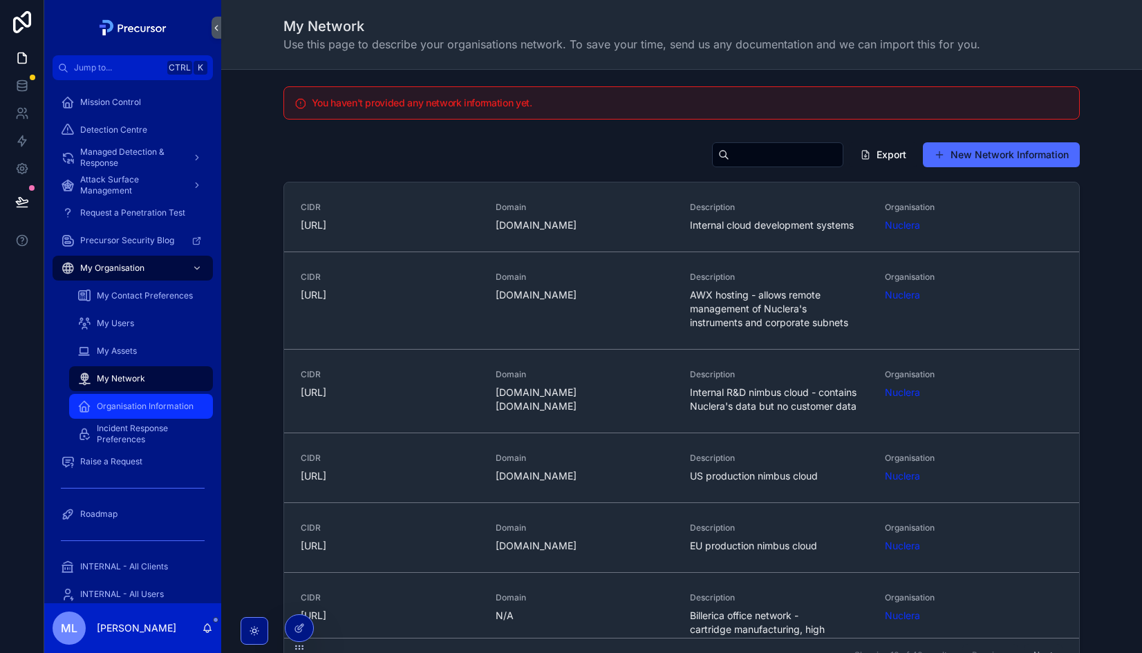
click at [106, 409] on span "Organisation Information" at bounding box center [145, 406] width 97 height 11
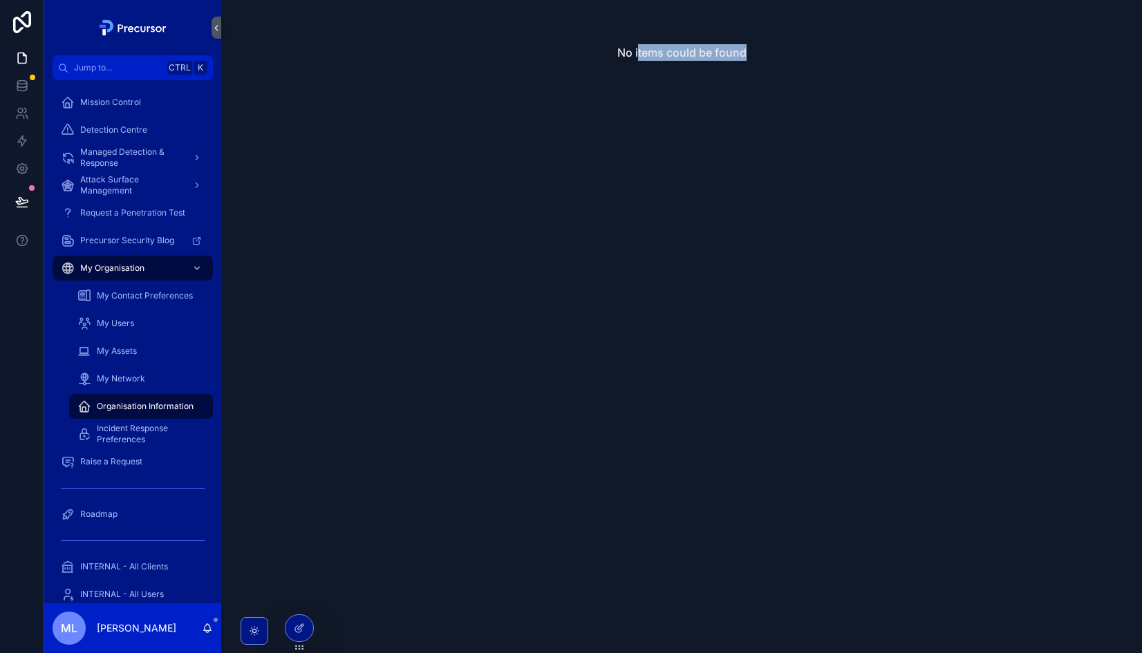
drag, startPoint x: 778, startPoint y: 50, endPoint x: 632, endPoint y: 40, distance: 146.2
click at [632, 40] on div "No items could be found" at bounding box center [681, 52] width 921 height 105
drag, startPoint x: 632, startPoint y: 40, endPoint x: 537, endPoint y: 76, distance: 101.3
click at [537, 76] on div "No items could be found" at bounding box center [681, 52] width 921 height 105
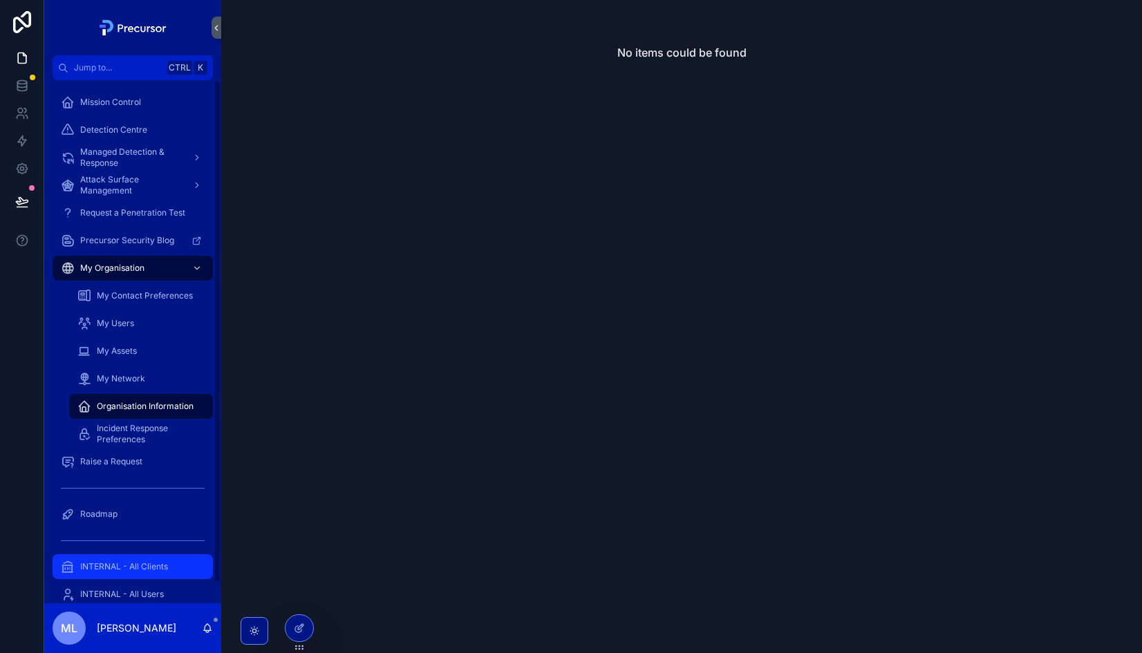
click at [77, 571] on div "INTERNAL - All Clients" at bounding box center [133, 567] width 144 height 22
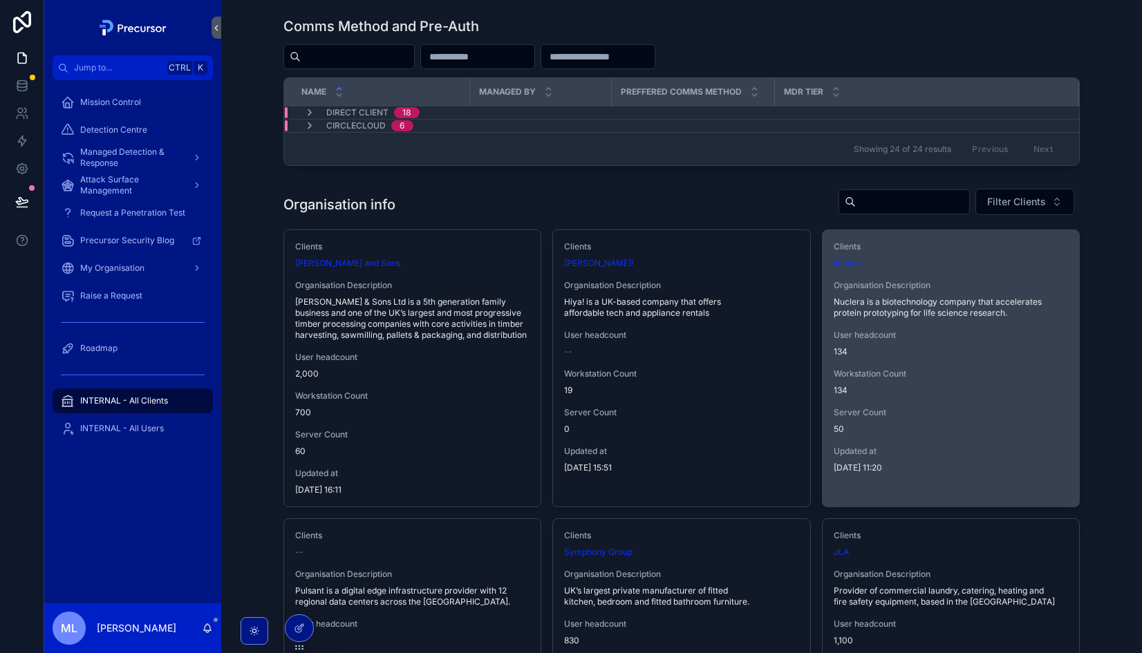
click at [920, 307] on span "Nuclera is a biotechnology company that accelerates protein prototyping for lif…" at bounding box center [951, 308] width 234 height 22
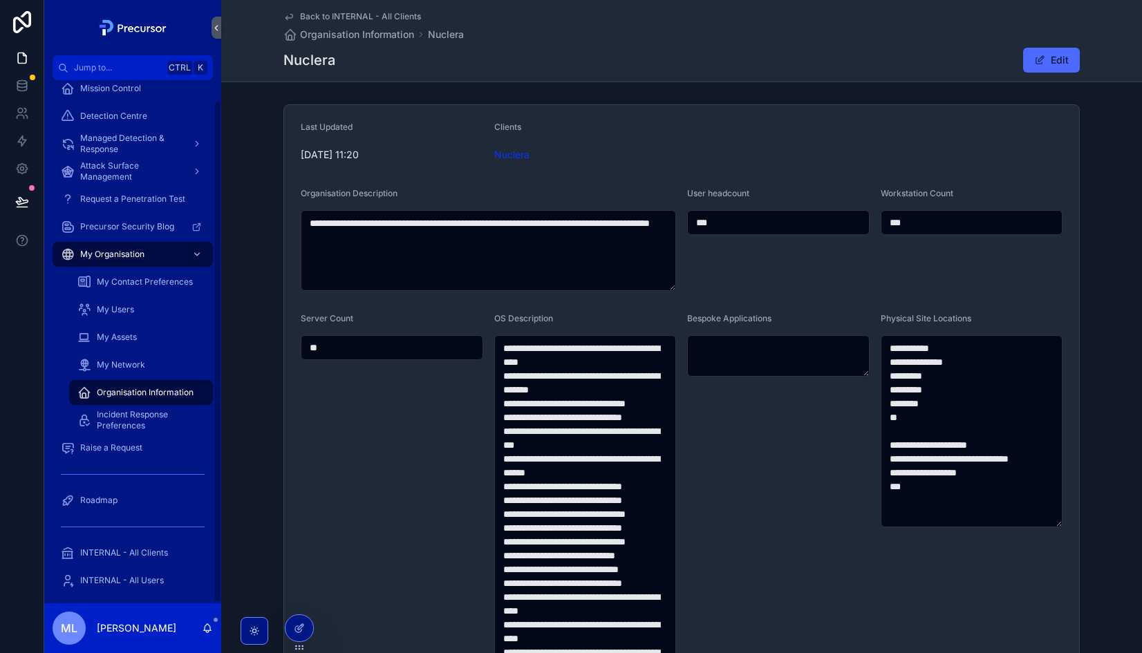
scroll to position [21, 0]
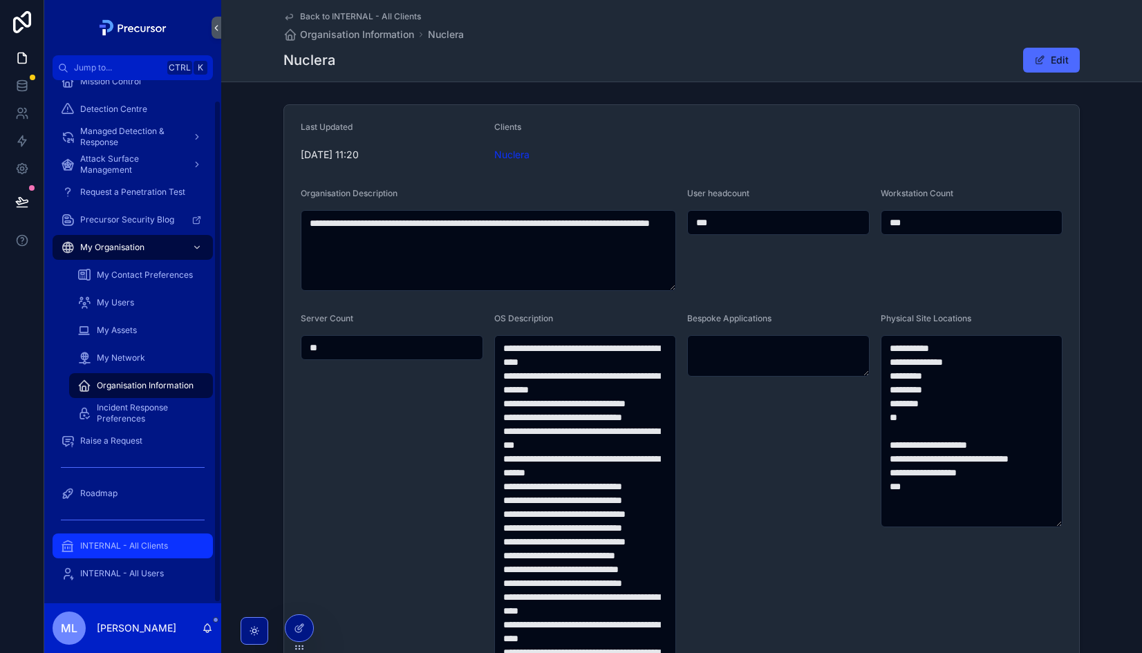
click at [125, 545] on span "INTERNAL - All Clients" at bounding box center [124, 546] width 88 height 11
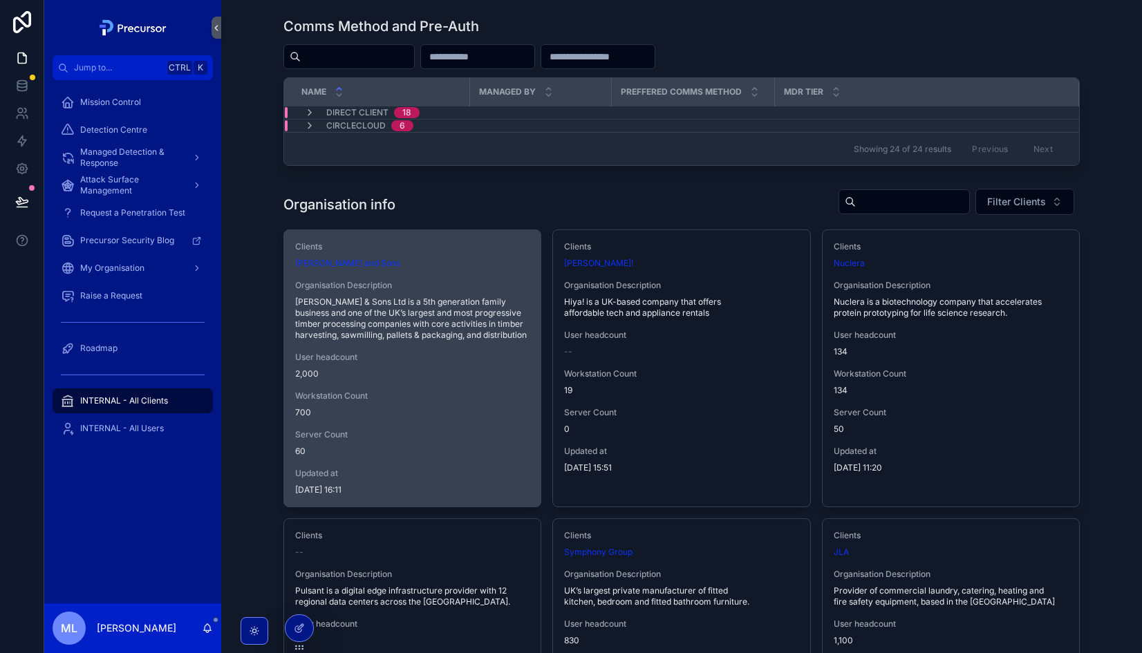
click at [393, 431] on span "Server Count" at bounding box center [412, 434] width 234 height 11
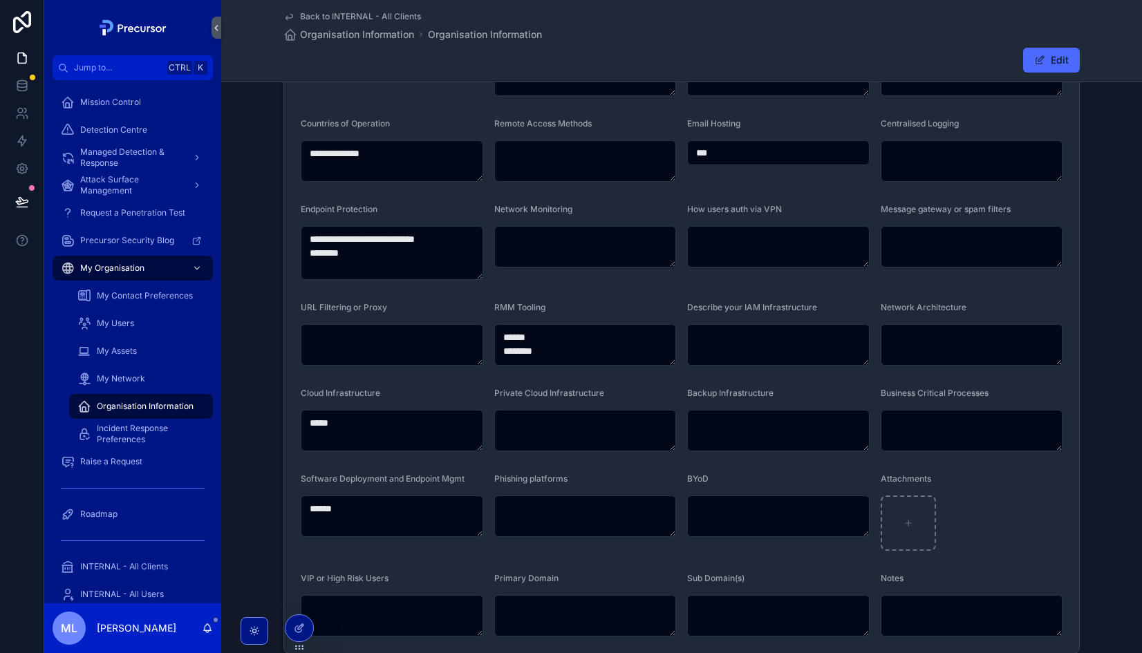
scroll to position [471, 0]
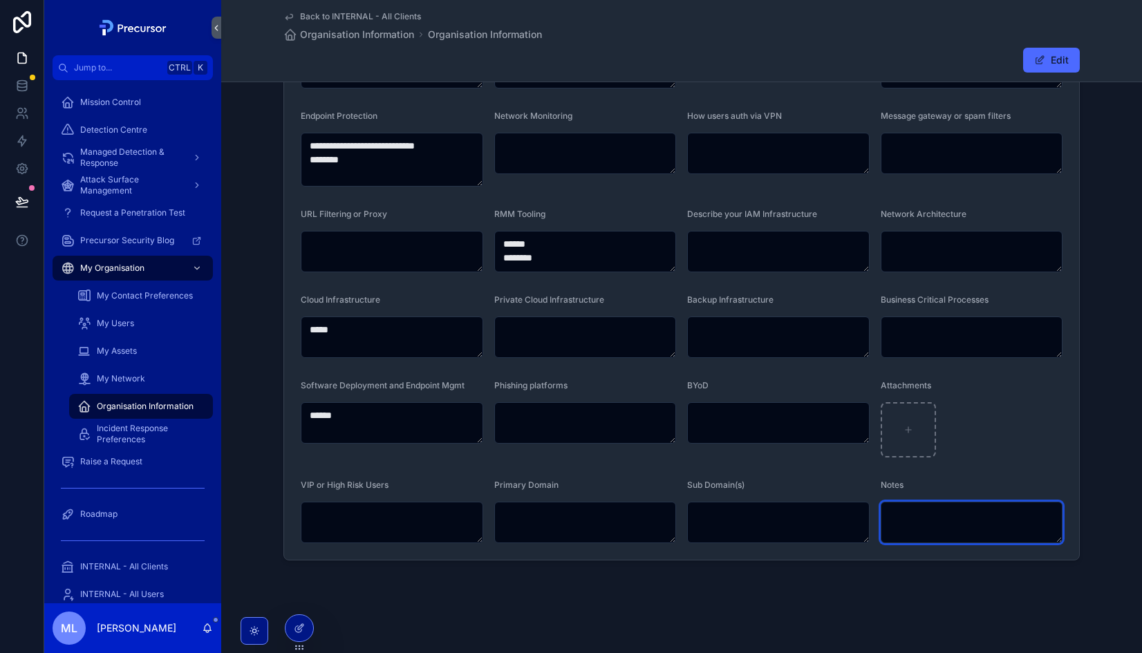
click at [926, 538] on textarea "scrollable content" at bounding box center [972, 522] width 183 height 41
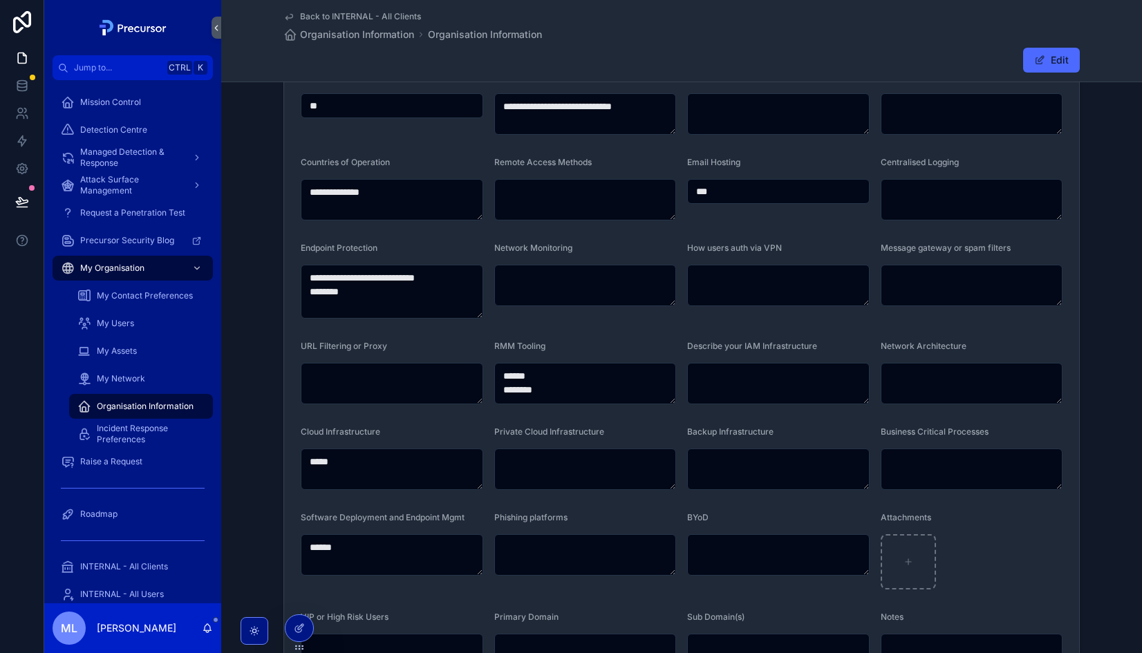
click at [707, 328] on form "**********" at bounding box center [681, 229] width 795 height 926
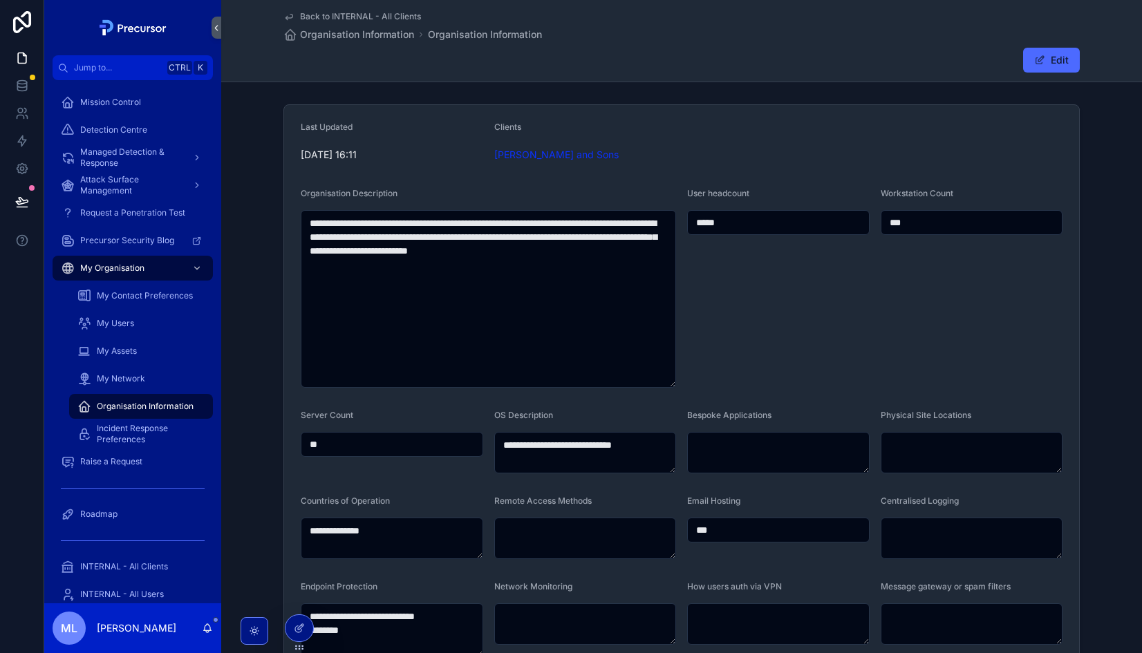
scroll to position [20, 0]
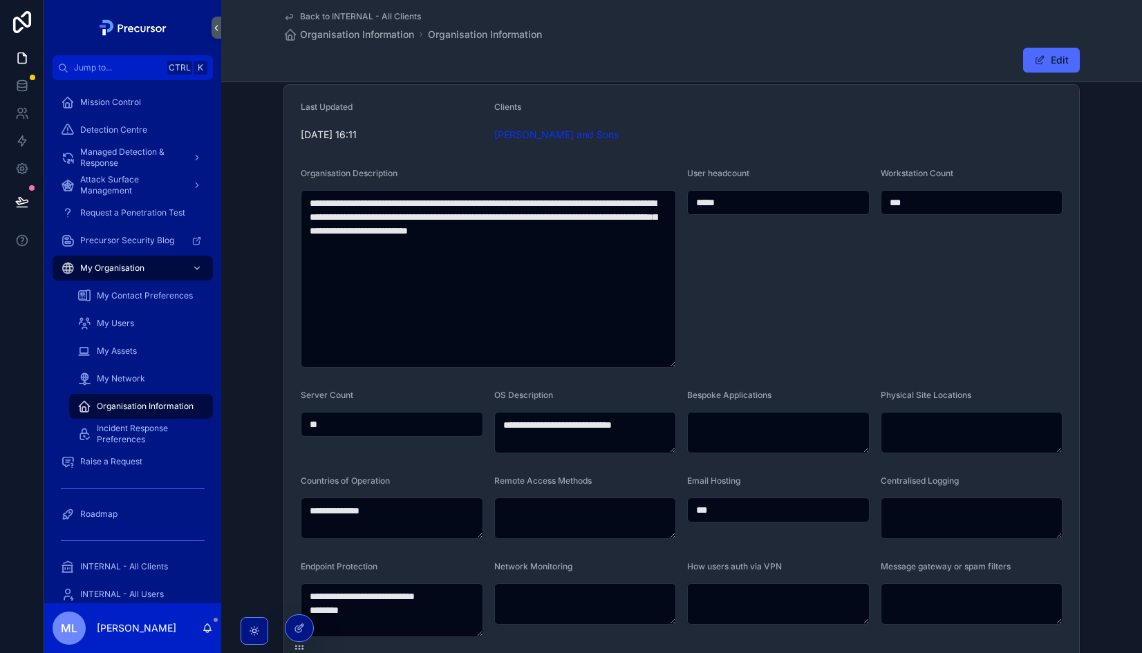
drag, startPoint x: 389, startPoint y: 141, endPoint x: 291, endPoint y: 128, distance: 99.0
click at [291, 128] on form "**********" at bounding box center [681, 548] width 795 height 926
drag, startPoint x: 291, startPoint y: 128, endPoint x: 396, endPoint y: 165, distance: 111.3
click at [396, 165] on form "**********" at bounding box center [681, 548] width 795 height 926
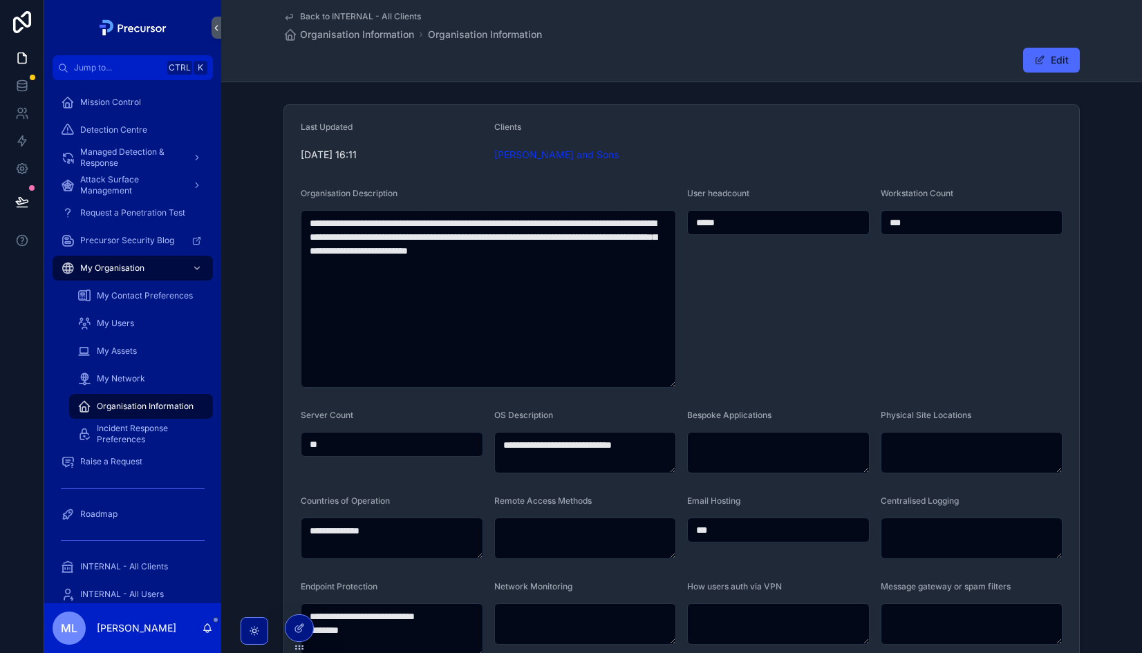
click at [321, 15] on span "Back to INTERNAL - All Clients" at bounding box center [360, 16] width 121 height 11
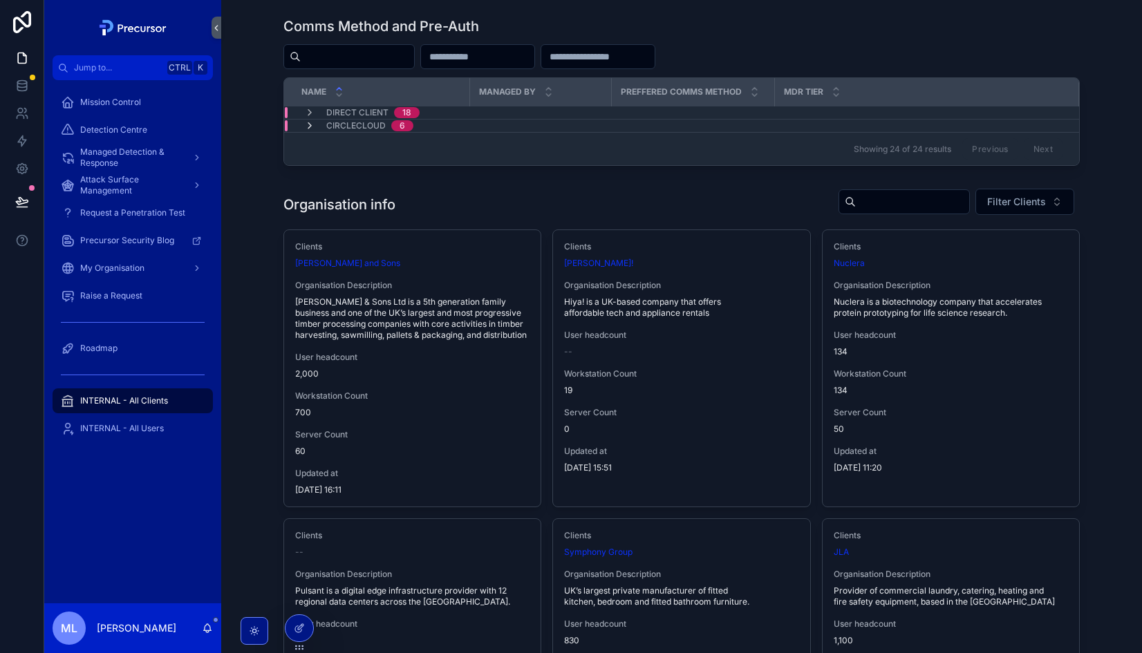
click at [309, 126] on icon "scrollable content" at bounding box center [309, 125] width 11 height 11
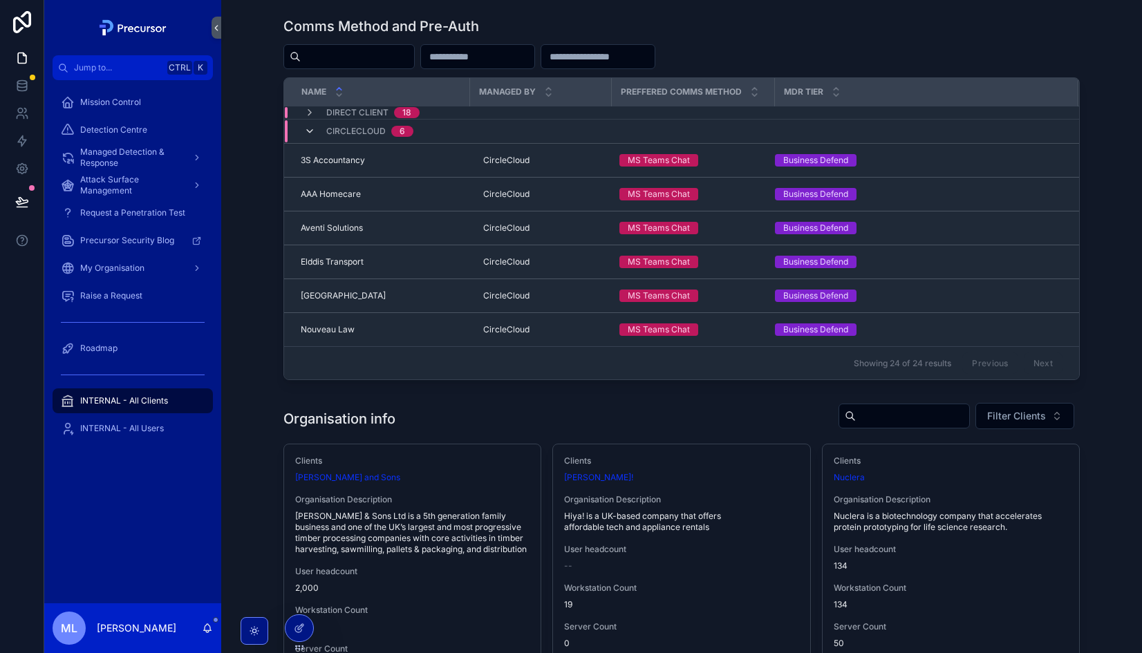
click at [309, 129] on icon "scrollable content" at bounding box center [309, 131] width 11 height 11
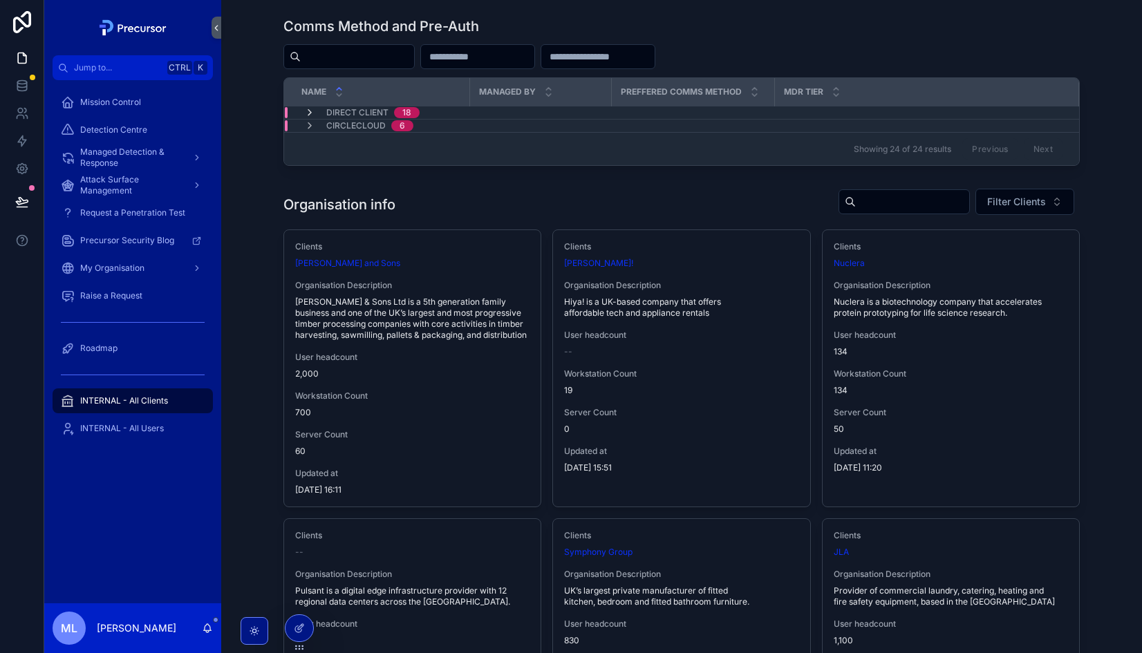
click at [308, 111] on icon "scrollable content" at bounding box center [309, 112] width 11 height 11
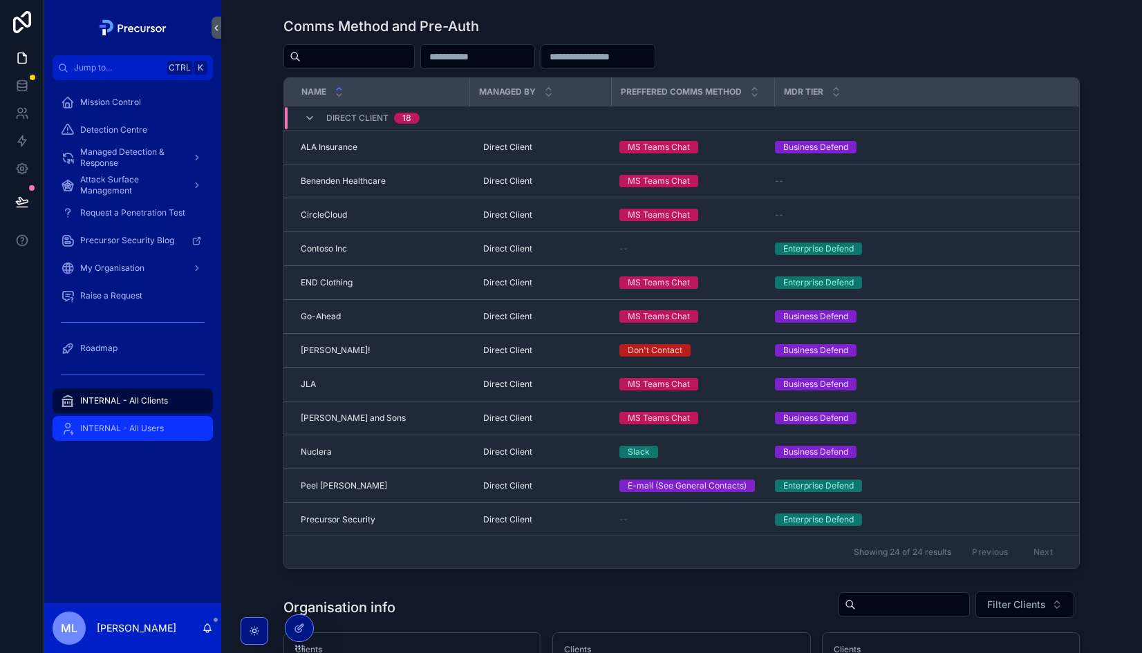
click at [140, 429] on span "INTERNAL - All Users" at bounding box center [122, 428] width 84 height 11
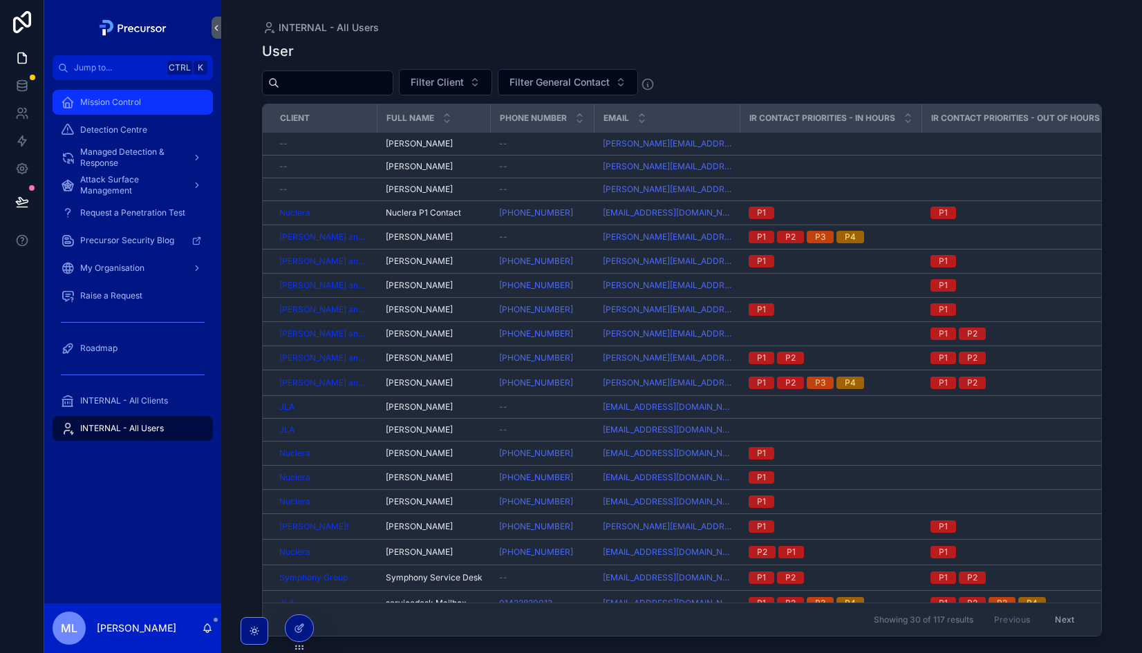
click at [149, 110] on div "Mission Control" at bounding box center [133, 102] width 144 height 22
